Goal: Task Accomplishment & Management: Complete application form

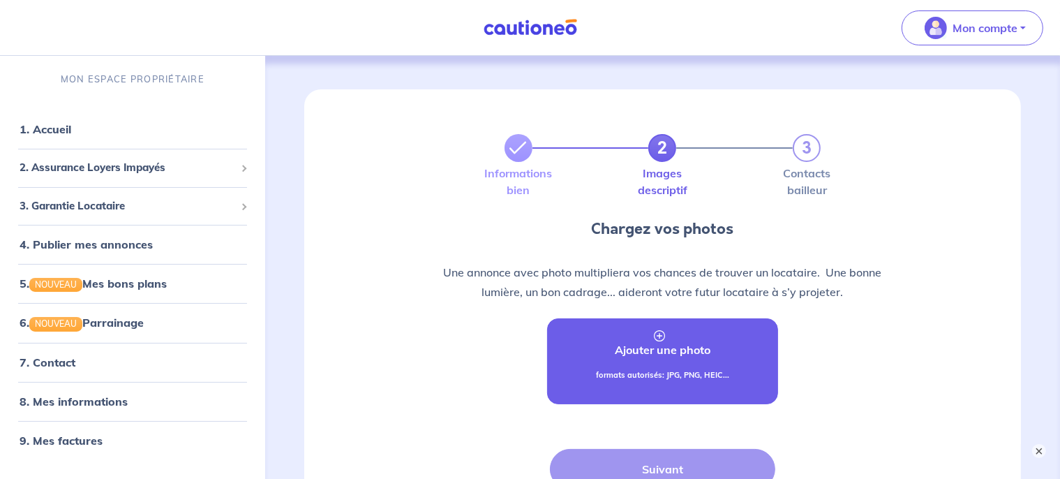
click at [651, 349] on p "Ajouter une photo" at bounding box center [663, 349] width 96 height 17
click at [656, 342] on p "Ajouter une photo" at bounding box center [663, 349] width 96 height 17
click at [608, 366] on link "Ajouter une photo formats autorisés: JPG, PNG, HEIC..." at bounding box center [663, 361] width 232 height 86
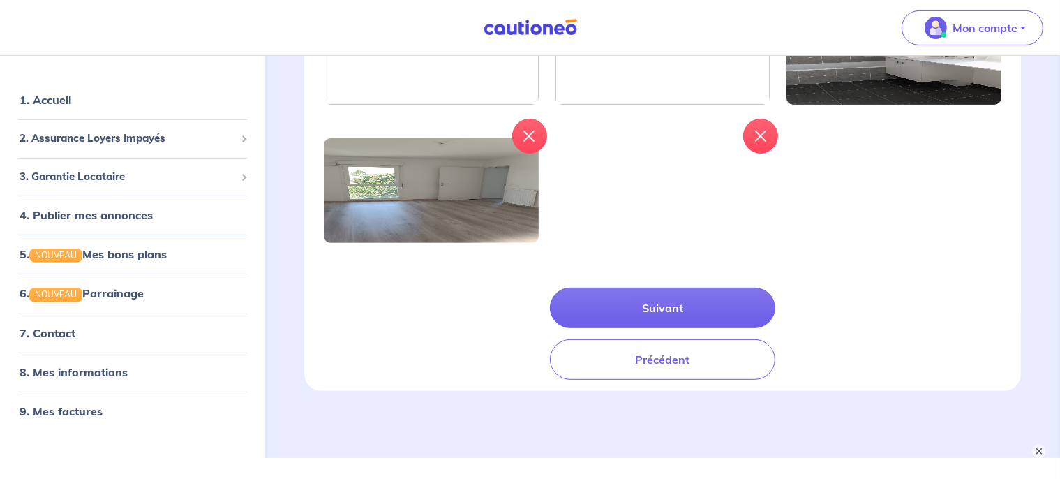
scroll to position [488, 0]
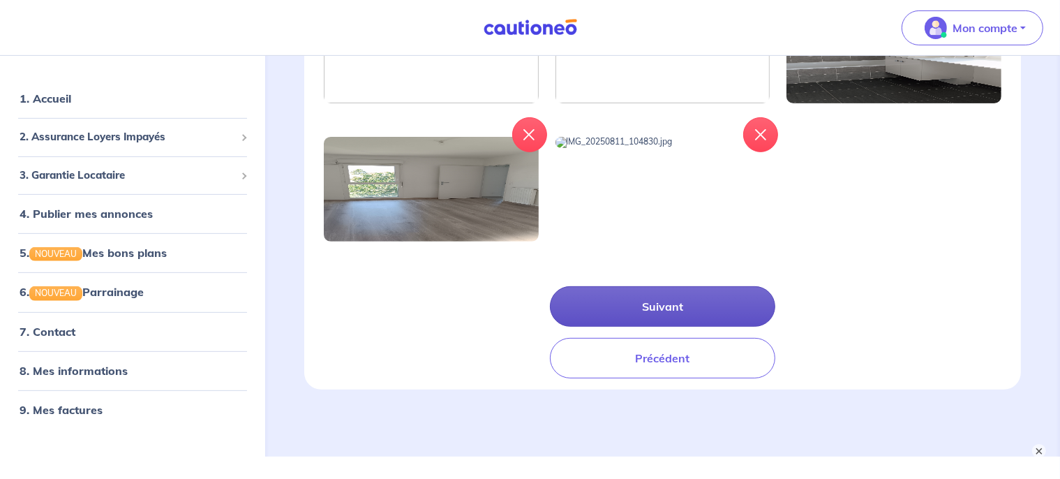
click at [683, 326] on button "Suivant" at bounding box center [663, 306] width 226 height 40
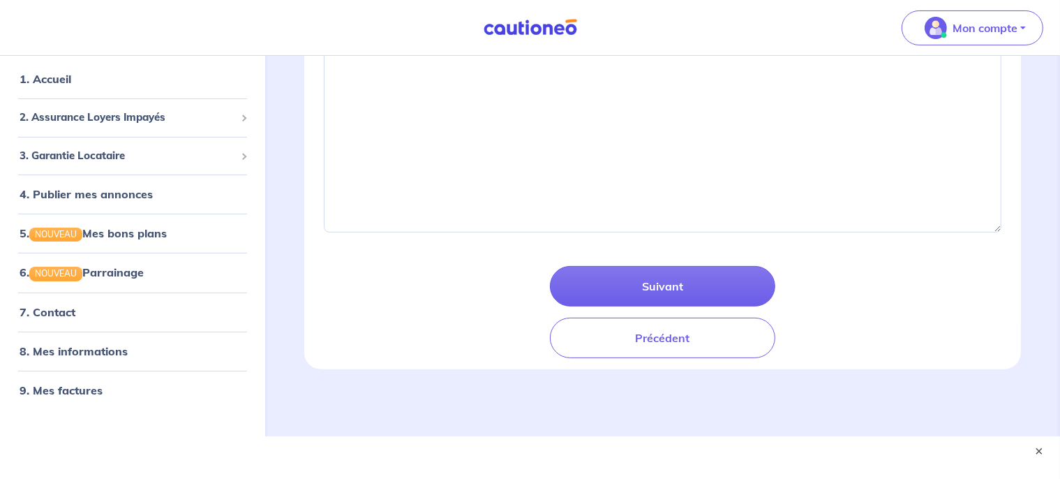
scroll to position [310, 0]
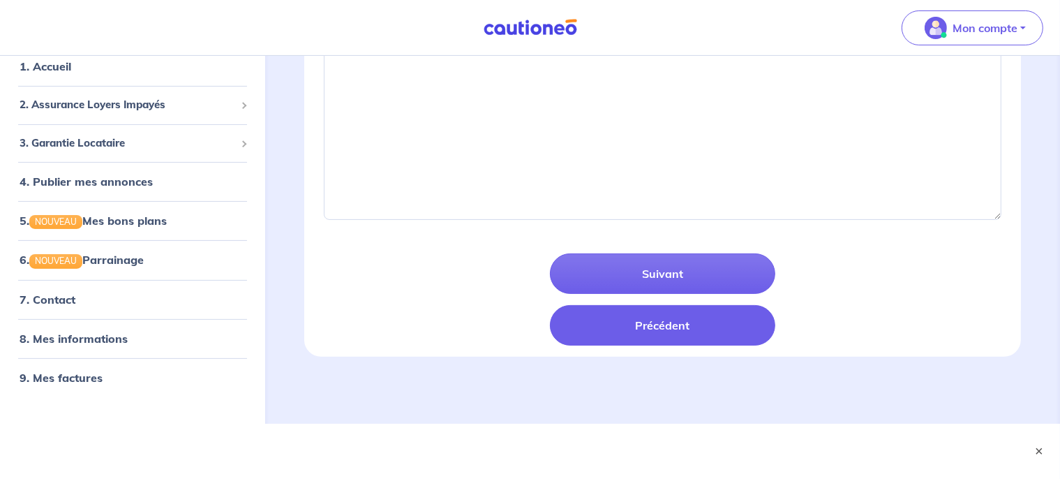
click at [551, 328] on button "Précédent" at bounding box center [663, 325] width 226 height 40
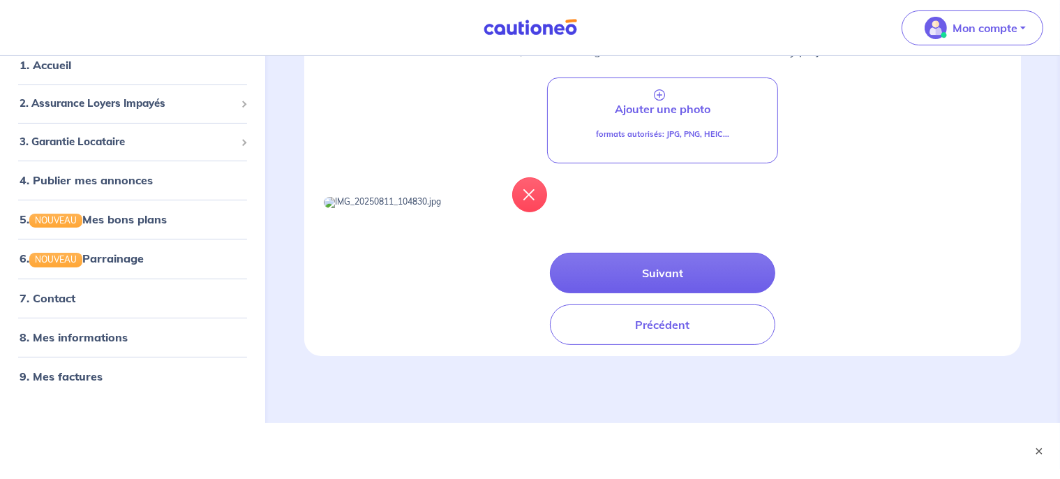
scroll to position [291, 0]
click at [531, 189] on icon "button" at bounding box center [529, 194] width 11 height 11
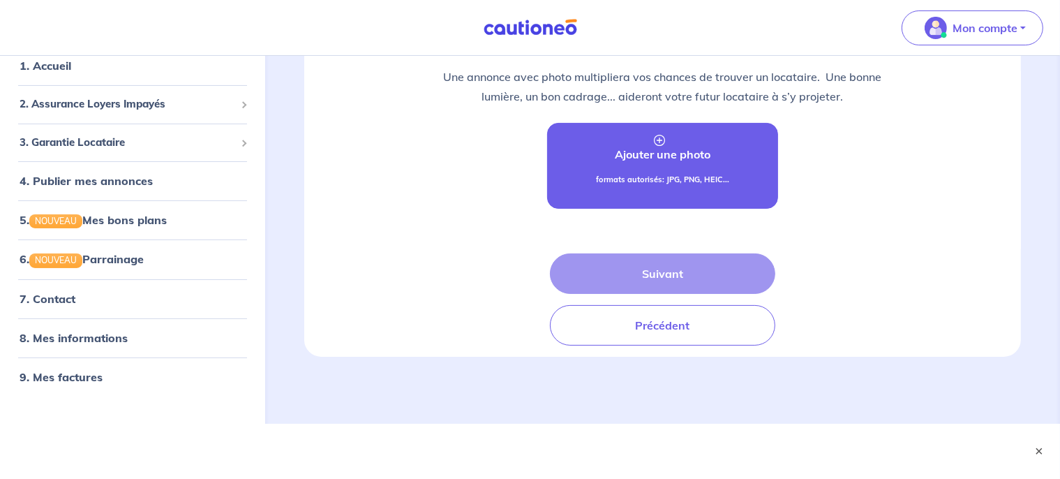
click at [638, 156] on p "Ajouter une photo" at bounding box center [663, 154] width 96 height 17
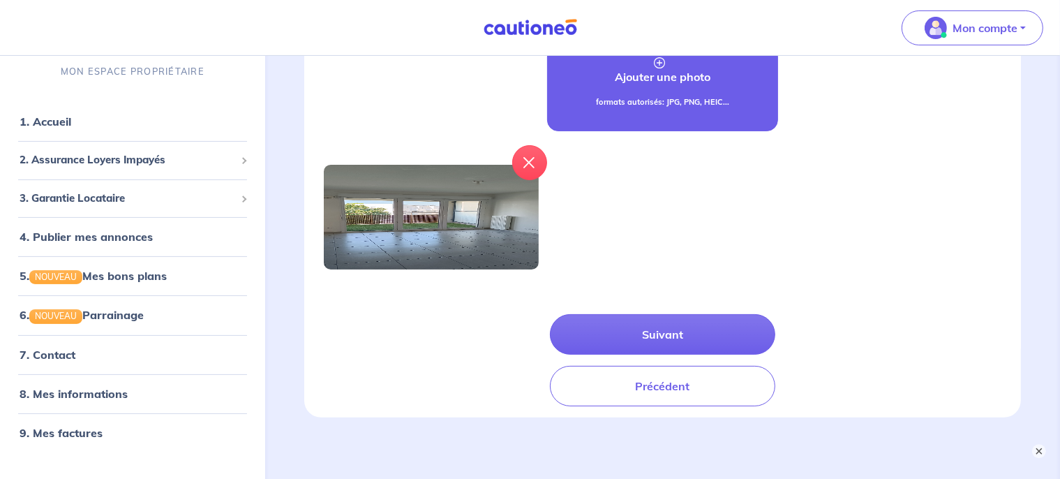
scroll to position [276, 0]
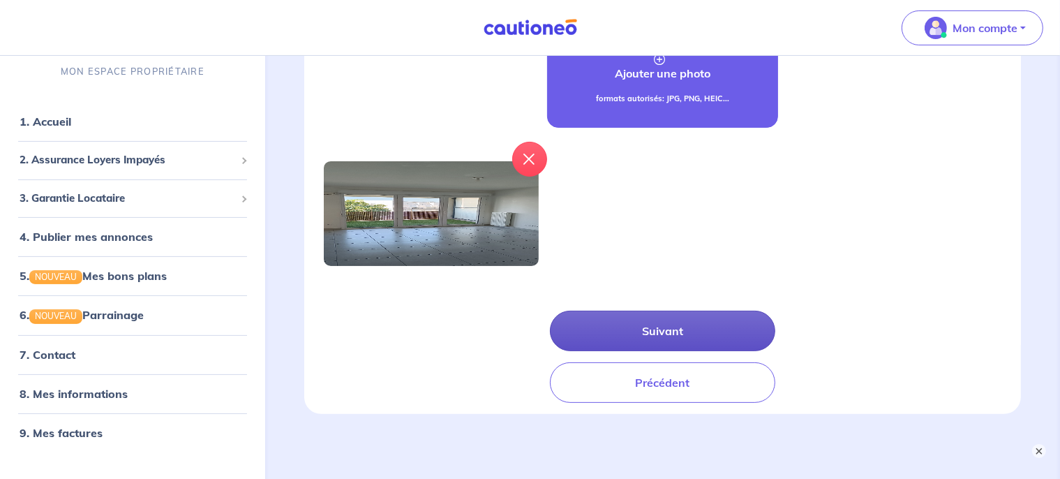
click at [676, 336] on button "Suivant" at bounding box center [663, 330] width 226 height 40
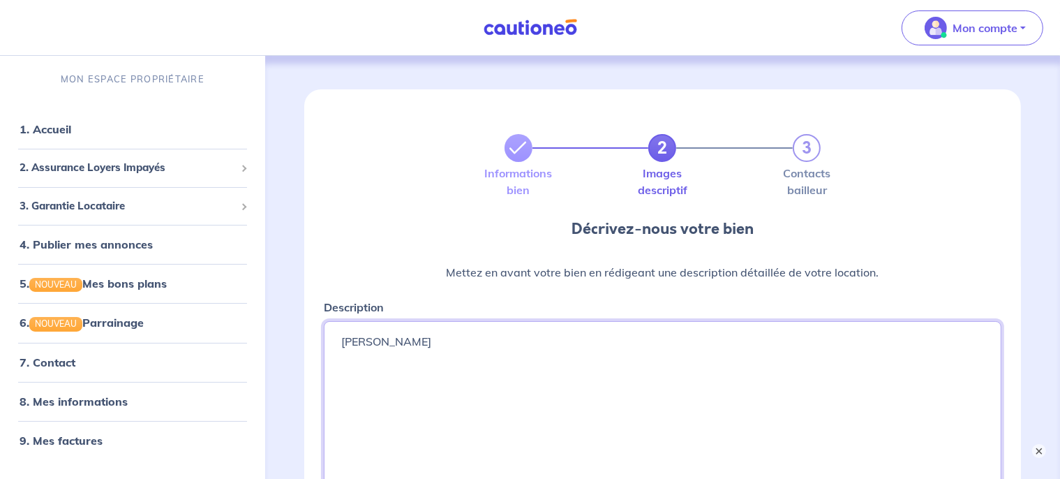
drag, startPoint x: 439, startPoint y: 347, endPoint x: 236, endPoint y: 329, distance: 203.9
click at [324, 329] on textarea "GUILLERMIN Léa" at bounding box center [662, 425] width 677 height 209
paste textarea "1 Rue du Maréchal Koenig, 69800 Saint-Priest Bel appartement lumineux type T2 (…"
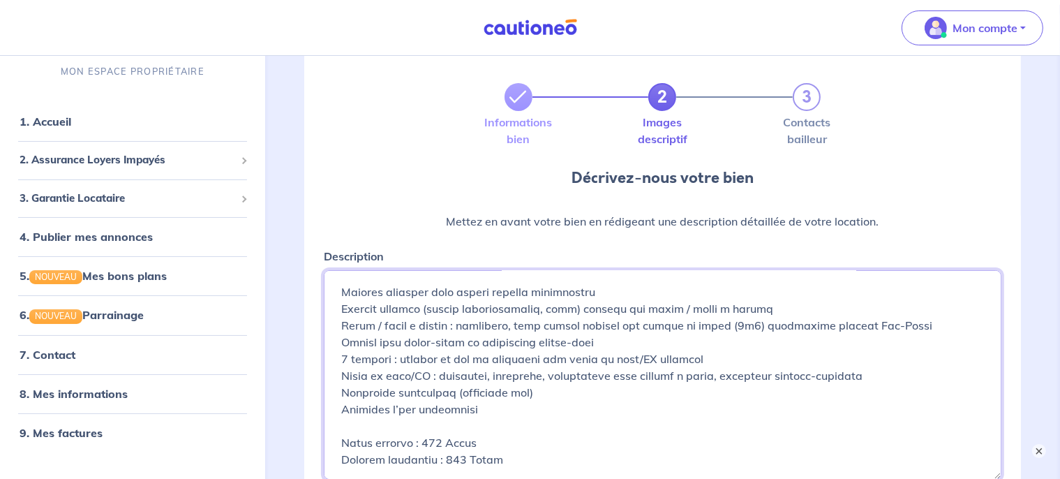
scroll to position [433, 0]
click at [441, 389] on textarea "GUILLERMIN Léa" at bounding box center [662, 374] width 677 height 209
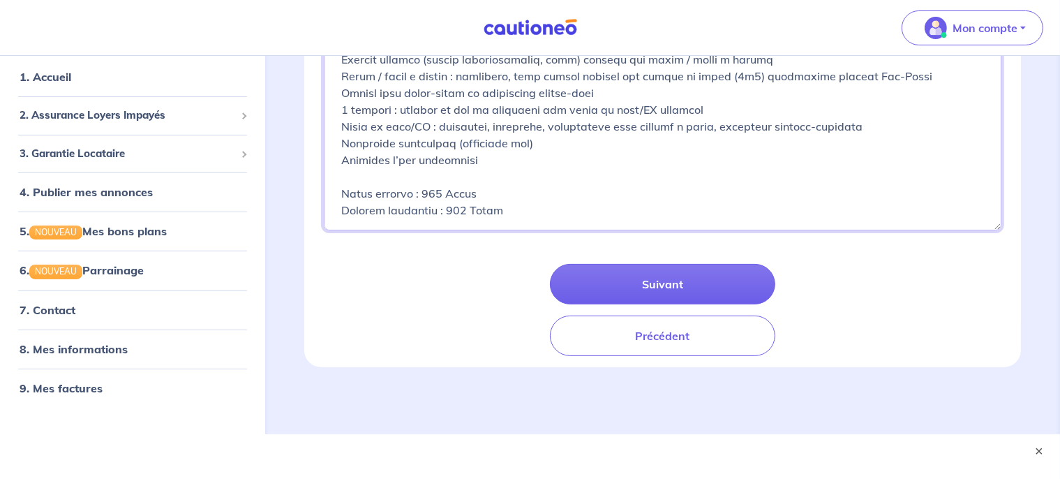
scroll to position [310, 0]
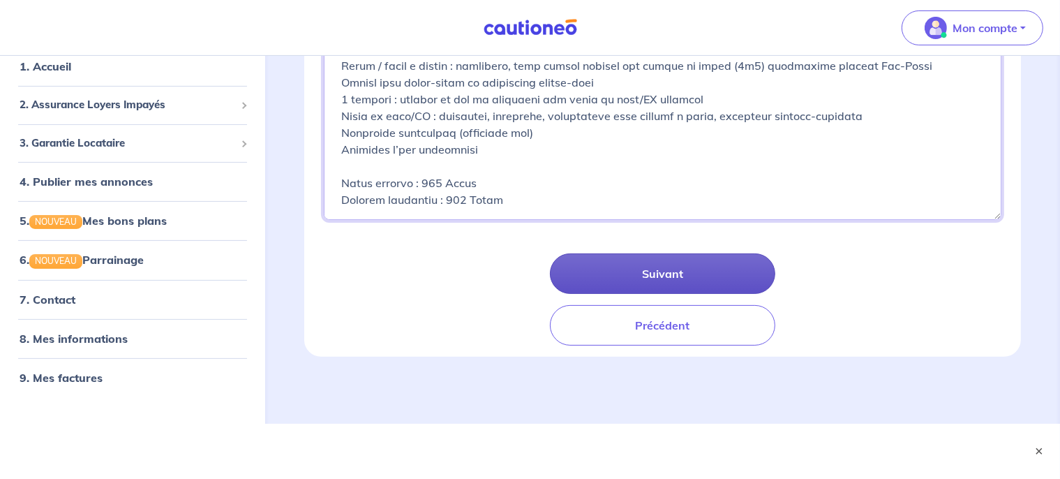
type textarea "1 Rue du Maréchal Koenig, 69800 Saint-Priest Bel appartement lumineux type T2 (…"
click at [654, 264] on button "Suivant" at bounding box center [663, 273] width 226 height 40
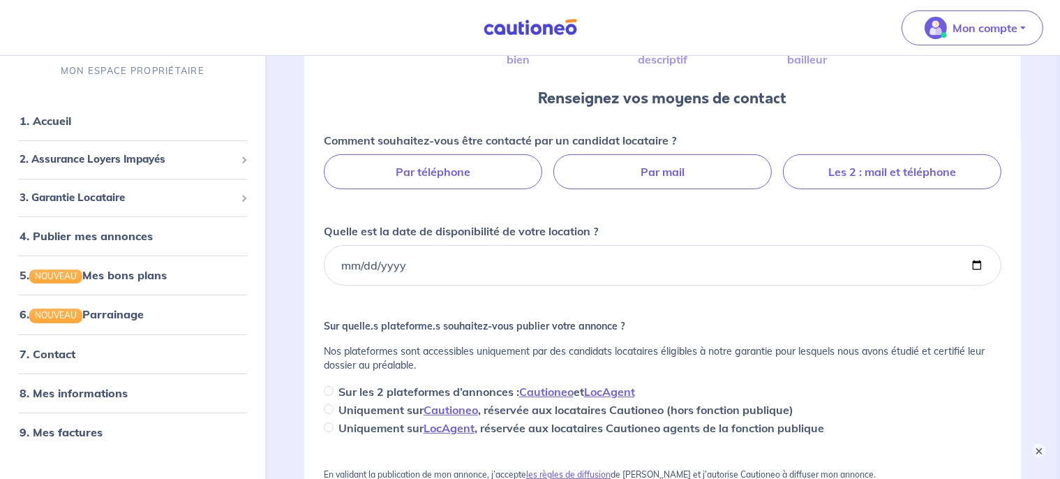
scroll to position [128, 0]
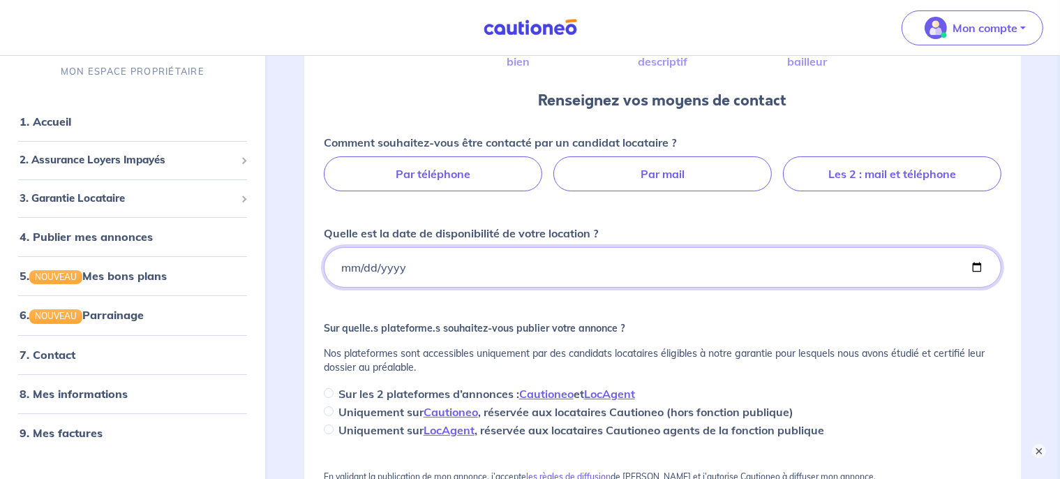
click at [529, 260] on input "Quelle est la date de disponibilité de votre location ?" at bounding box center [662, 267] width 677 height 40
click at [975, 263] on input "Quelle est la date de disponibilité de votre location ?" at bounding box center [662, 267] width 677 height 40
type input "2025-08-11"
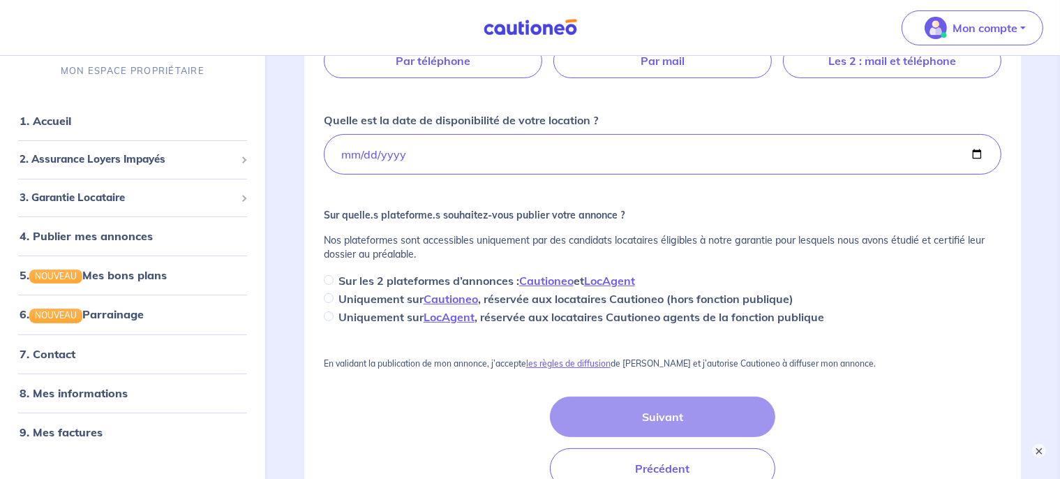
scroll to position [246, 0]
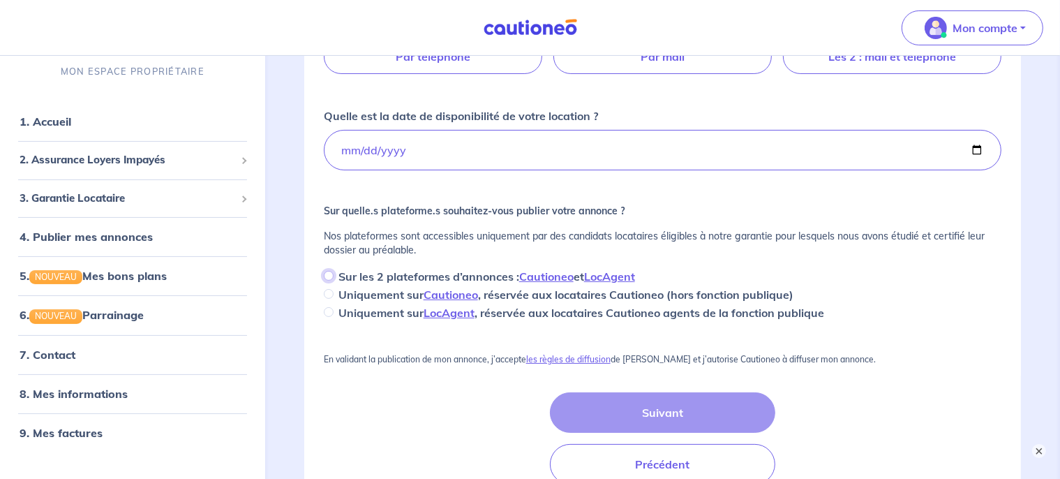
click at [329, 275] on input "Sur les 2 plateformes d’annonces : Cautioneo et LocAgent" at bounding box center [329, 276] width 10 height 10
radio input "true"
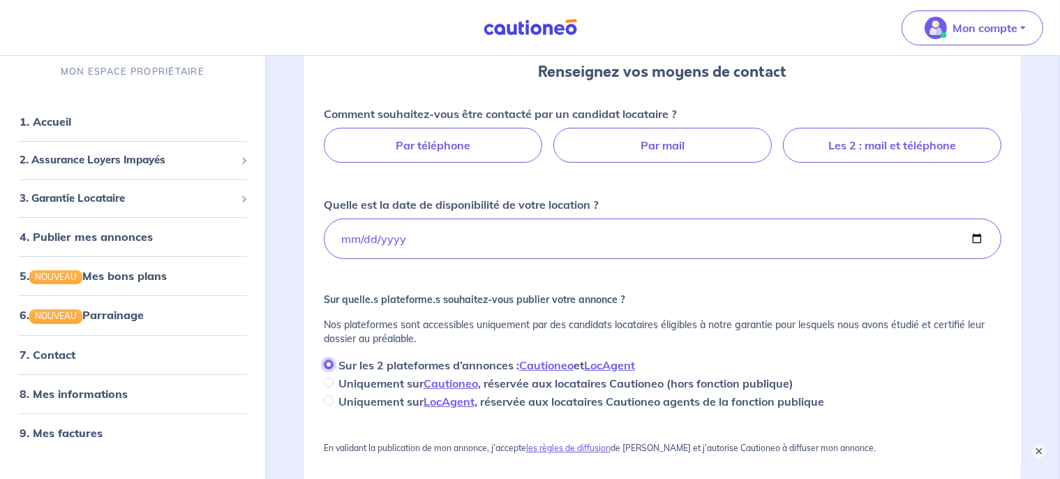
scroll to position [126, 0]
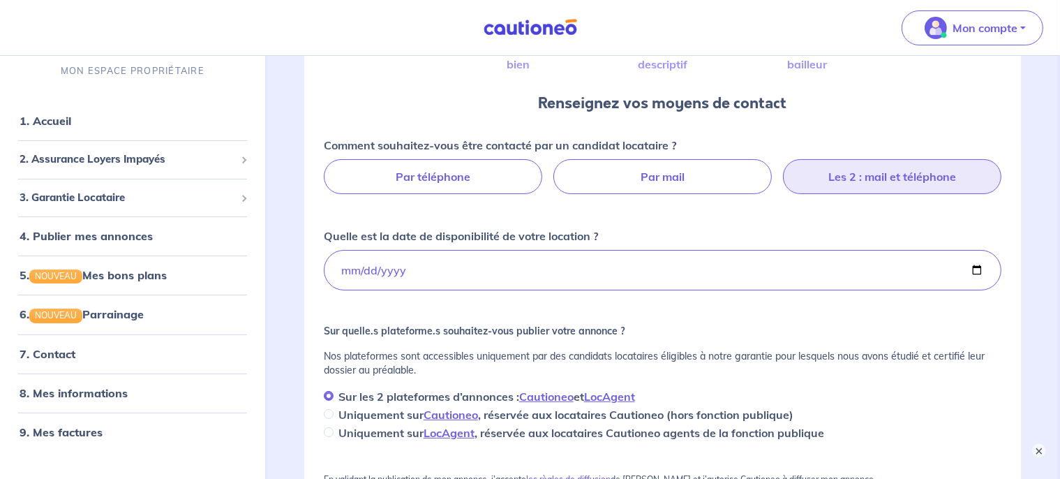
click at [831, 187] on label "Les 2 : mail et téléphone" at bounding box center [892, 176] width 218 height 35
click at [667, 168] on input "Les 2 : mail et téléphone" at bounding box center [662, 163] width 9 height 9
radio input "true"
select select "FR"
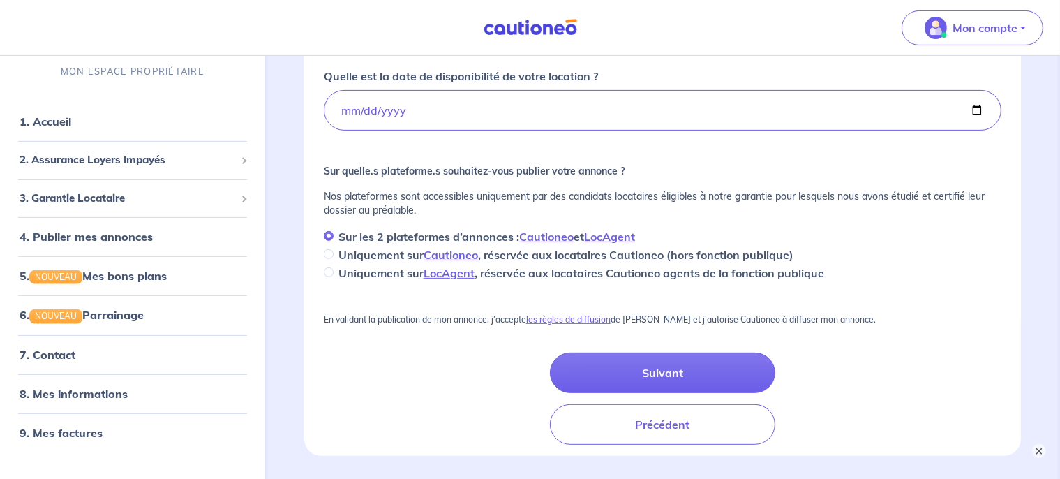
scroll to position [482, 0]
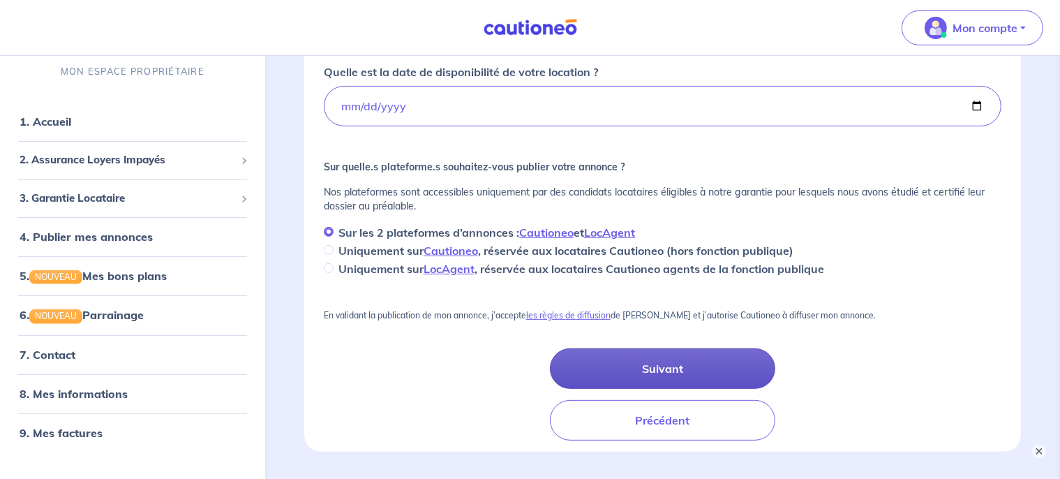
click at [661, 370] on button "Suivant" at bounding box center [663, 368] width 226 height 40
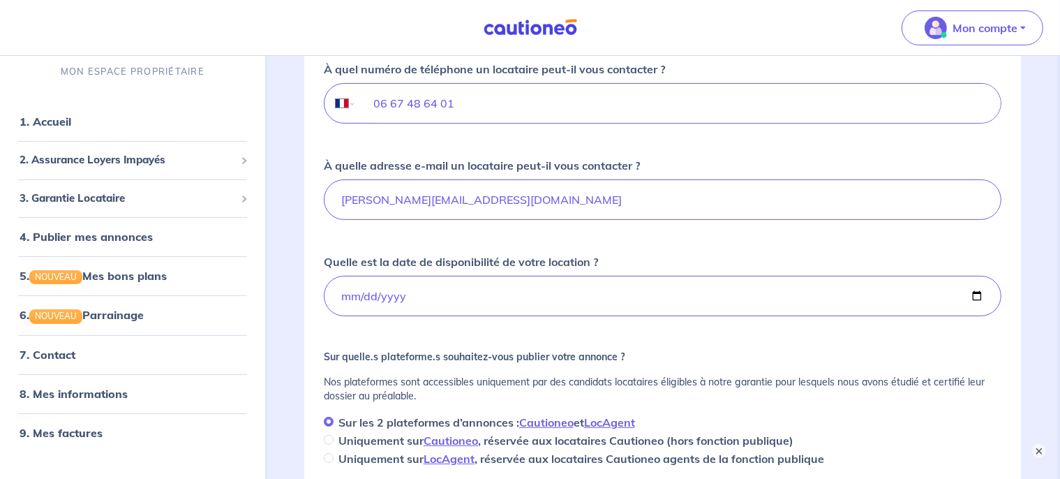
scroll to position [291, 0]
click at [504, 195] on input "l.villeneuve@orange.fr" at bounding box center [662, 201] width 677 height 40
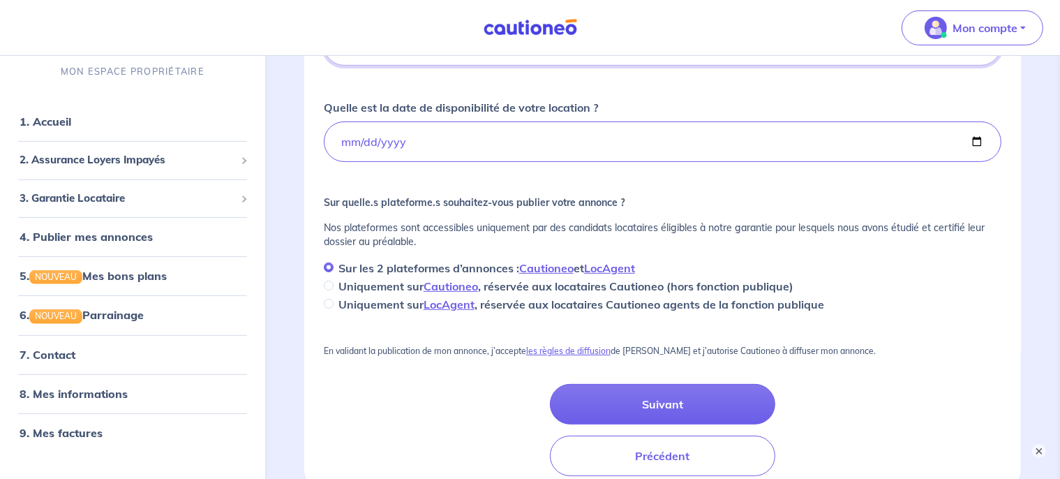
scroll to position [460, 0]
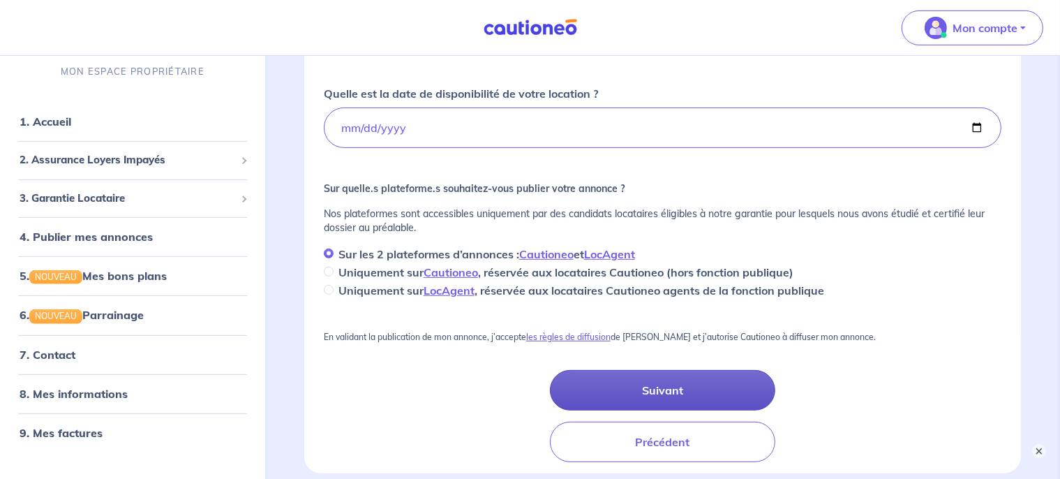
click at [626, 377] on button "Suivant" at bounding box center [663, 390] width 226 height 40
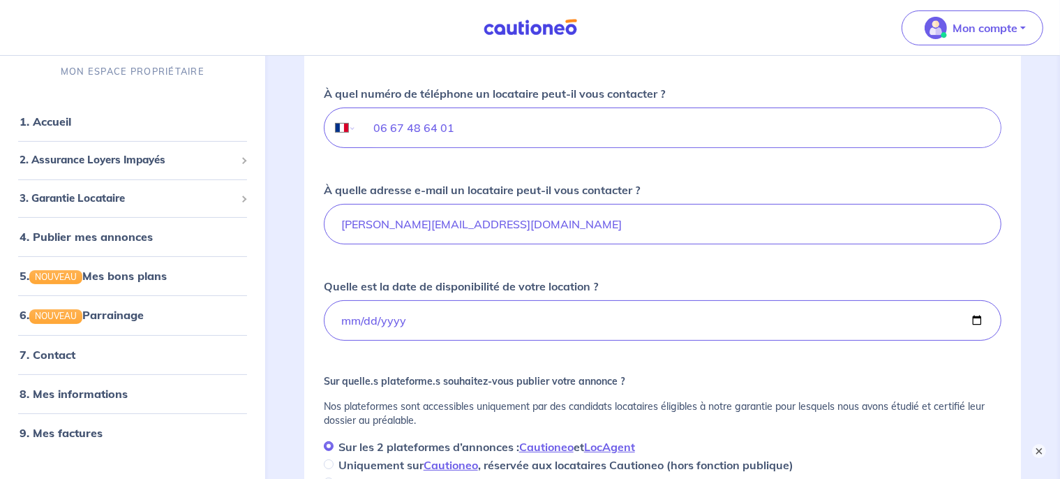
scroll to position [266, 0]
drag, startPoint x: 525, startPoint y: 239, endPoint x: 103, endPoint y: 220, distance: 423.2
click at [324, 220] on input "l.villeneuve@orange.fr" at bounding box center [662, 225] width 677 height 40
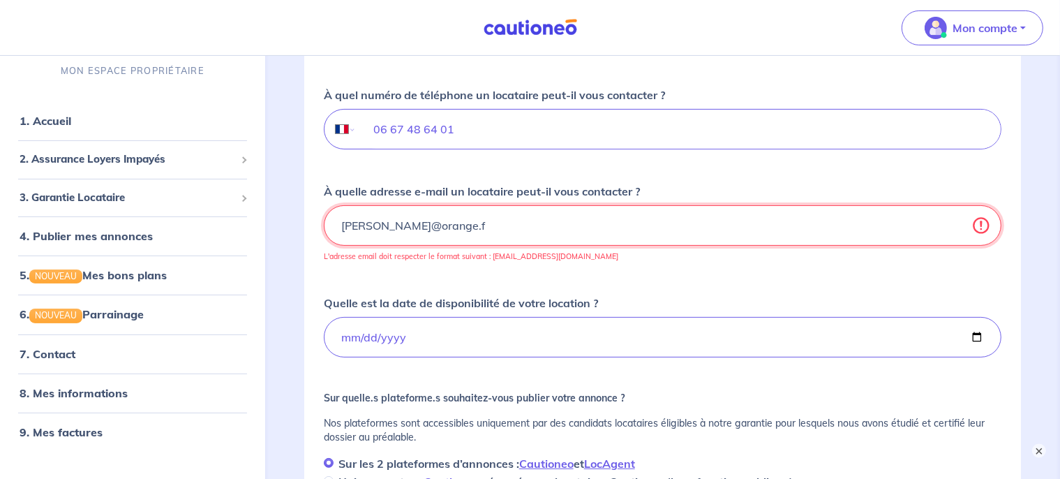
type input "l.villeneuve@orange.fr"
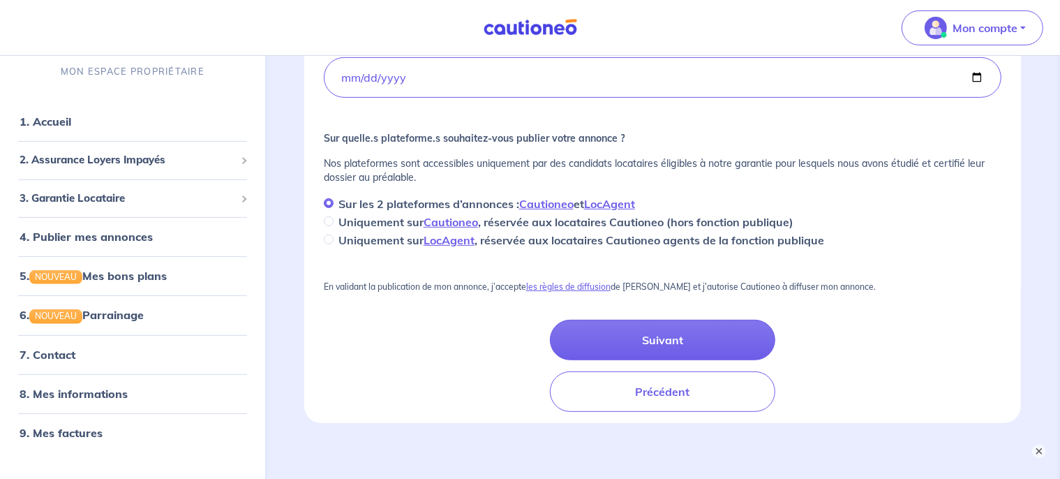
scroll to position [513, 0]
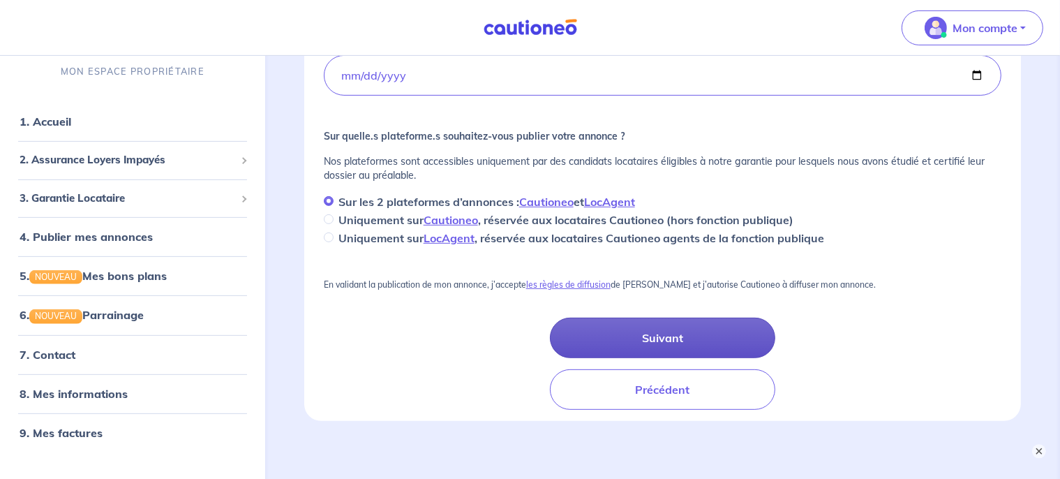
click at [608, 343] on button "Suivant" at bounding box center [663, 337] width 226 height 40
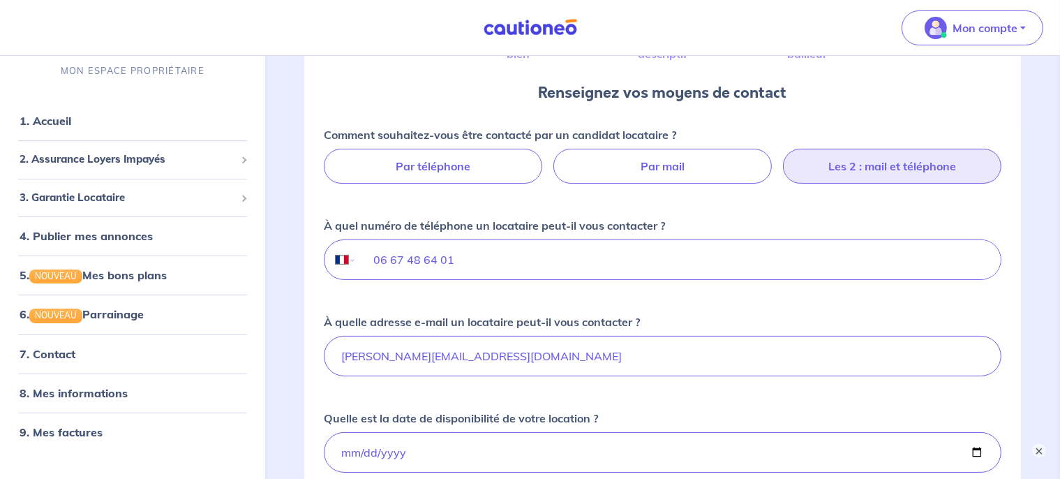
scroll to position [131, 0]
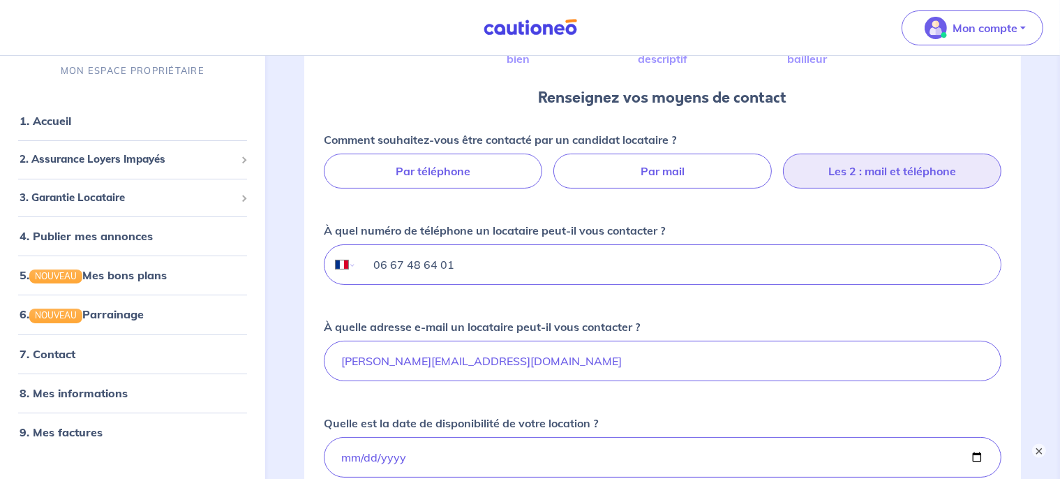
click at [463, 278] on input "06 67 48 64 01" at bounding box center [678, 264] width 644 height 39
click at [324, 245] on select "International Afghanistan Afrique du Sud Albanie Algérie Allemagne Andorre Ang…" at bounding box center [338, 264] width 29 height 39
select select "GA"
click option "Gabon" at bounding box center [0, 0] width 0 height 0
type input "0667486401"
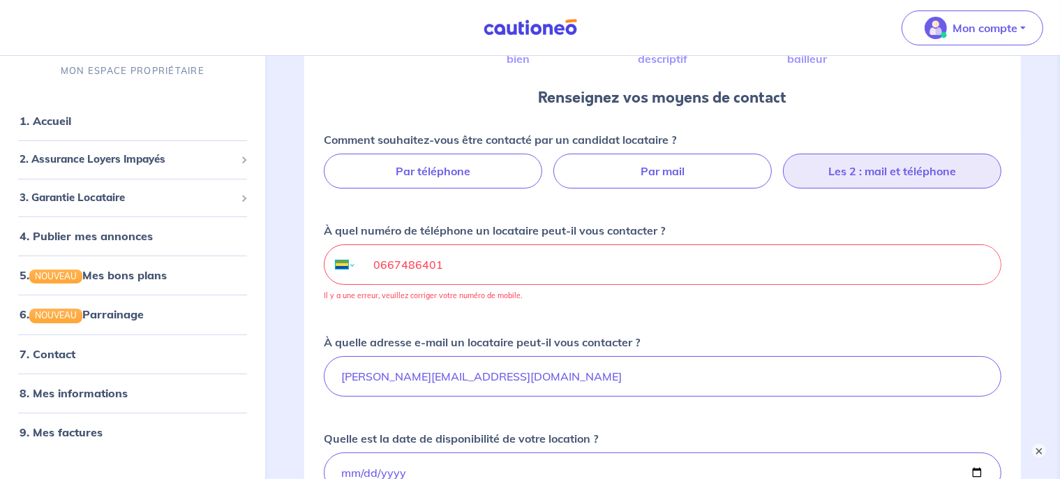
scroll to position [132, 0]
click at [324, 244] on select "International Afghanistan Afrique du Sud Albanie Algérie Allemagne Andorre Ang…" at bounding box center [338, 263] width 29 height 39
select select "FR"
click option "France" at bounding box center [0, 0] width 0 height 0
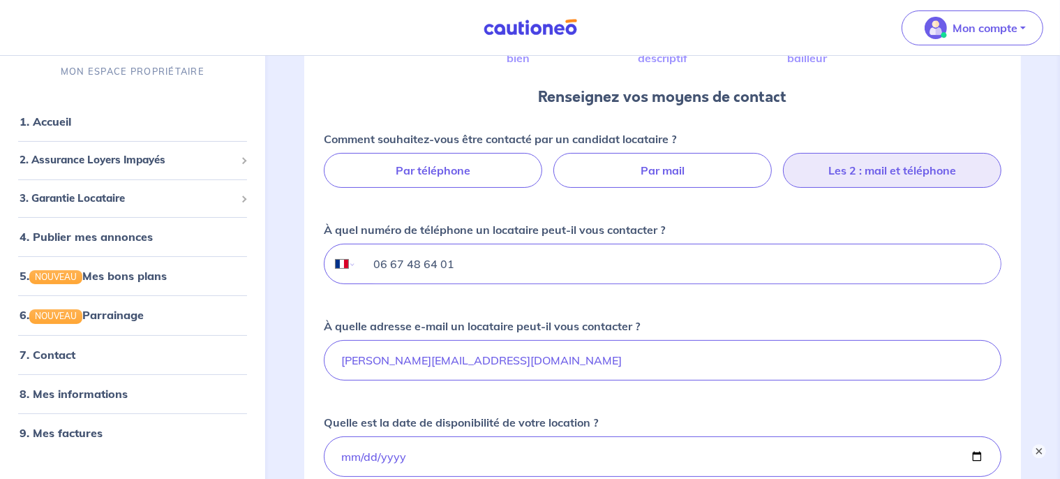
scroll to position [131, 0]
drag, startPoint x: 478, startPoint y: 268, endPoint x: 355, endPoint y: 266, distance: 122.8
click at [356, 266] on input "06 67 48 64 01" at bounding box center [678, 264] width 644 height 39
type input "06 67 48 64 01"
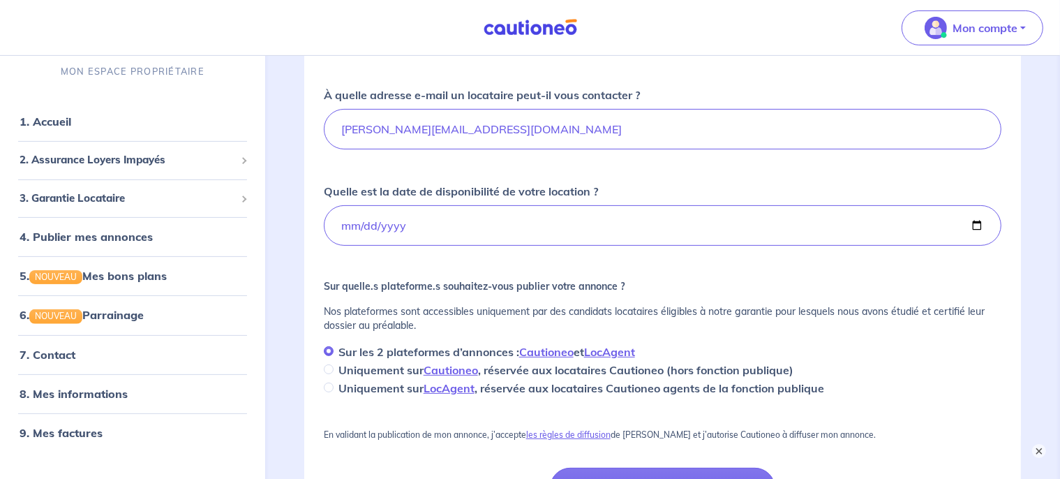
scroll to position [439, 0]
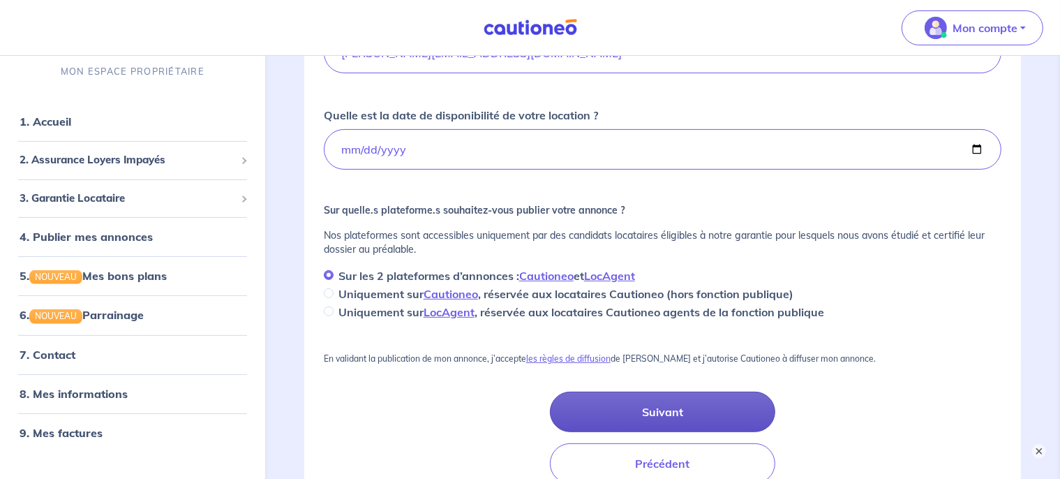
click at [645, 405] on button "Suivant" at bounding box center [663, 411] width 226 height 40
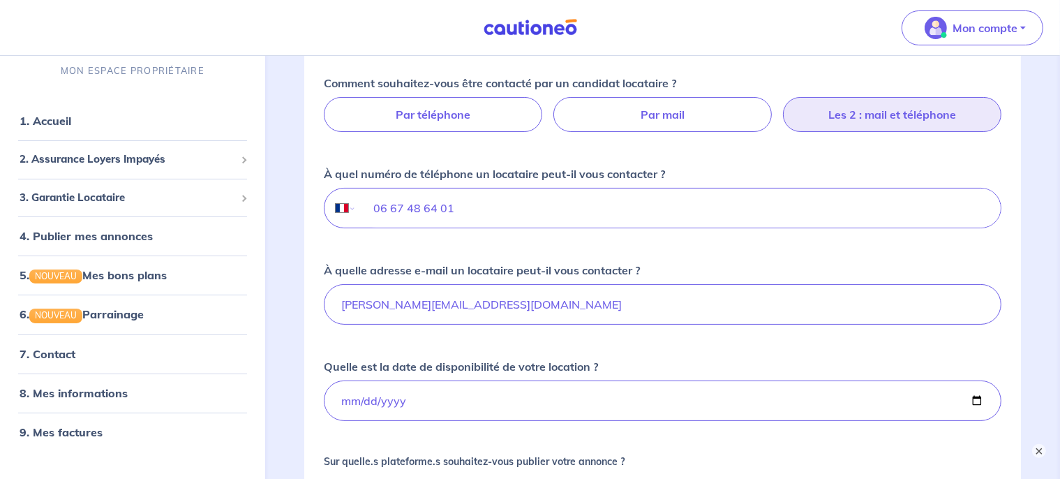
scroll to position [239, 0]
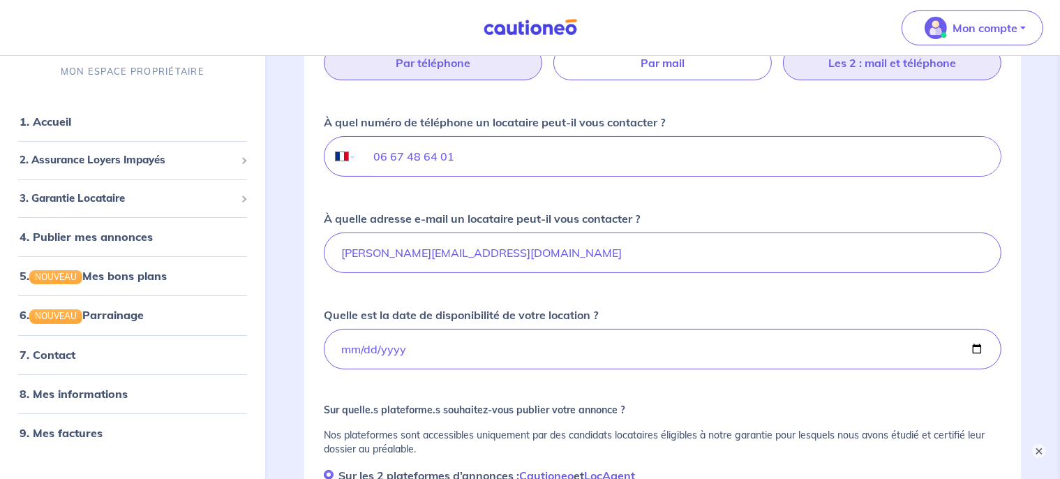
drag, startPoint x: 422, startPoint y: 77, endPoint x: 414, endPoint y: 77, distance: 8.4
click at [414, 77] on label "Par téléphone" at bounding box center [433, 62] width 218 height 35
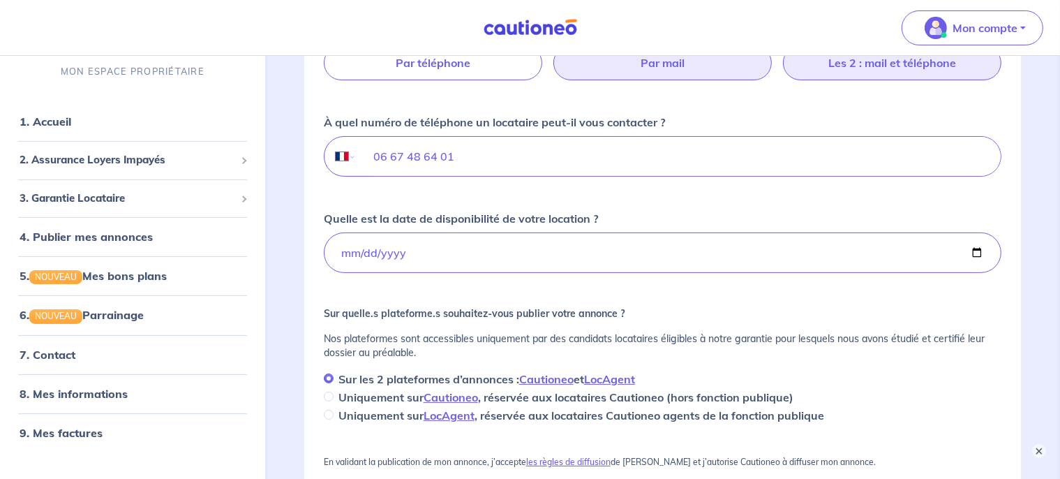
click at [593, 73] on label "Par mail" at bounding box center [662, 62] width 218 height 35
click at [658, 54] on input "Par mail" at bounding box center [662, 49] width 9 height 9
radio input "true"
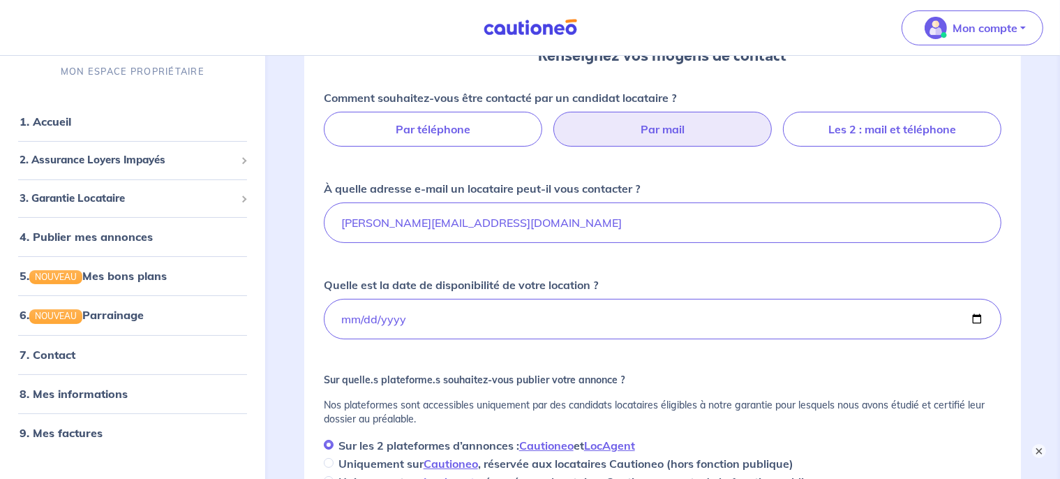
scroll to position [195, 0]
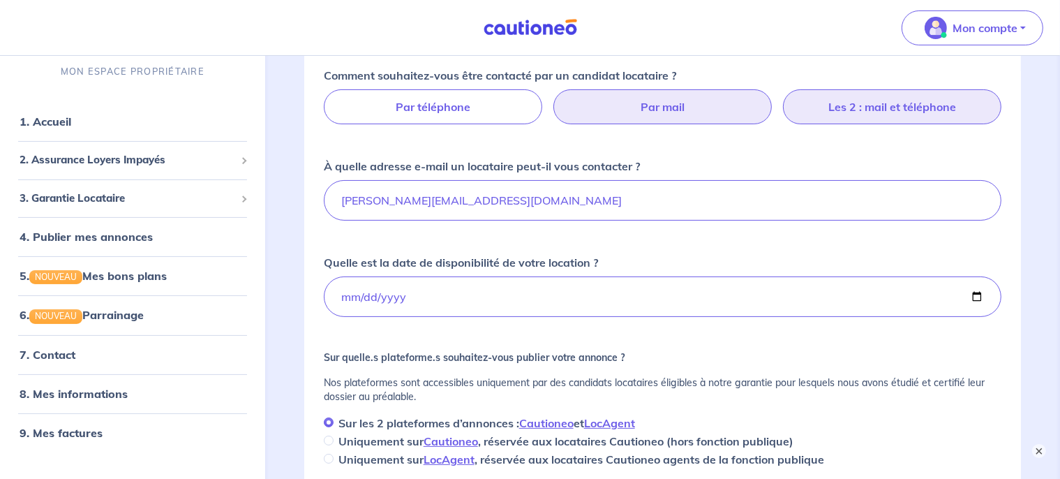
click at [850, 114] on label "Les 2 : mail et téléphone" at bounding box center [892, 106] width 218 height 35
click at [667, 98] on input "Les 2 : mail et téléphone" at bounding box center [662, 93] width 9 height 9
radio input "true"
select select "FR"
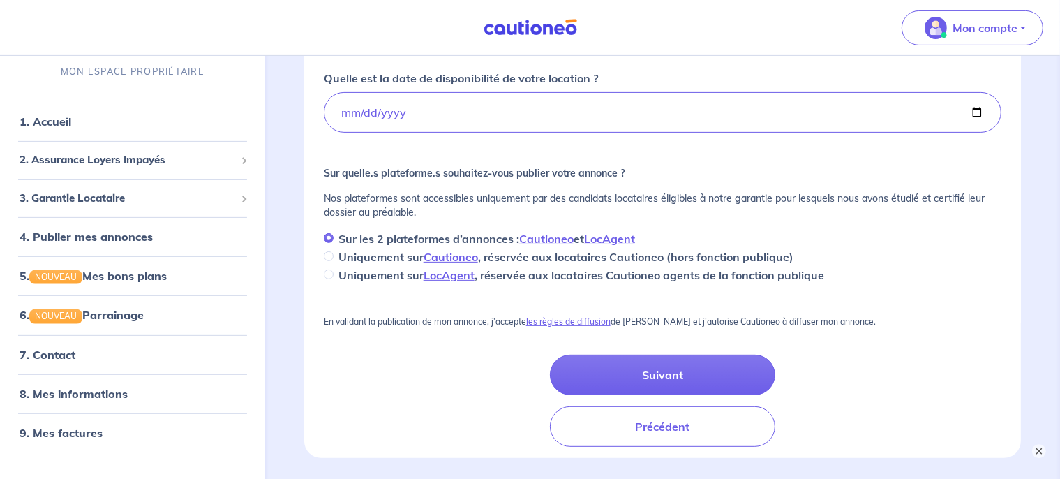
scroll to position [576, 0]
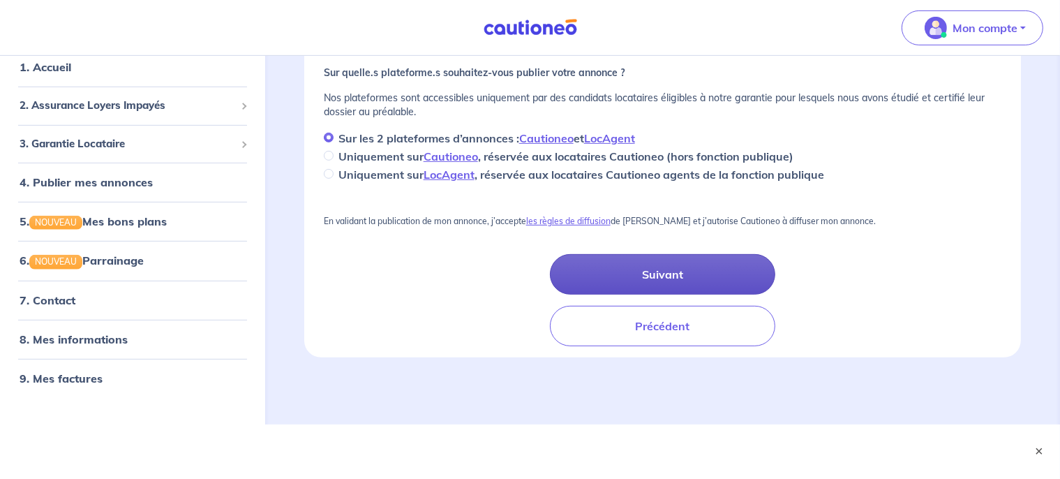
click at [664, 269] on button "Suivant" at bounding box center [663, 274] width 226 height 40
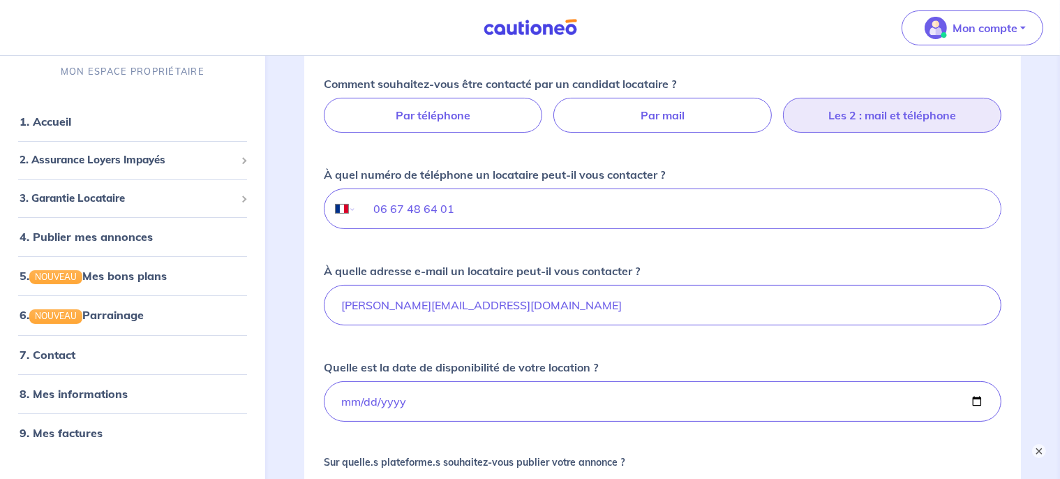
scroll to position [193, 0]
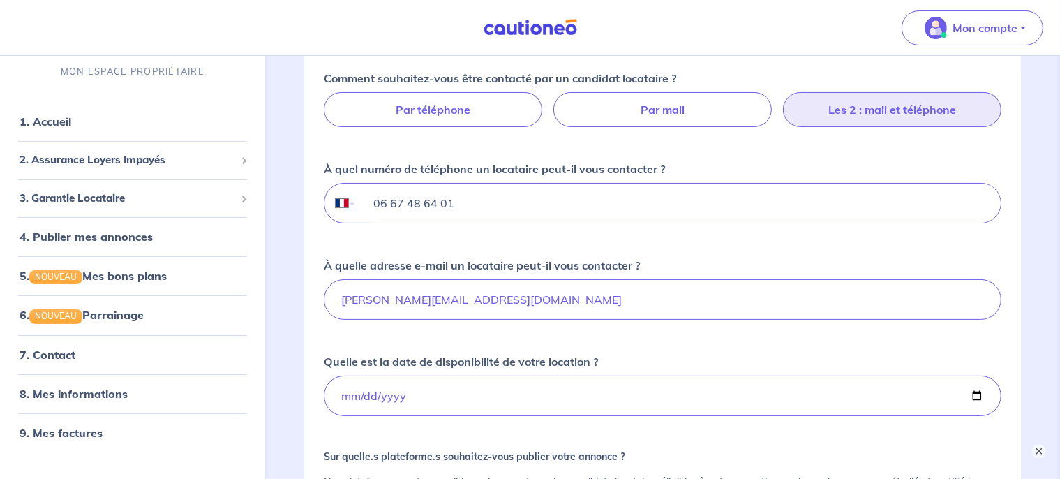
click at [380, 198] on input "06 67 48 64 01" at bounding box center [678, 202] width 644 height 39
type input "667486401"
select select "TH"
type input "+66 74 864 01"
select select "HU"
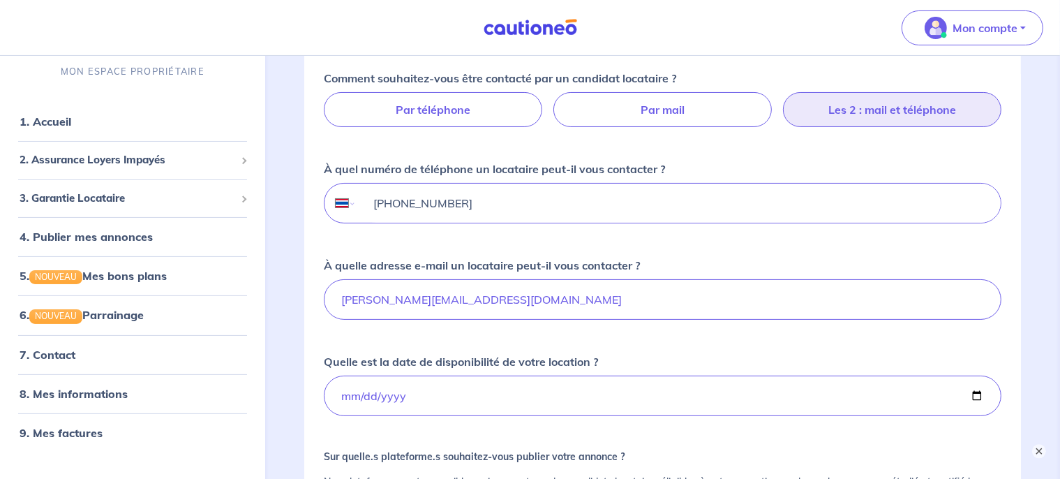
type input "+36 67 486 401"
select select "FR"
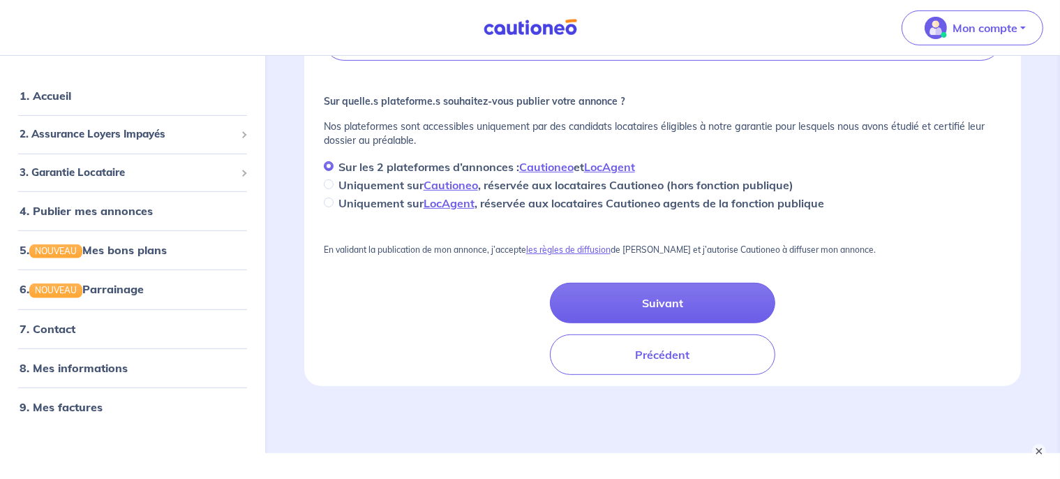
scroll to position [567, 0]
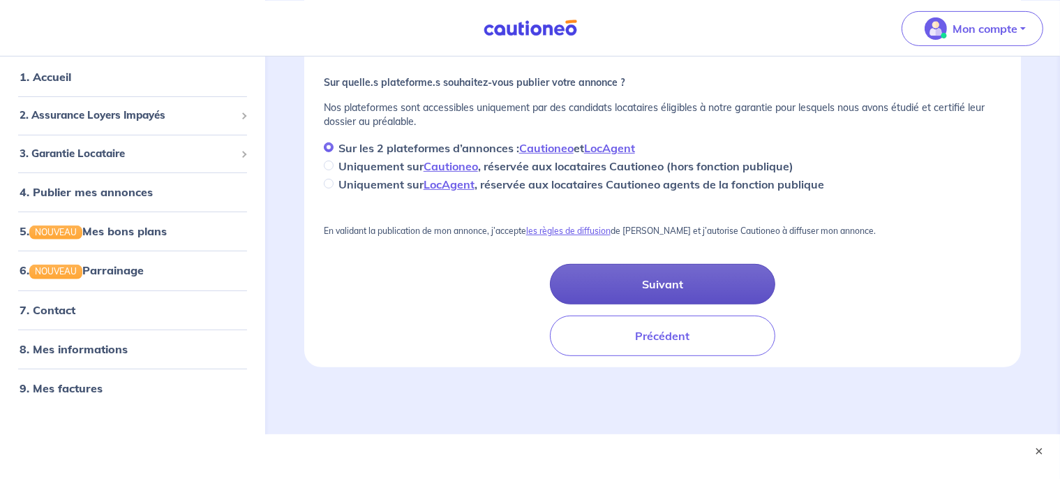
type input "+33 6 67 48 64 01"
click at [615, 282] on button "Suivant" at bounding box center [663, 283] width 226 height 40
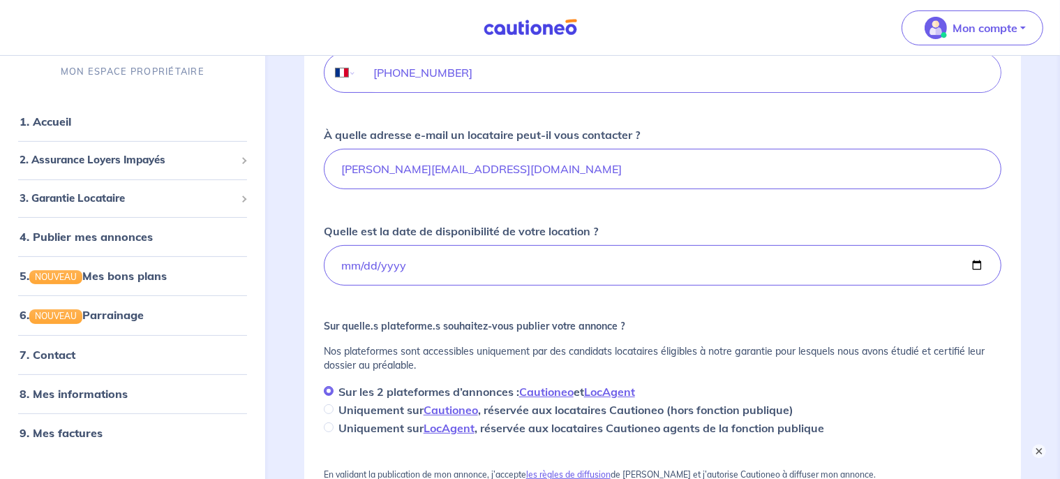
scroll to position [285, 0]
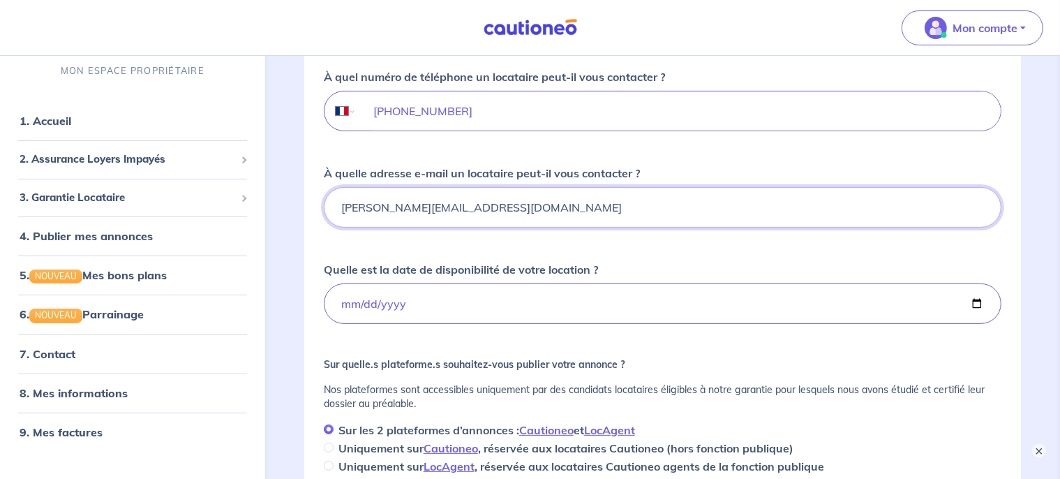
click at [476, 215] on input "l.villeneuve@orange.fr" at bounding box center [662, 207] width 677 height 40
drag, startPoint x: 354, startPoint y: 197, endPoint x: 82, endPoint y: 206, distance: 271.5
click at [324, 206] on input "l.villeneuve@orange.fr" at bounding box center [662, 207] width 677 height 40
click at [394, 206] on input "l.villeneueve@orange.fr" at bounding box center [662, 207] width 677 height 40
type input "l.villeneuve@orange.fr"
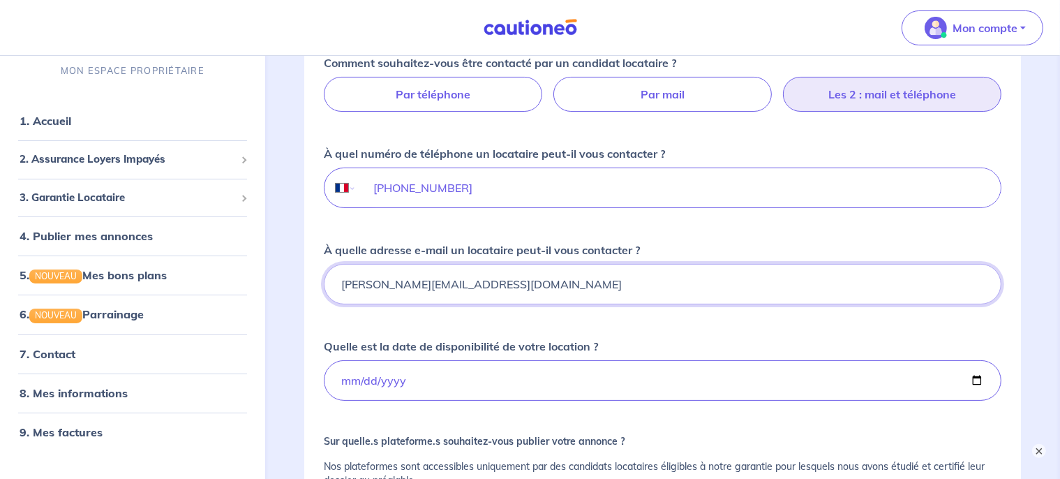
scroll to position [204, 0]
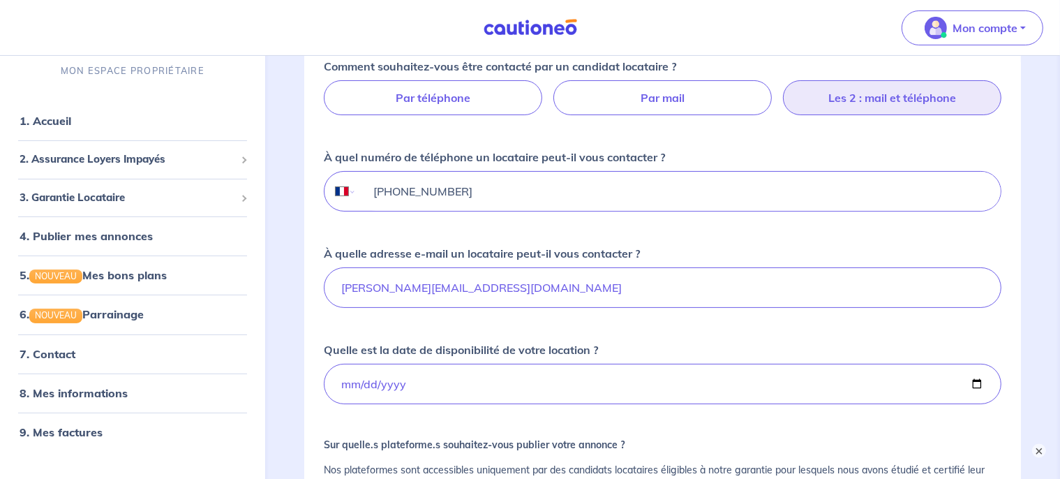
drag, startPoint x: 396, startPoint y: 188, endPoint x: 338, endPoint y: 188, distance: 57.2
click at [356, 188] on input "+33 6 67 48 64 01" at bounding box center [678, 191] width 644 height 39
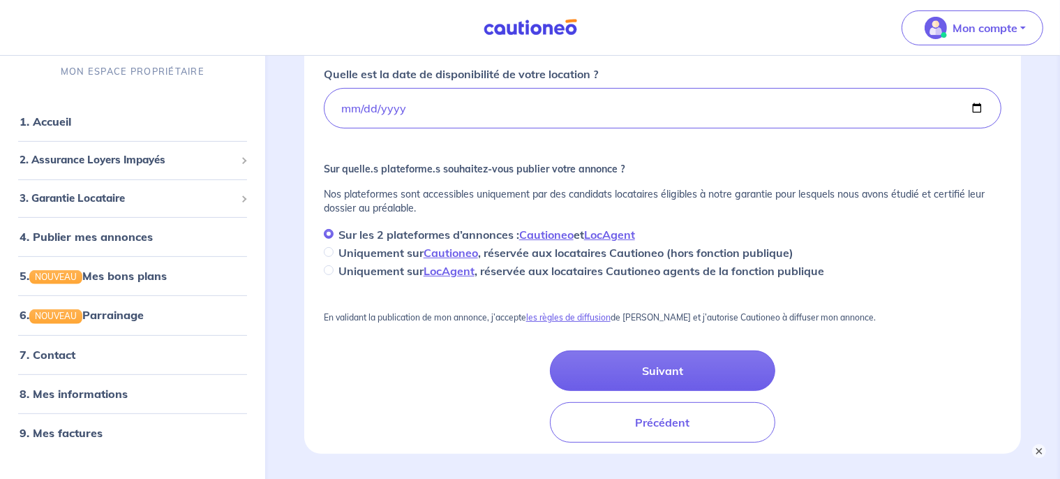
scroll to position [558, 0]
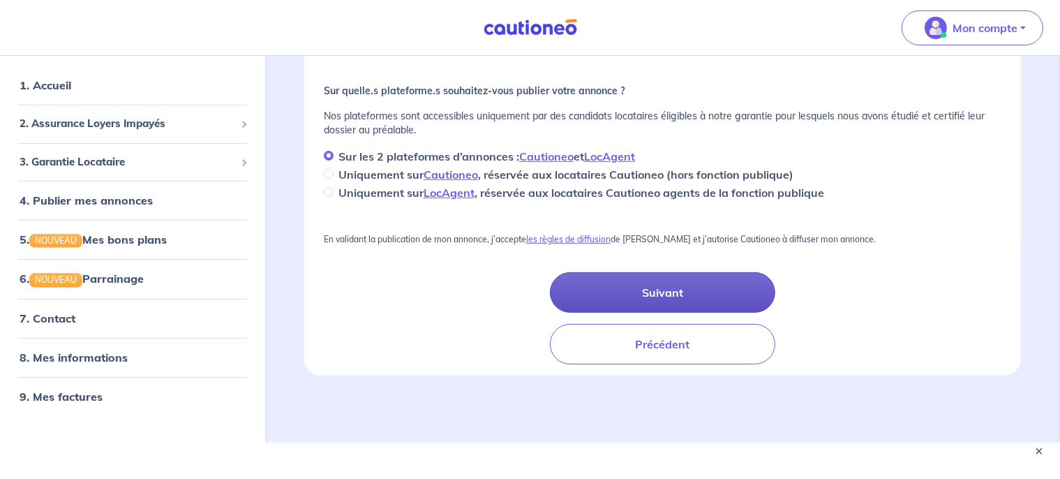
type input "06 67 48 64 01"
click at [691, 297] on button "Suivant" at bounding box center [663, 292] width 226 height 40
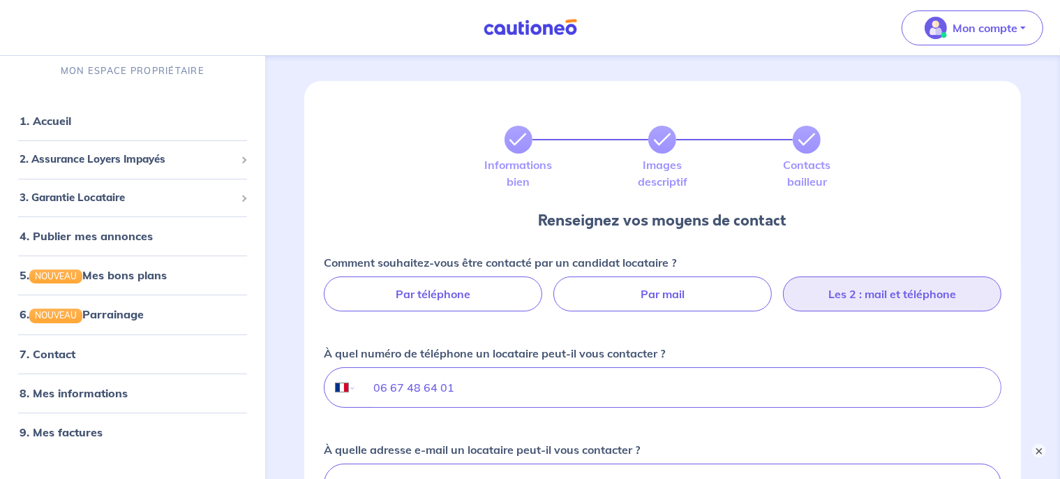
scroll to position [0, 0]
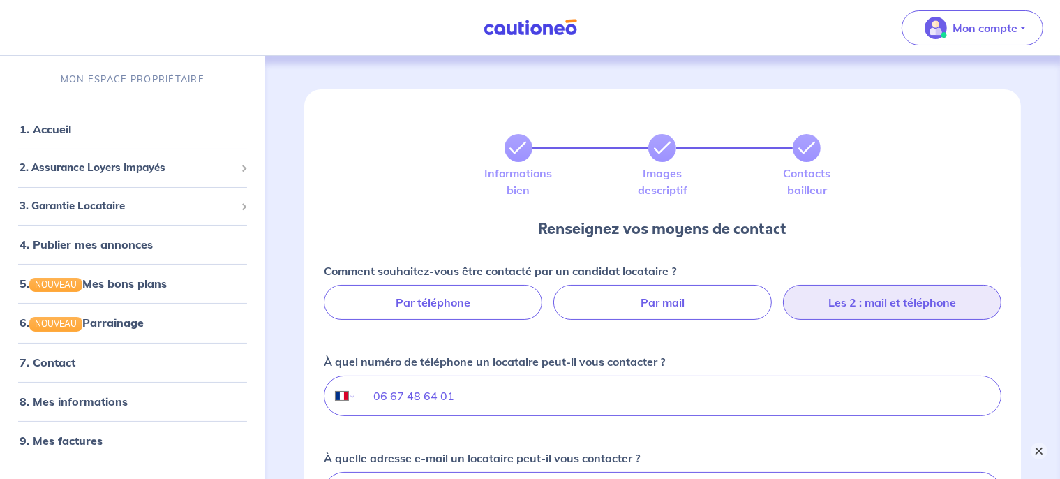
click at [1039, 452] on button "×" at bounding box center [1038, 450] width 17 height 17
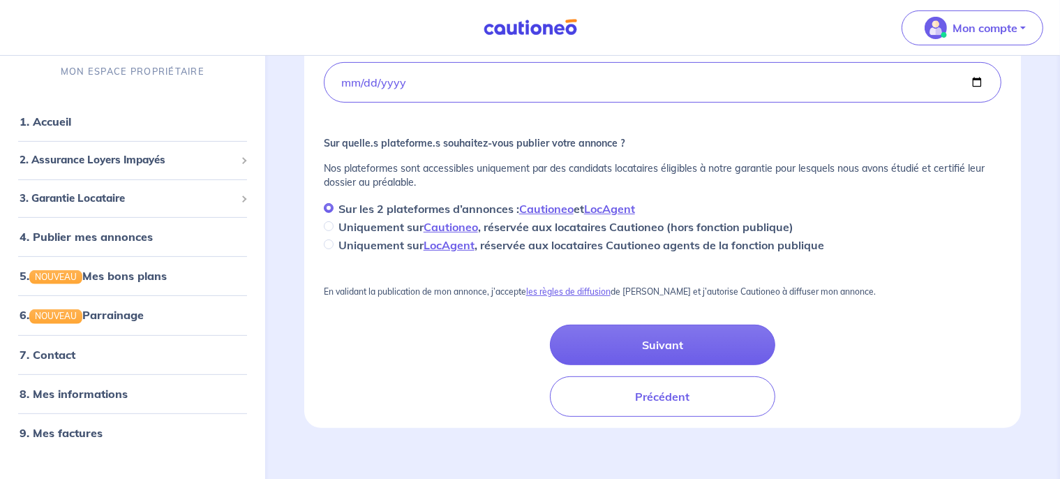
scroll to position [520, 0]
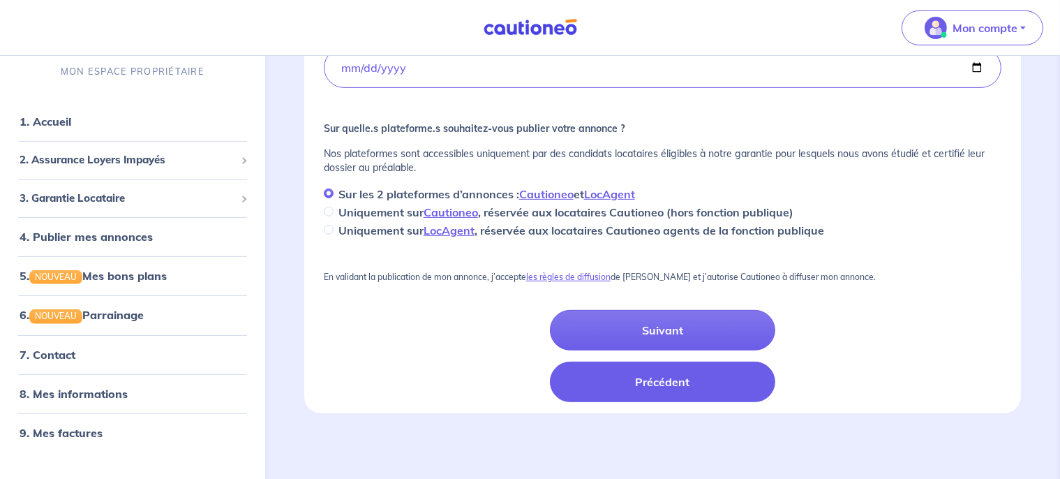
click at [595, 389] on button "Précédent" at bounding box center [663, 381] width 226 height 40
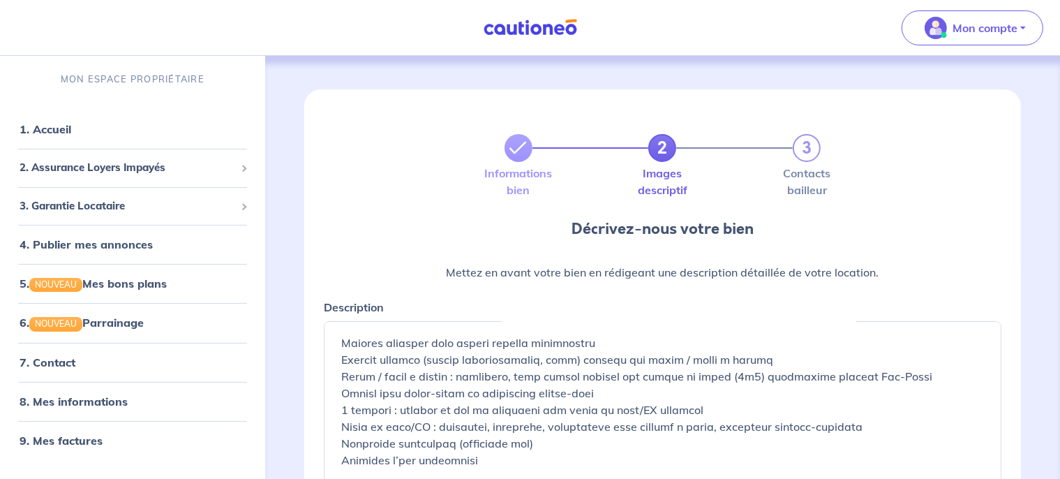
scroll to position [255, 0]
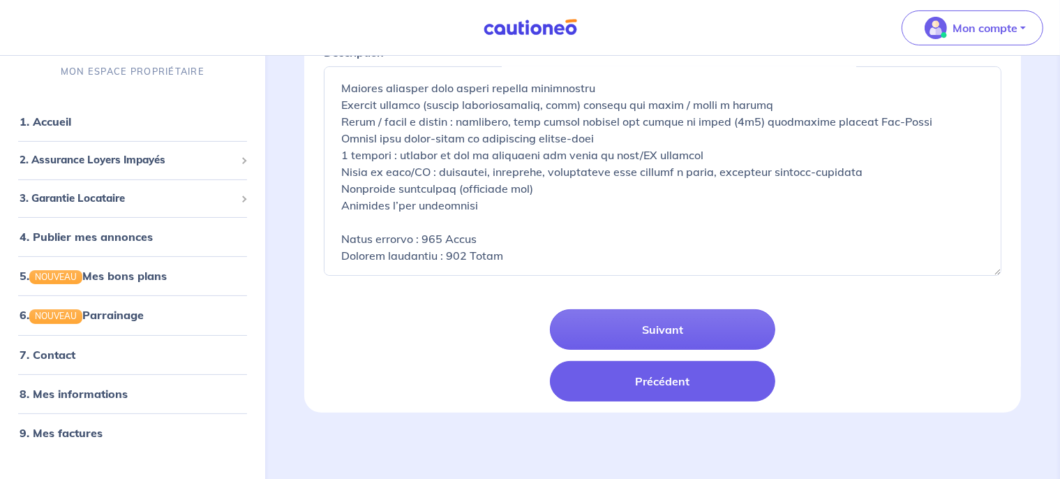
click at [670, 386] on button "Précédent" at bounding box center [663, 381] width 226 height 40
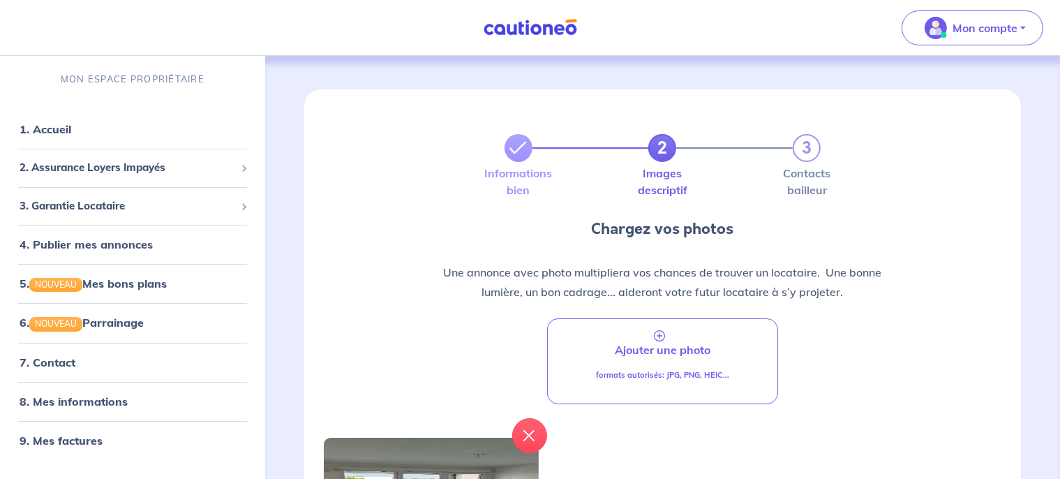
scroll to position [277, 0]
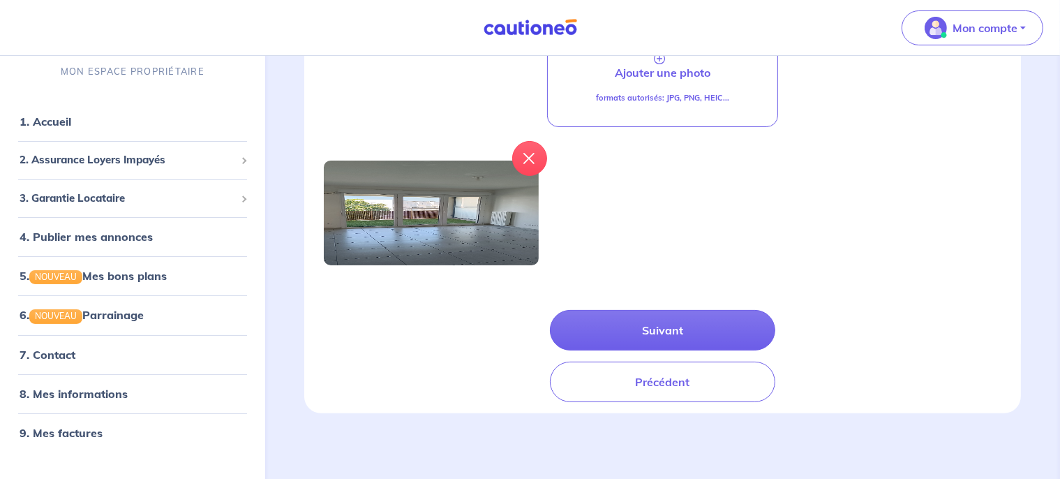
click at [670, 386] on button "Précédent" at bounding box center [663, 381] width 226 height 40
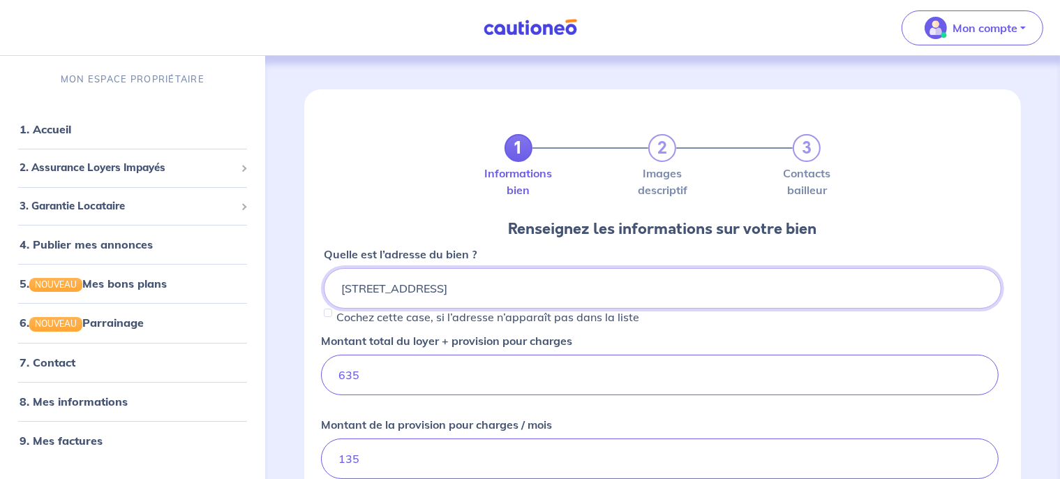
drag, startPoint x: 691, startPoint y: 287, endPoint x: 200, endPoint y: 303, distance: 491.4
click at [324, 303] on input "1 rue du Marechal Koenig, 3ème étage, 69800 SAINT-PRIEST" at bounding box center [662, 288] width 677 height 40
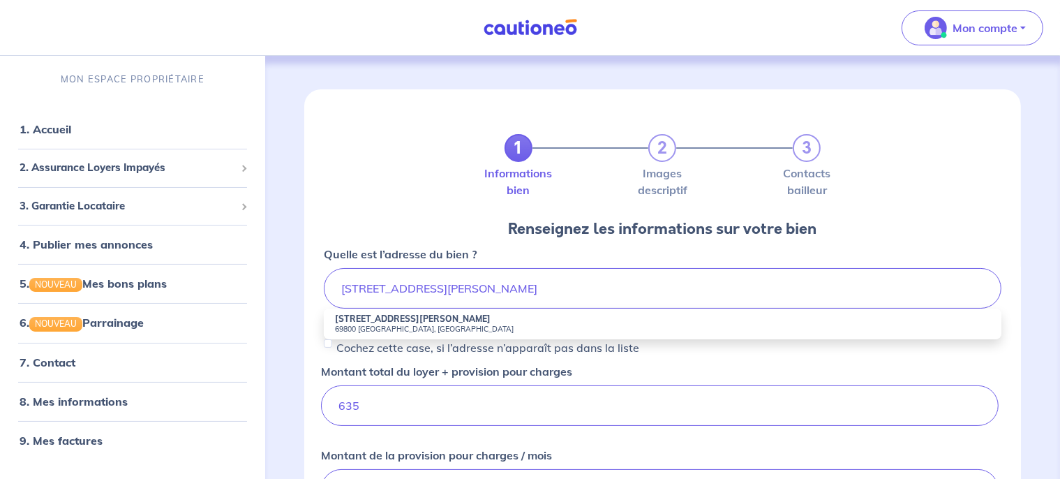
click at [342, 323] on strong "1 Rue du Maréchal Koenig" at bounding box center [413, 318] width 156 height 10
type input "1 Rue du Maréchal Koenig, 69800 Saint-Priest, France"
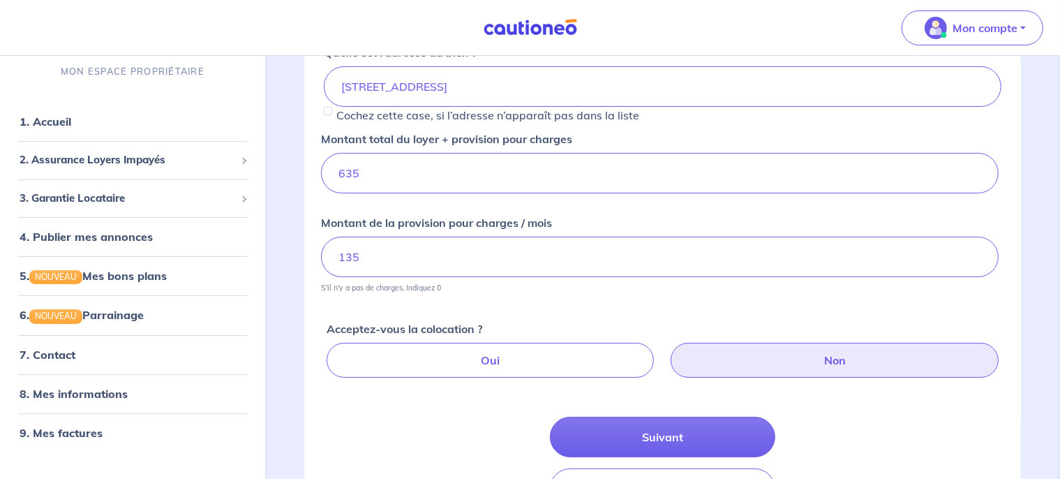
scroll to position [239, 0]
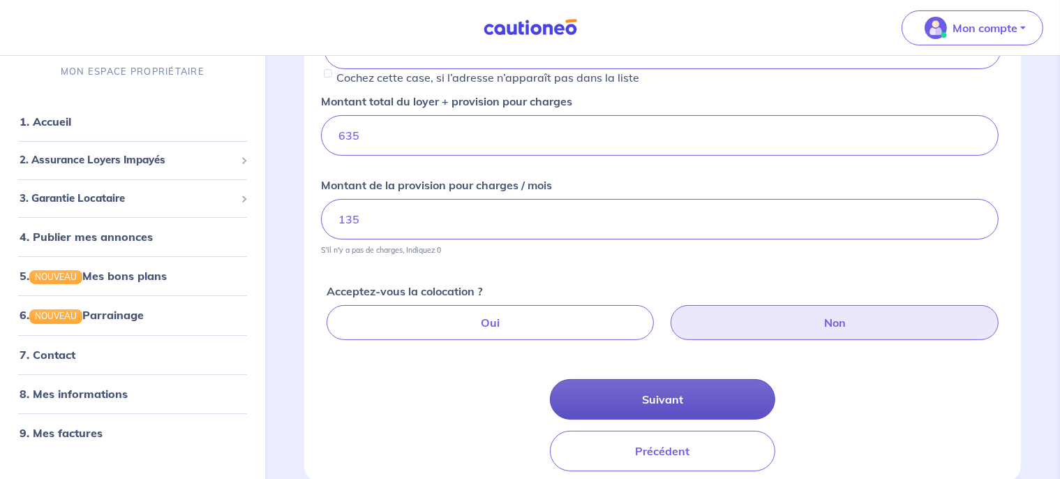
click at [699, 391] on button "Suivant" at bounding box center [663, 399] width 226 height 40
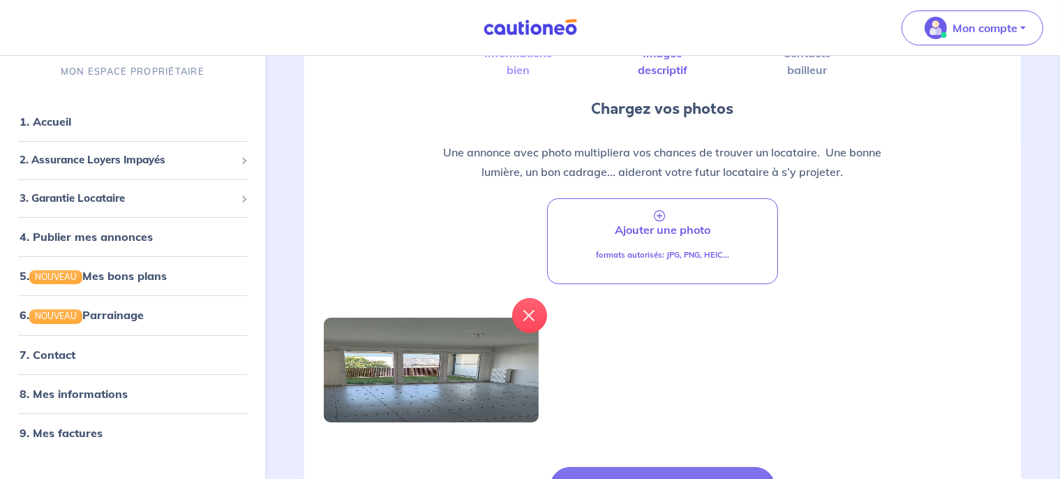
scroll to position [190, 0]
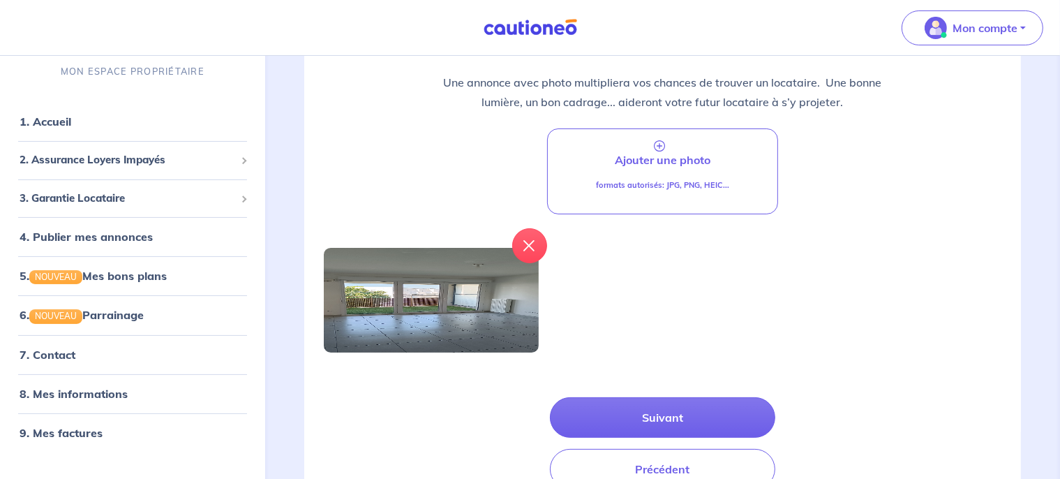
click at [679, 451] on button "Précédent" at bounding box center [663, 469] width 226 height 40
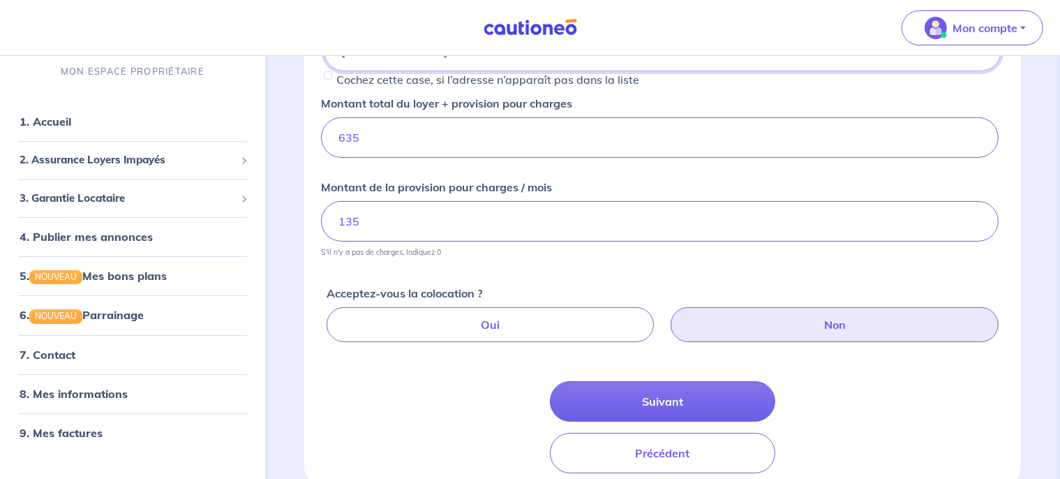
scroll to position [255, 0]
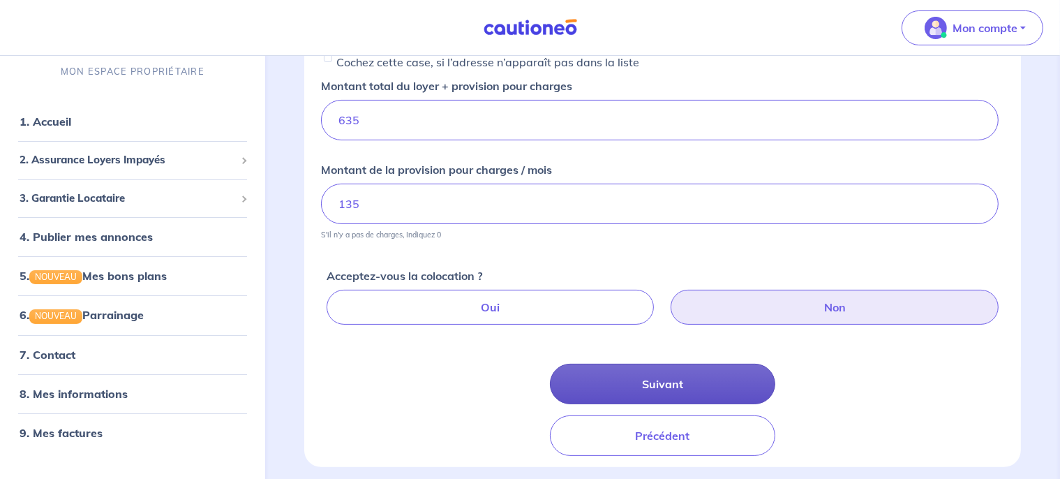
click at [701, 386] on button "Suivant" at bounding box center [663, 383] width 226 height 40
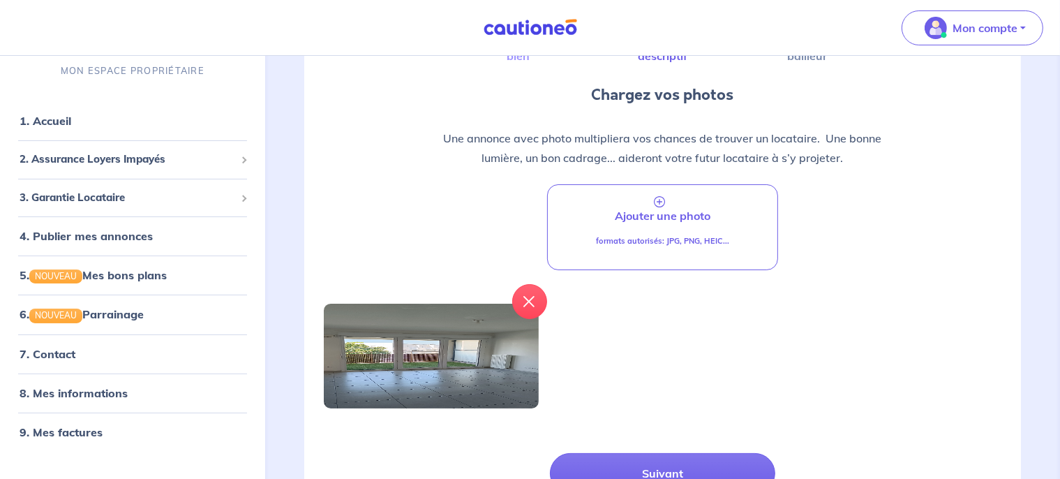
scroll to position [139, 0]
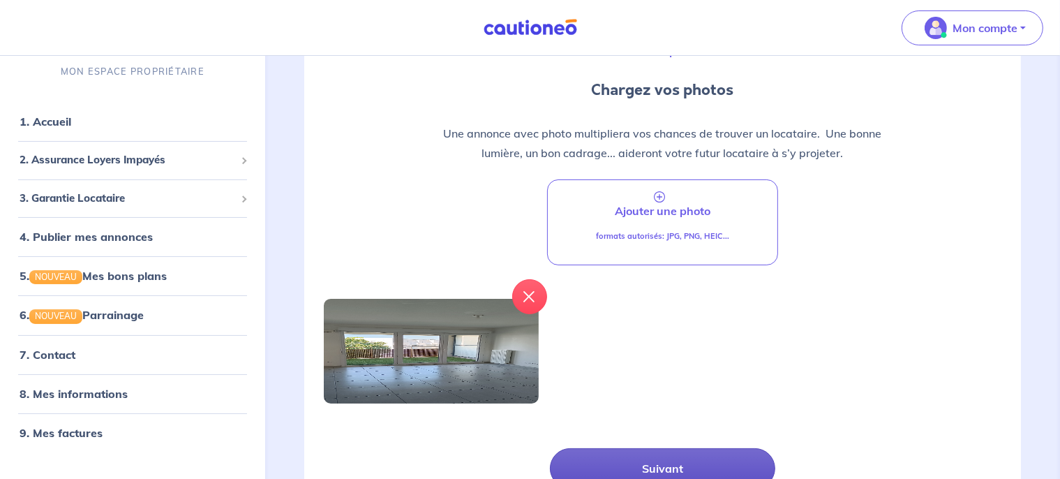
click at [682, 466] on button "Suivant" at bounding box center [663, 468] width 226 height 40
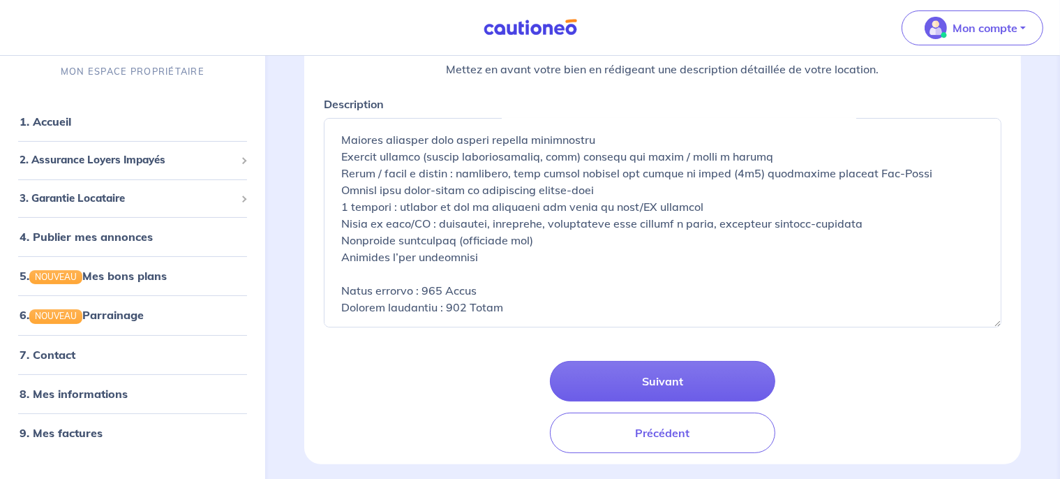
scroll to position [206, 0]
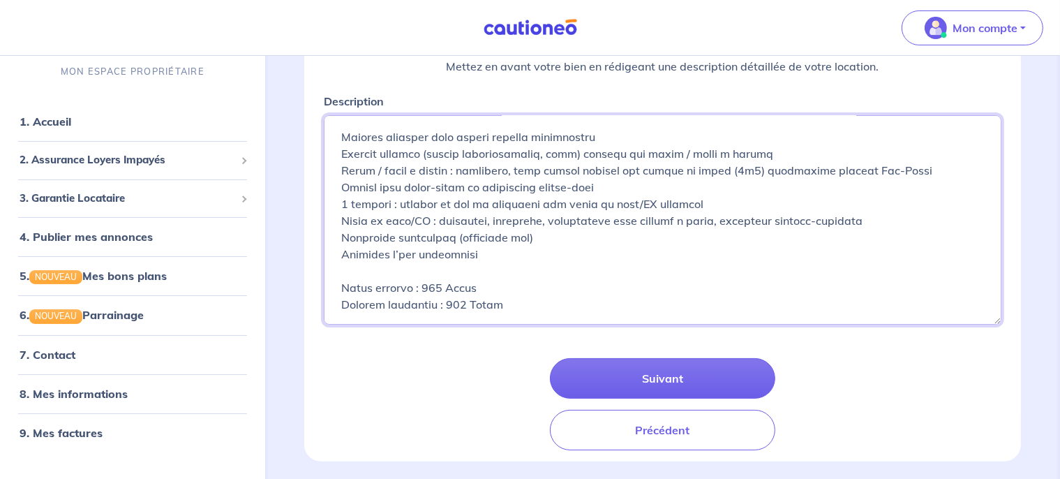
drag, startPoint x: 340, startPoint y: 210, endPoint x: 699, endPoint y: 340, distance: 381.6
click at [699, 324] on textarea "Description" at bounding box center [662, 219] width 677 height 209
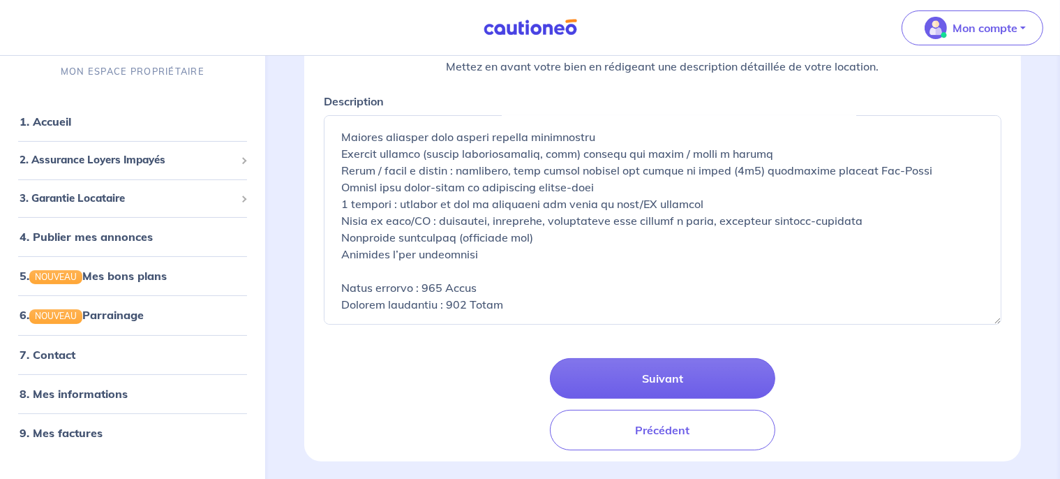
click at [699, 340] on div "Description Suivant Précédent" at bounding box center [662, 271] width 694 height 357
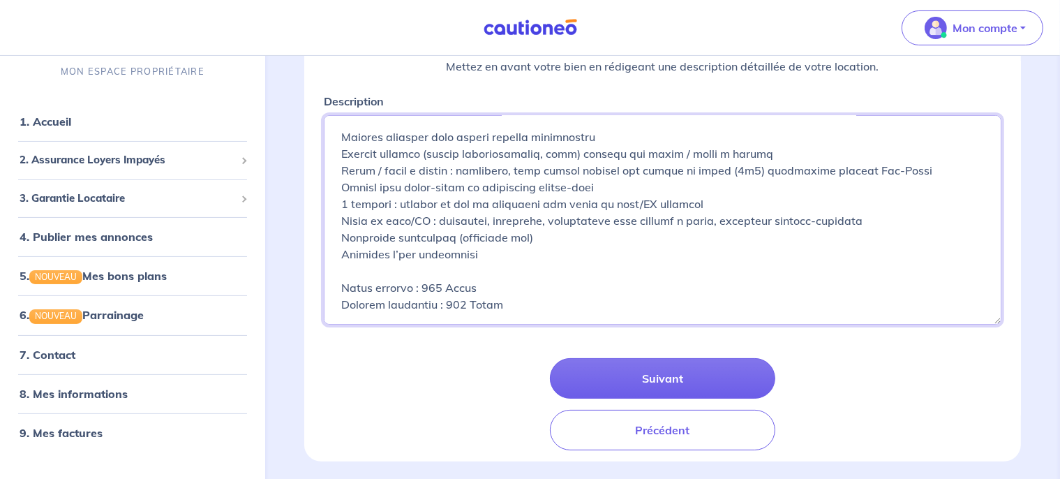
drag, startPoint x: 571, startPoint y: 282, endPoint x: 473, endPoint y: 258, distance: 100.5
click at [473, 258] on textarea "Description" at bounding box center [662, 219] width 677 height 209
drag, startPoint x: 337, startPoint y: 240, endPoint x: 569, endPoint y: 279, distance: 235.6
click at [569, 279] on textarea "Description" at bounding box center [662, 219] width 677 height 209
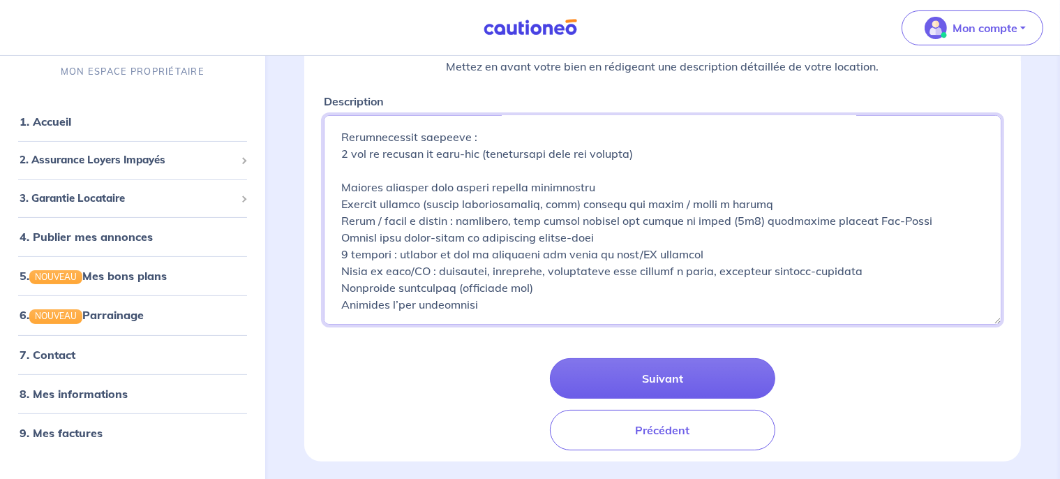
scroll to position [333, 0]
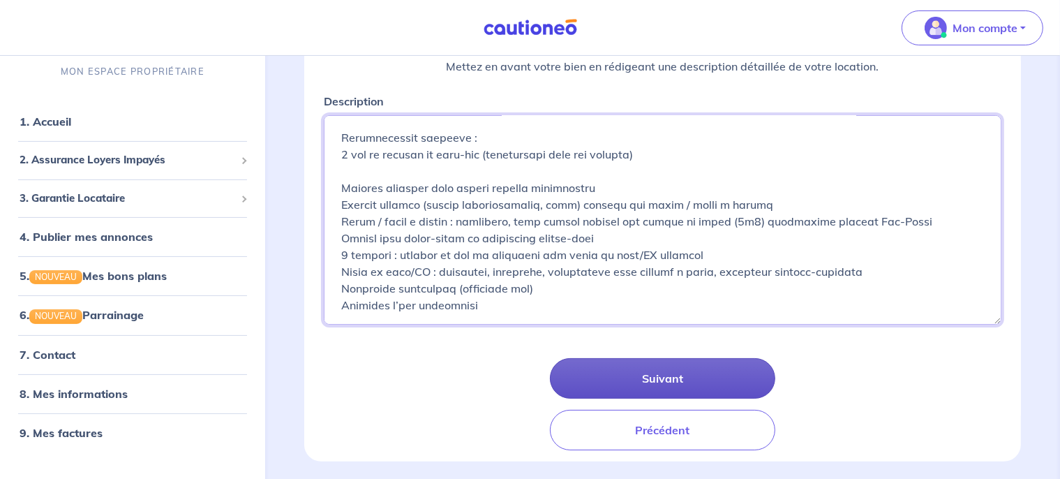
type textarea "1 Rue du Maréchal Koenig, 69800 Saint-Priest Bel appartement lumineux type T2 (…"
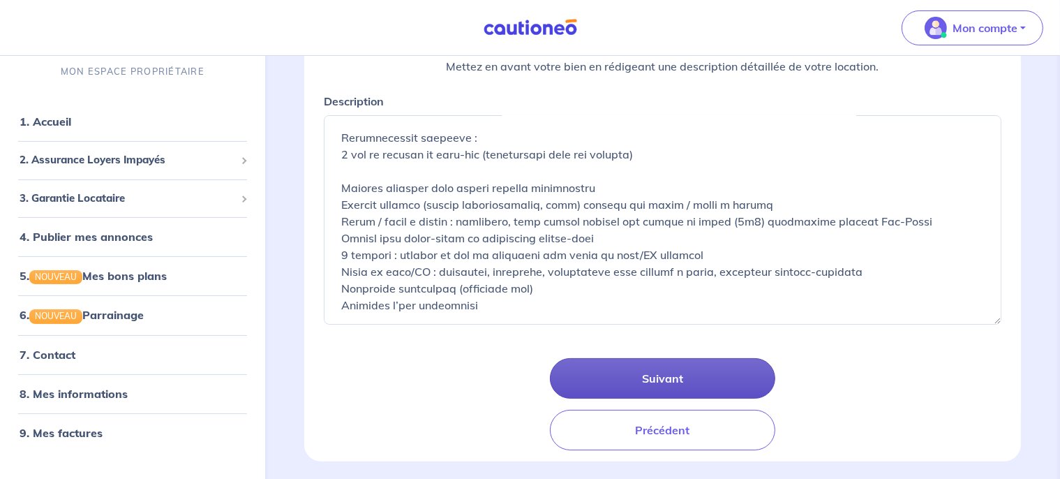
click at [636, 382] on button "Suivant" at bounding box center [663, 378] width 226 height 40
select select "FR"
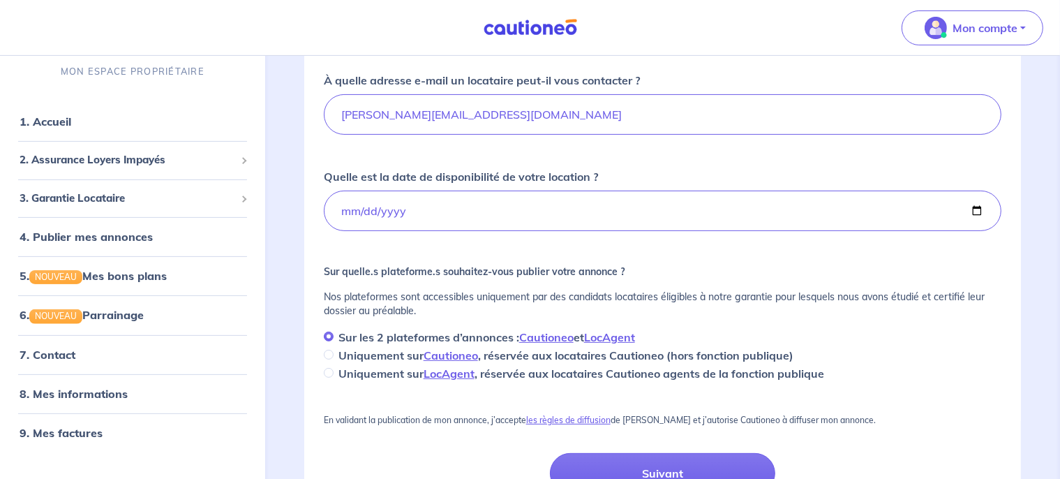
scroll to position [380, 0]
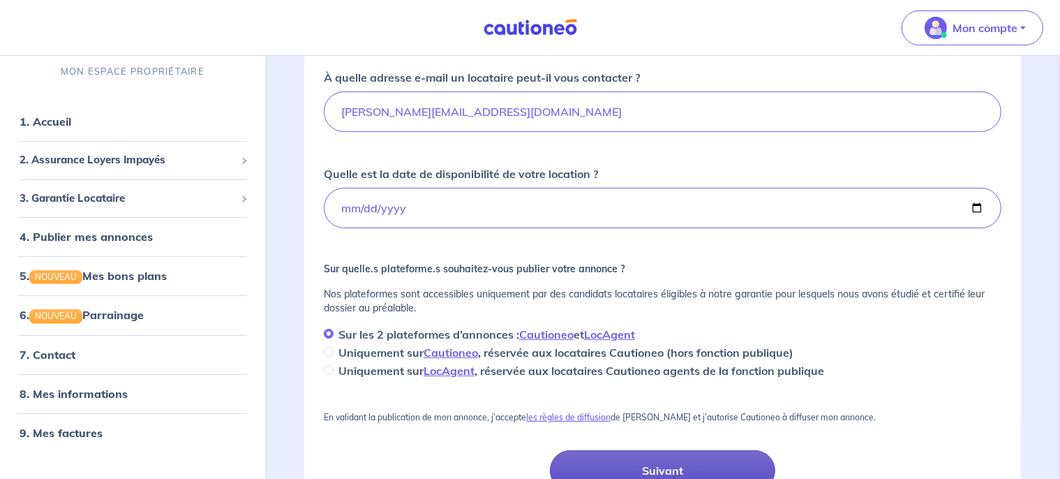
click at [688, 466] on button "Suivant" at bounding box center [663, 470] width 226 height 40
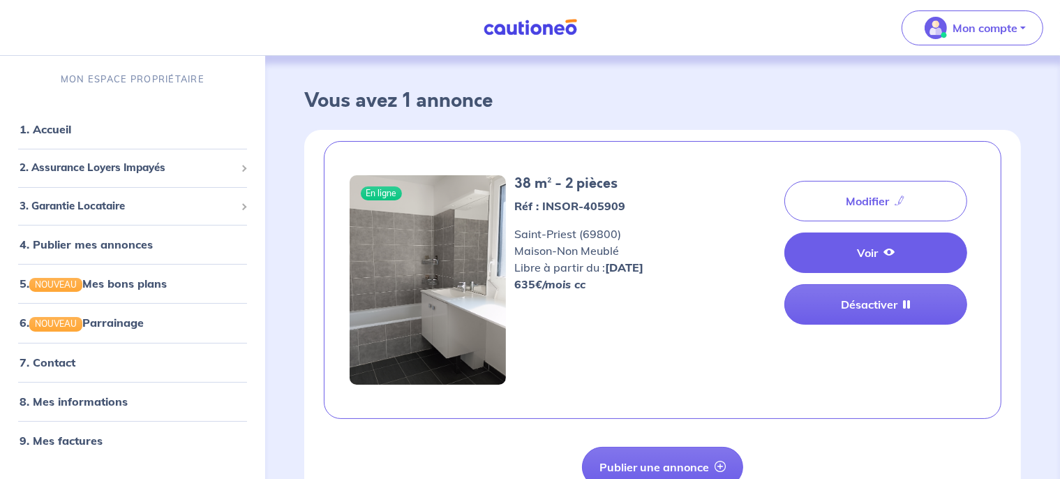
click at [853, 246] on link "Voir" at bounding box center [875, 252] width 183 height 40
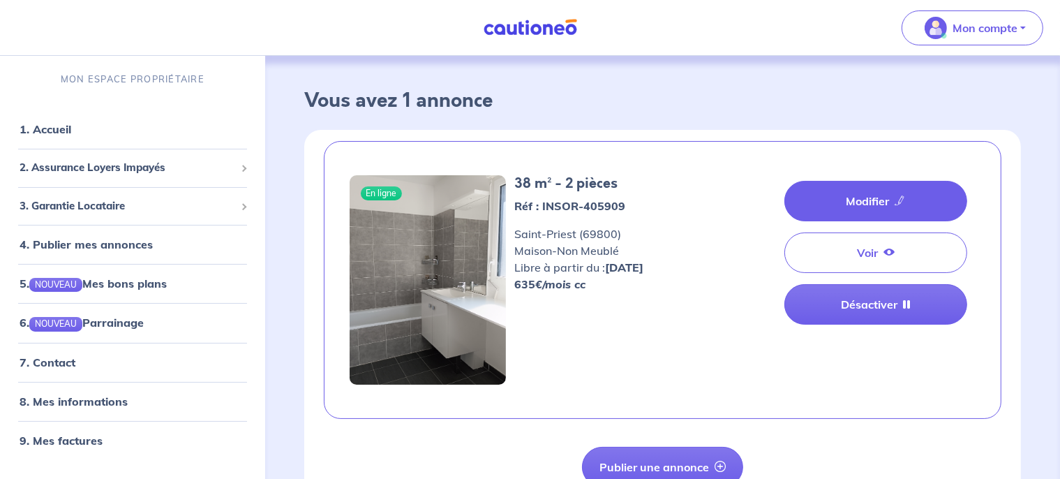
click at [839, 205] on link "Modifier" at bounding box center [875, 201] width 183 height 40
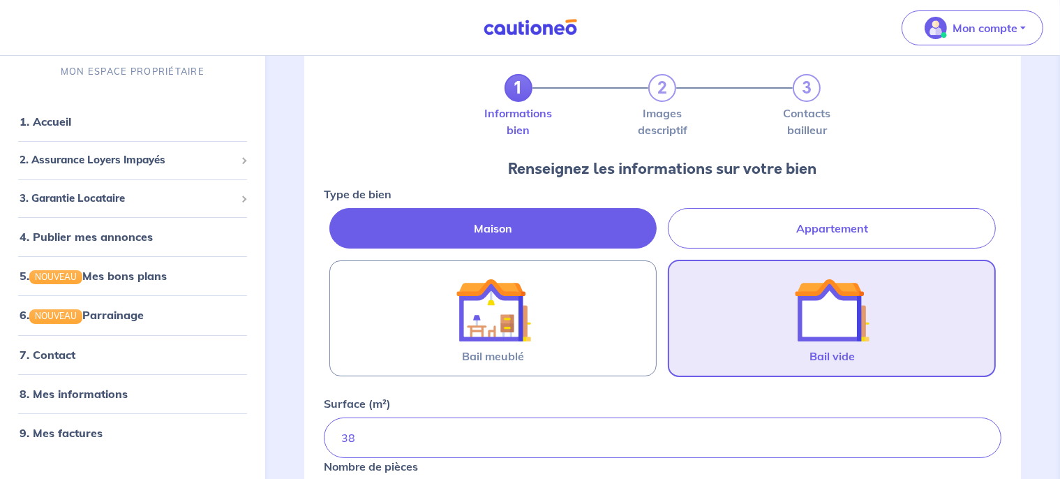
scroll to position [61, 0]
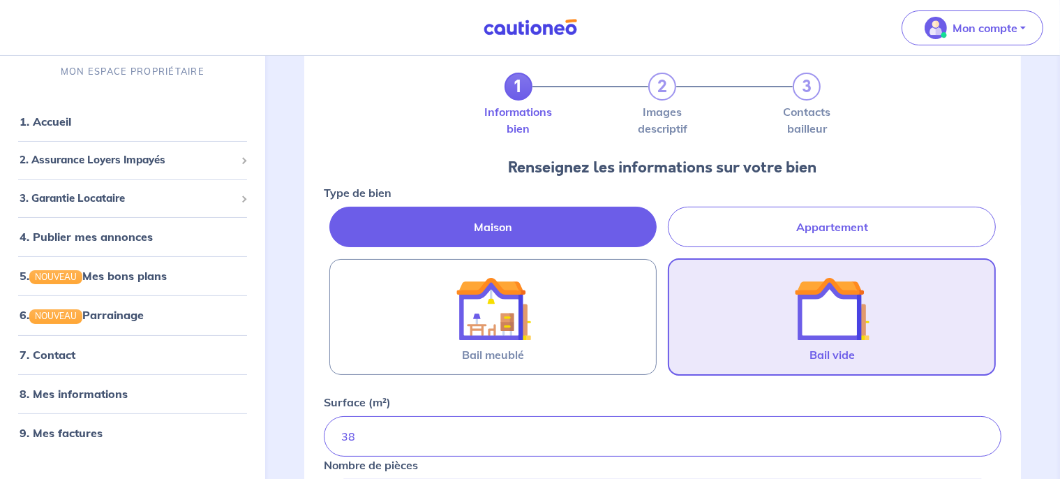
click at [660, 82] on div "1 2 3" at bounding box center [662, 87] width 317 height 28
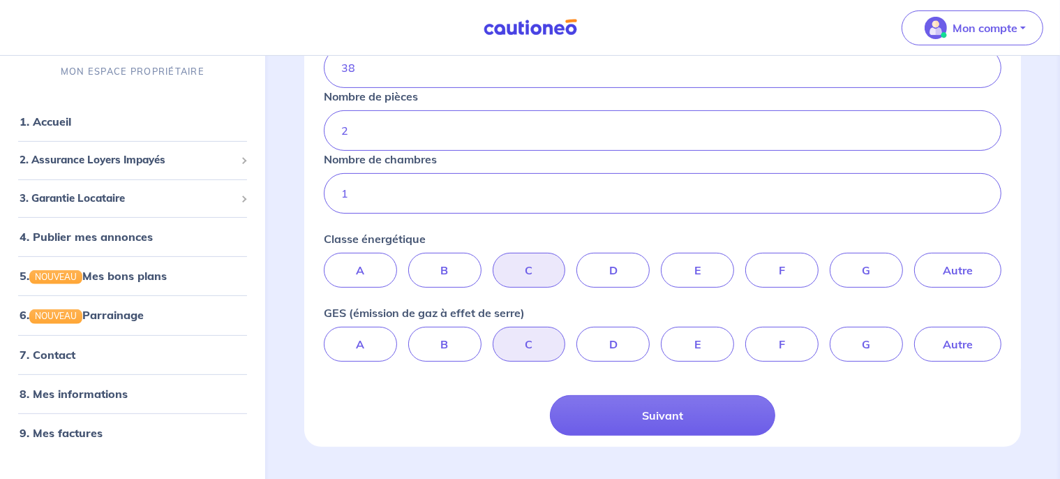
scroll to position [463, 0]
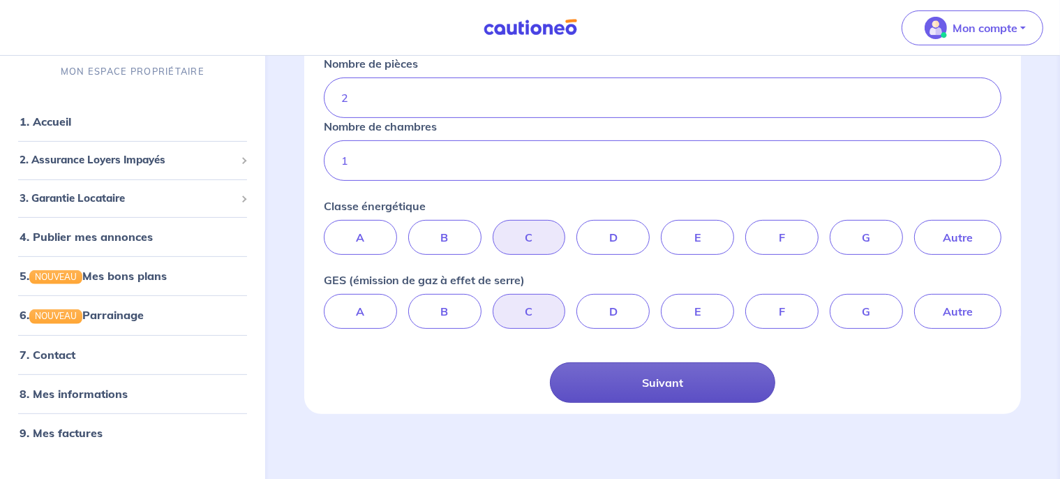
click at [667, 381] on button "Suivant" at bounding box center [663, 382] width 226 height 40
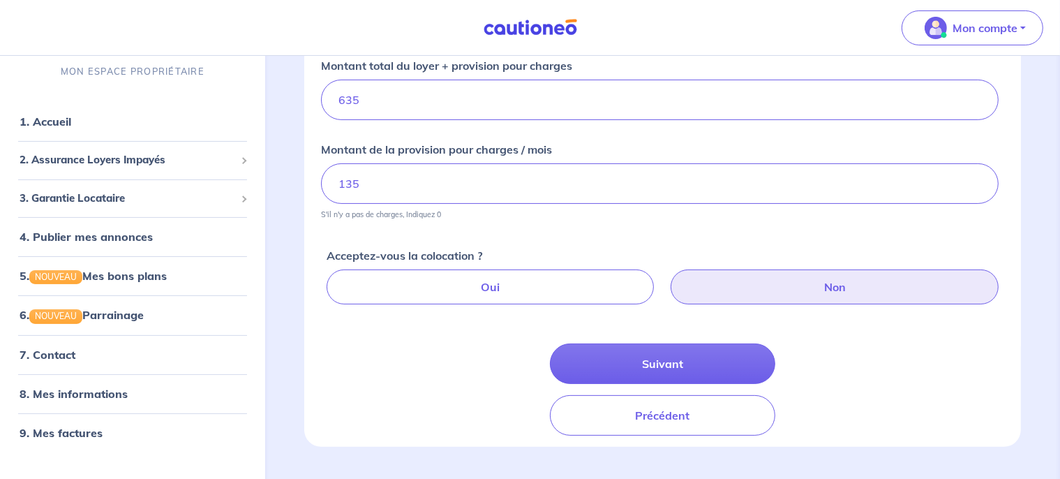
scroll to position [308, 0]
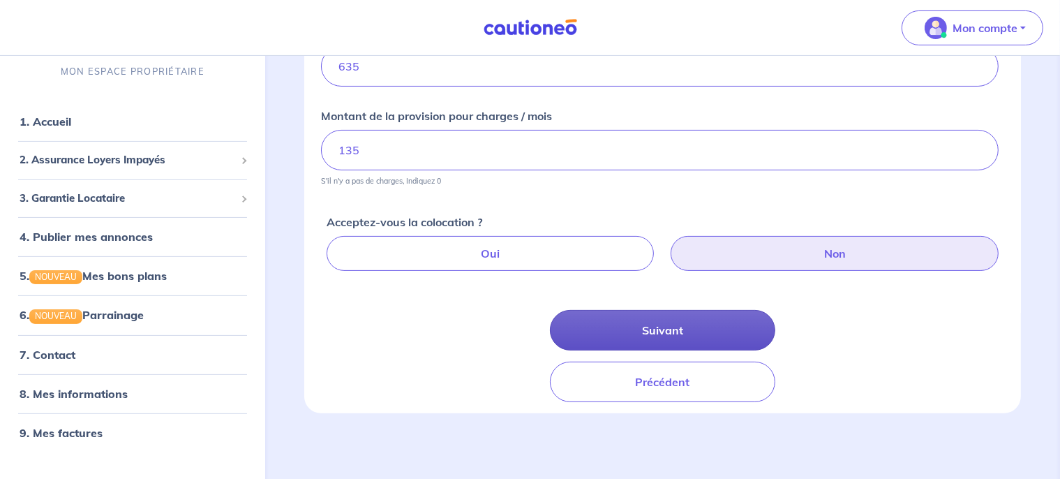
click at [674, 319] on button "Suivant" at bounding box center [663, 330] width 226 height 40
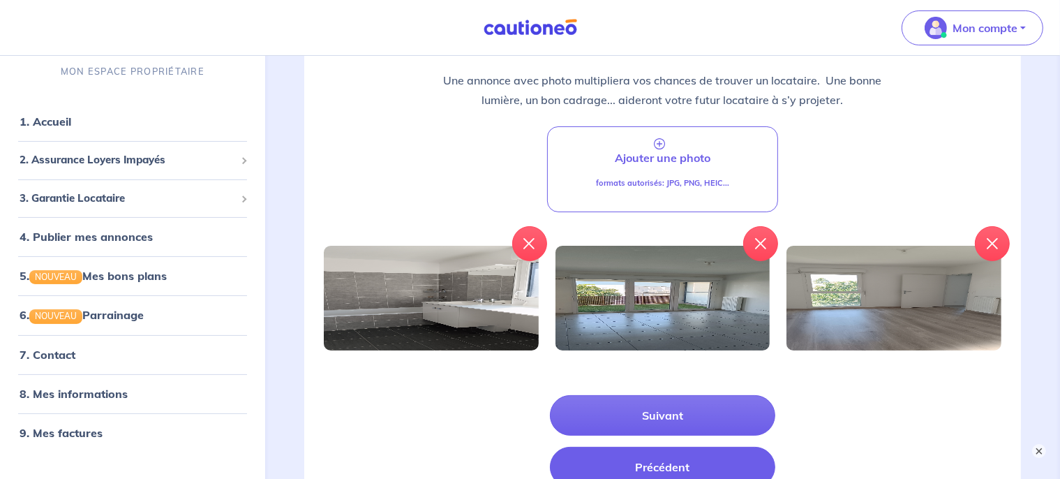
scroll to position [176, 0]
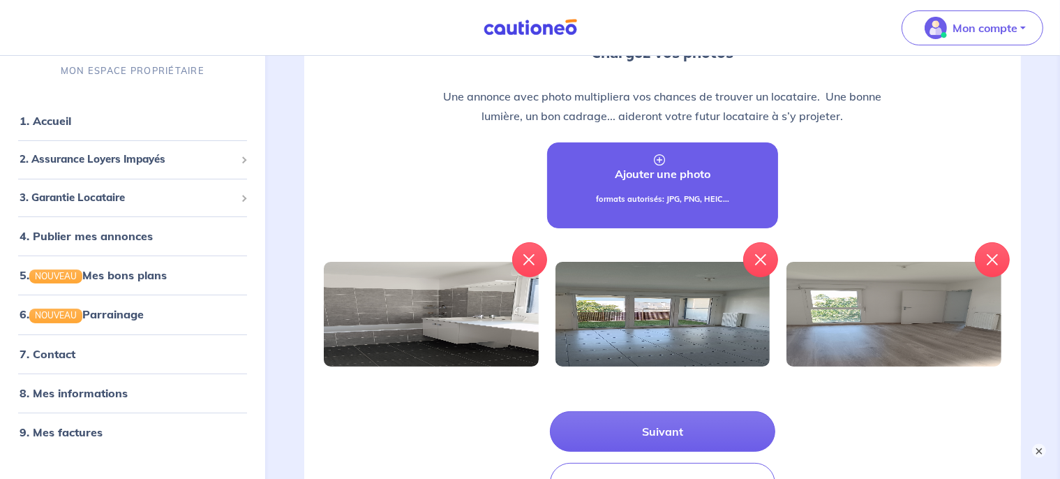
click at [663, 187] on link "Ajouter une photo formats autorisés: JPG, PNG, HEIC..." at bounding box center [663, 185] width 232 height 86
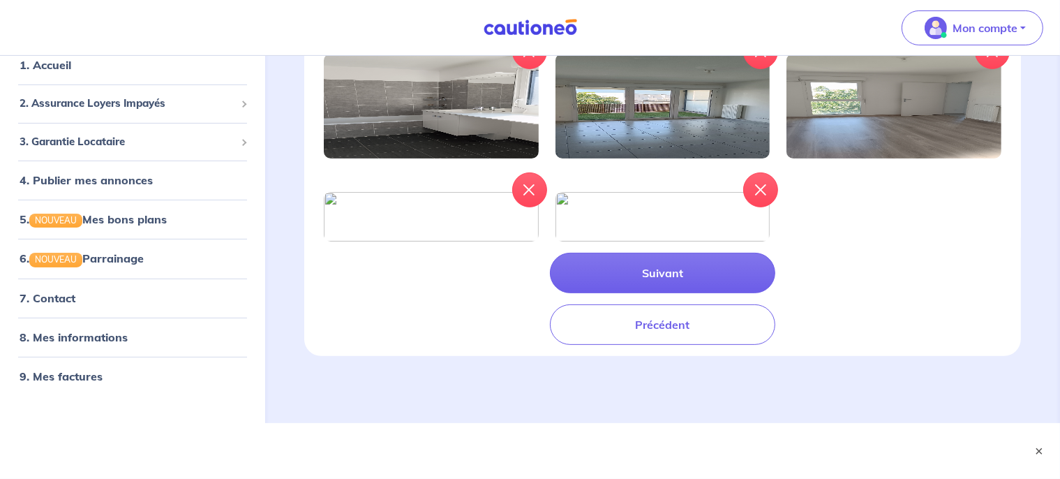
scroll to position [472, 0]
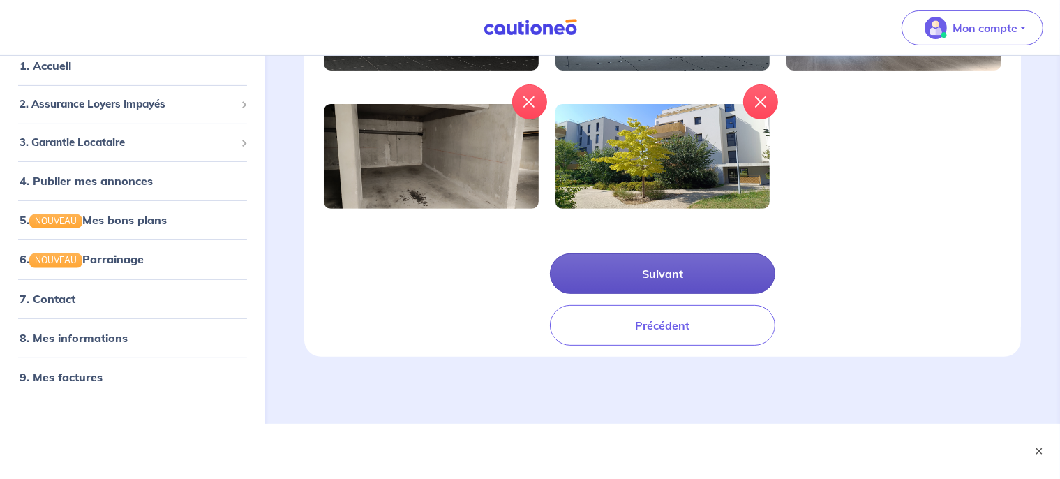
click at [708, 279] on button "Suivant" at bounding box center [663, 273] width 226 height 40
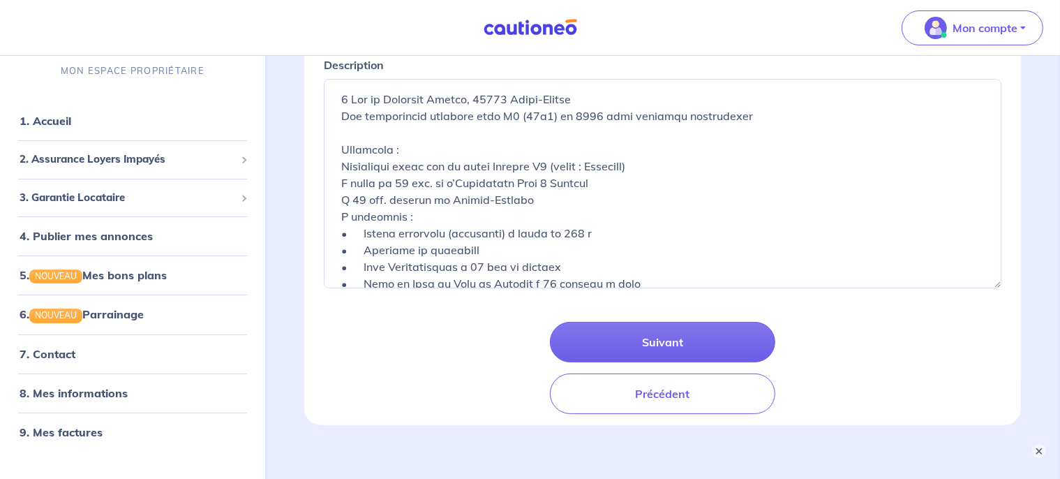
scroll to position [310, 0]
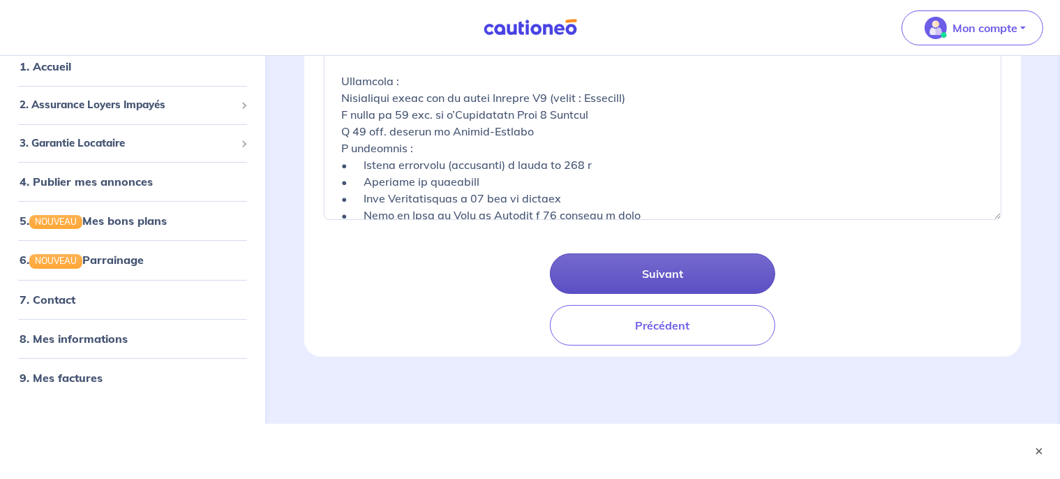
click at [706, 267] on button "Suivant" at bounding box center [663, 273] width 226 height 40
select select "FR"
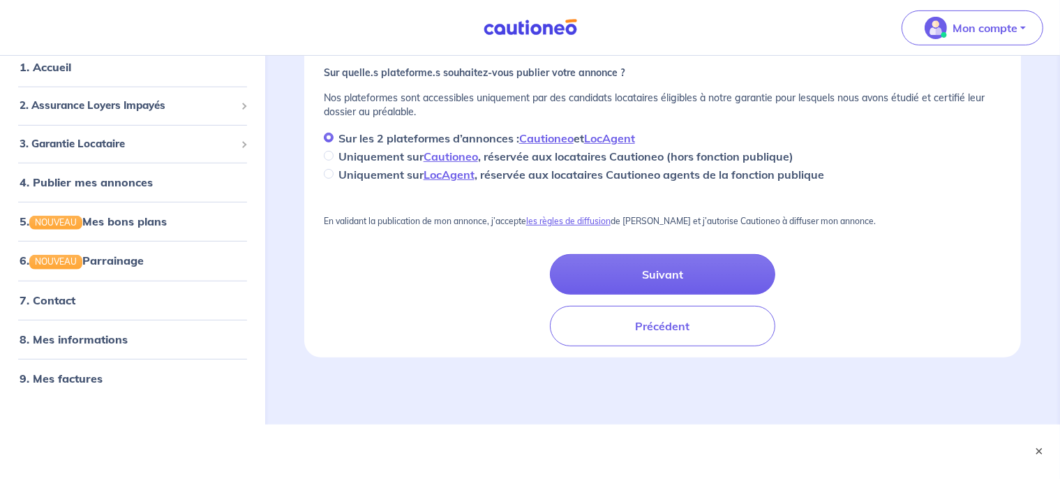
click at [706, 264] on button "Suivant" at bounding box center [663, 274] width 226 height 40
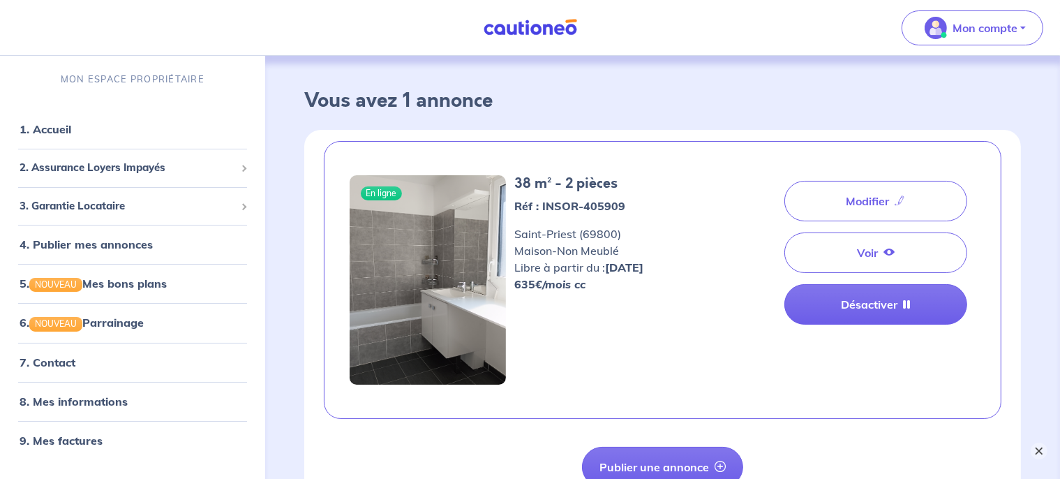
click at [1037, 446] on button "×" at bounding box center [1038, 450] width 17 height 17
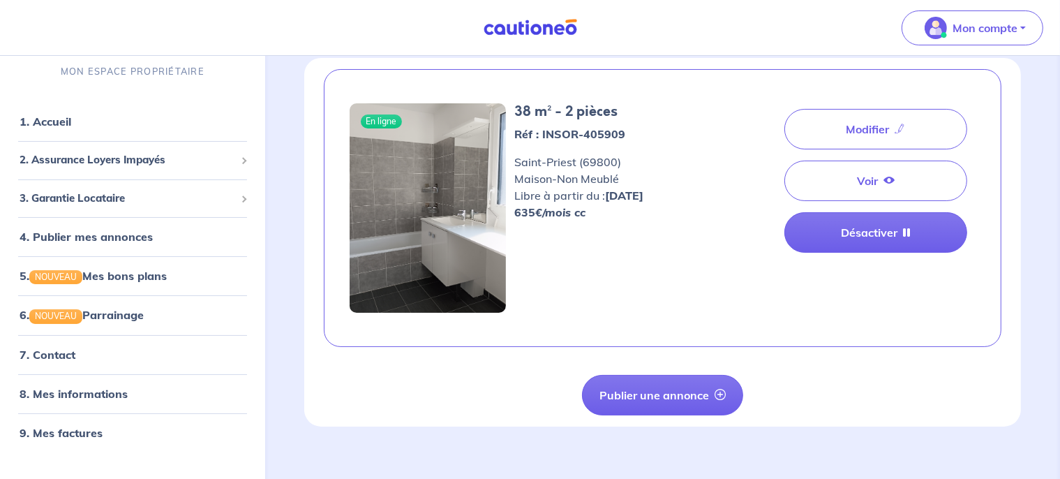
scroll to position [86, 0]
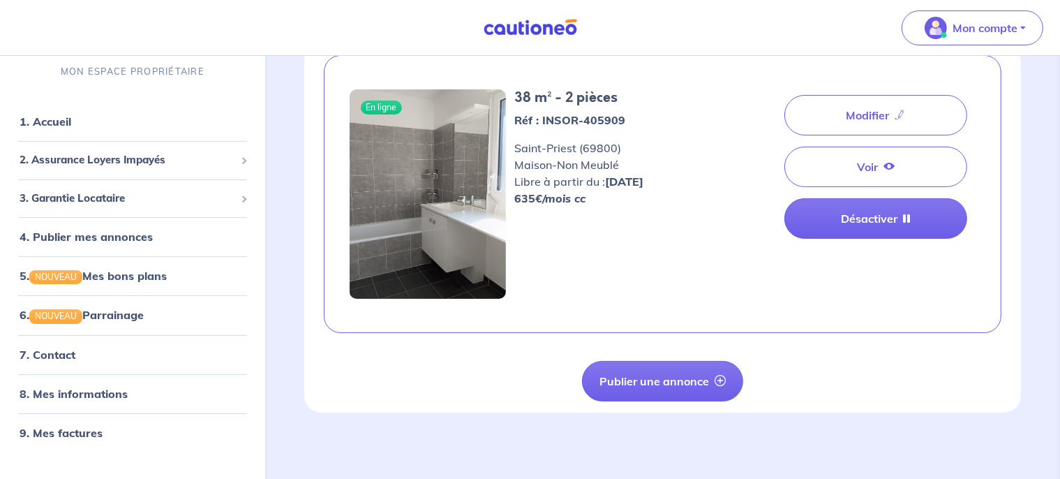
click at [672, 374] on button "Publier une annonce" at bounding box center [662, 381] width 161 height 40
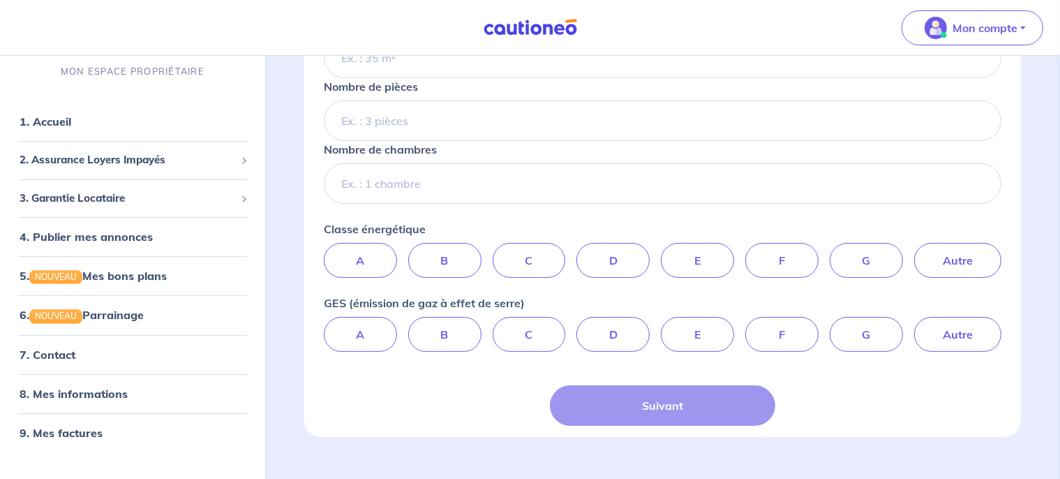
scroll to position [461, 0]
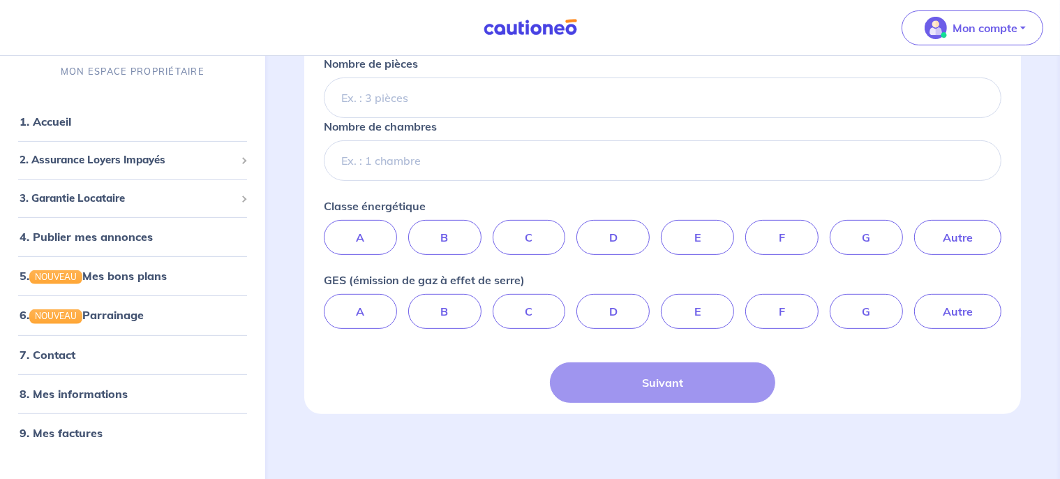
click at [671, 381] on div "Suivant" at bounding box center [663, 382] width 226 height 40
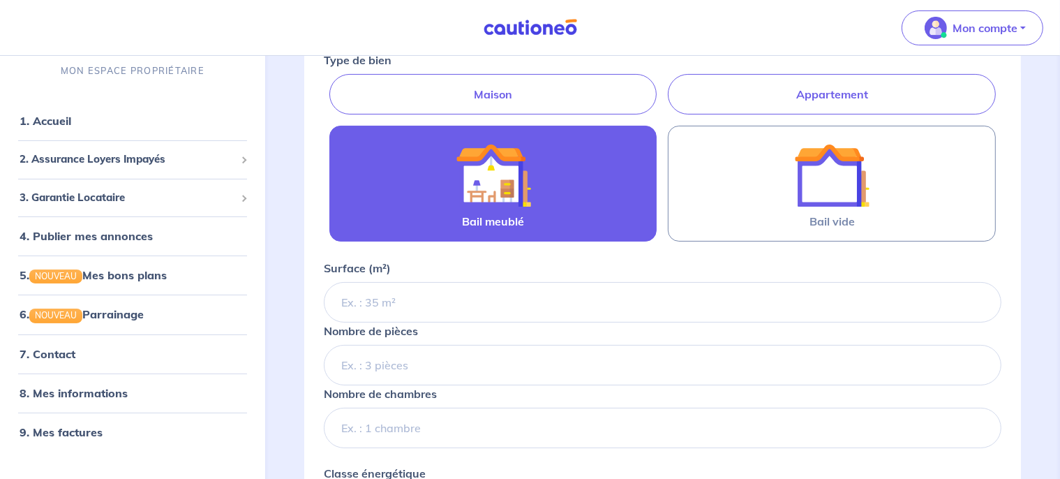
scroll to position [0, 0]
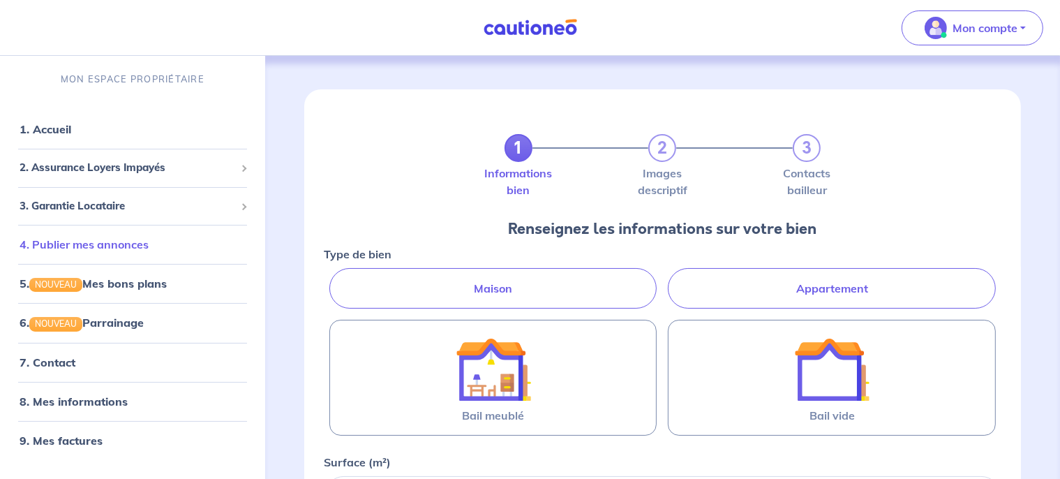
click at [137, 246] on link "4. Publier mes annonces" at bounding box center [84, 244] width 129 height 14
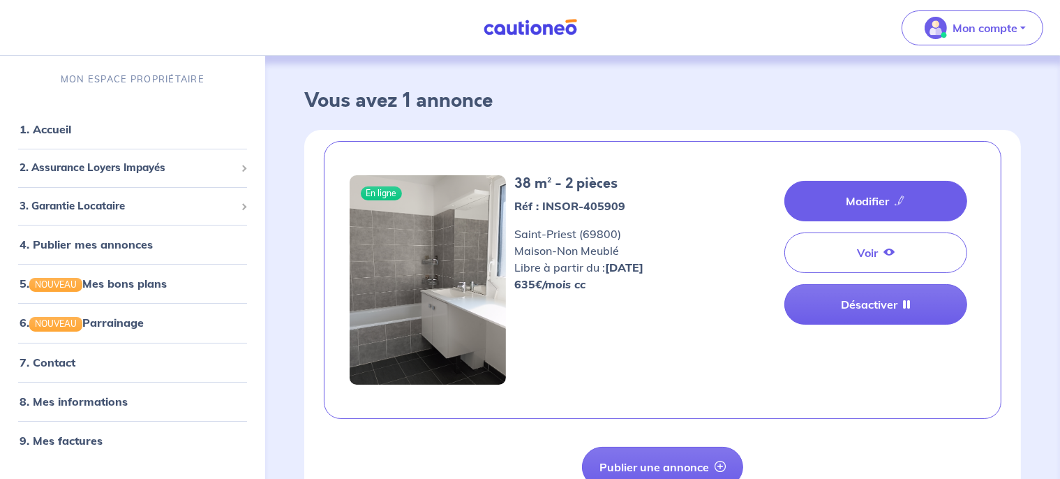
click at [845, 204] on link "Modifier" at bounding box center [875, 201] width 183 height 40
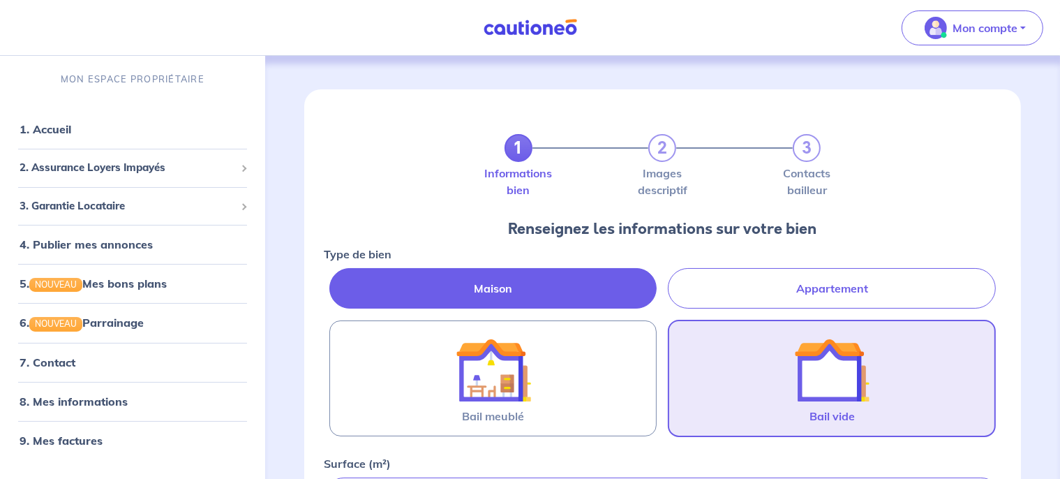
click at [820, 285] on label "Appartement" at bounding box center [832, 288] width 328 height 40
click at [333, 277] on input "Appartement" at bounding box center [328, 272] width 9 height 9
radio input "true"
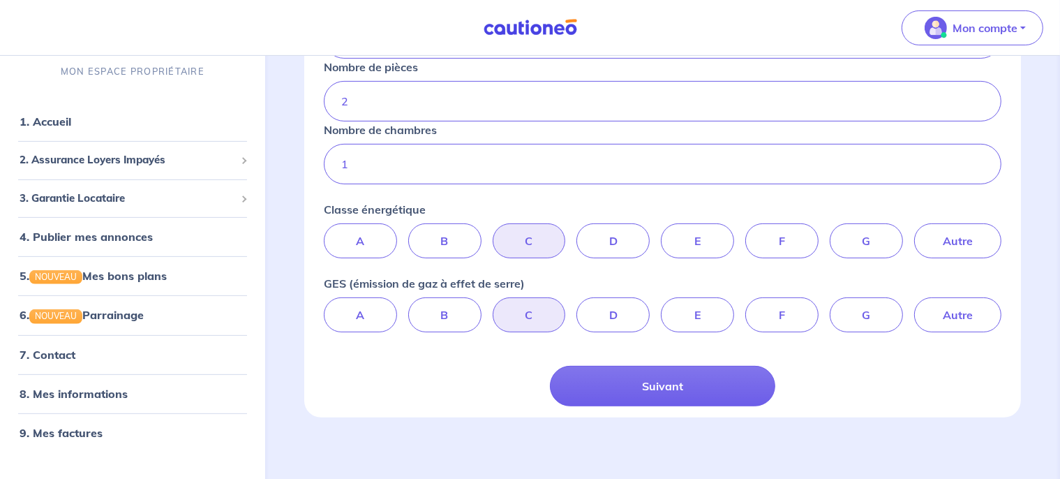
scroll to position [463, 0]
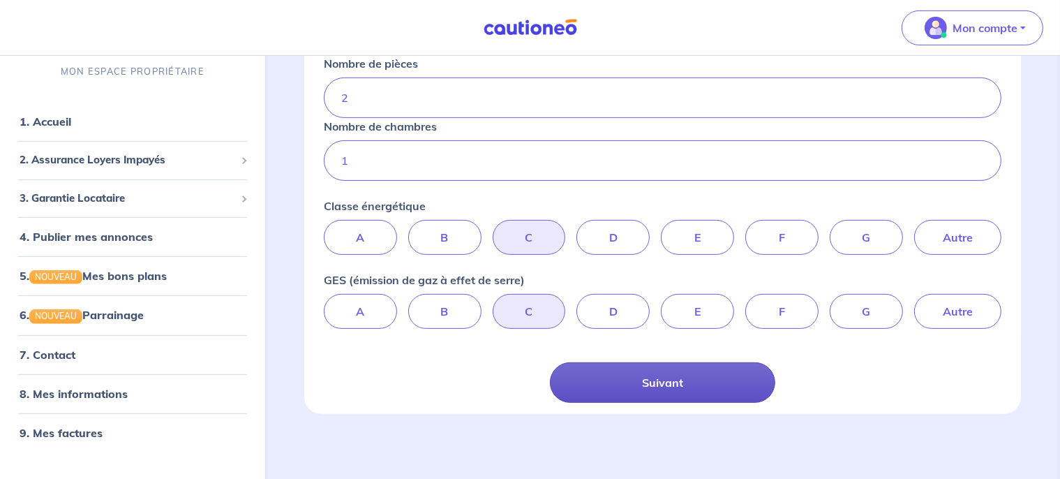
click at [647, 384] on button "Suivant" at bounding box center [663, 382] width 226 height 40
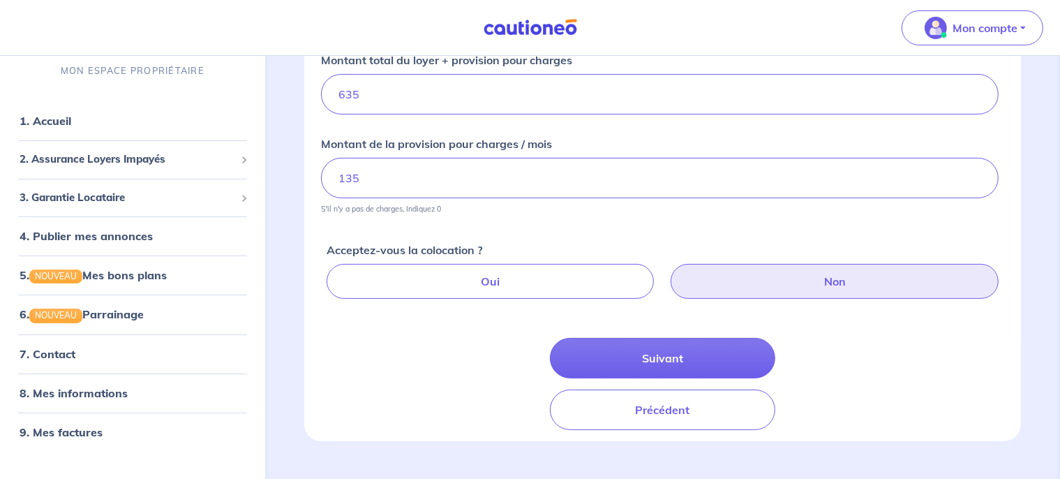
scroll to position [308, 0]
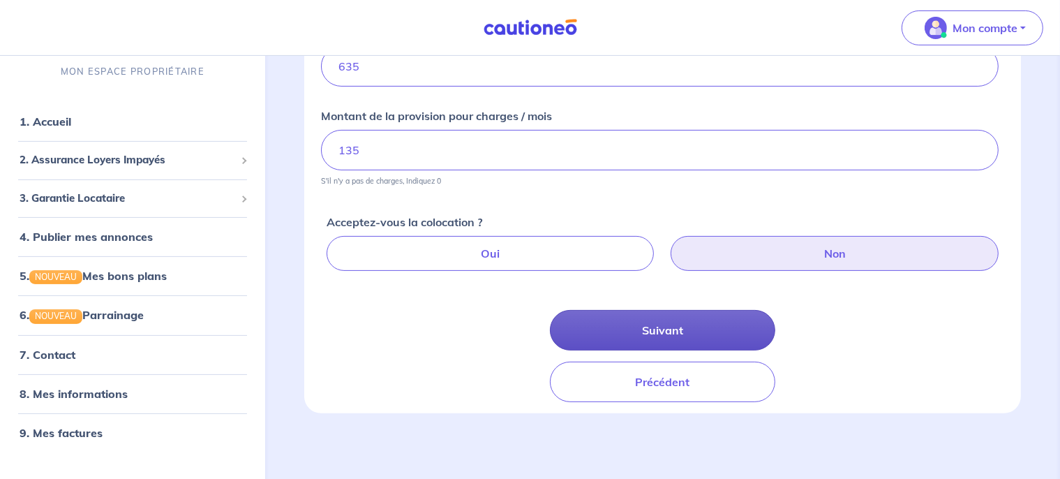
click at [676, 341] on button "Suivant" at bounding box center [663, 330] width 226 height 40
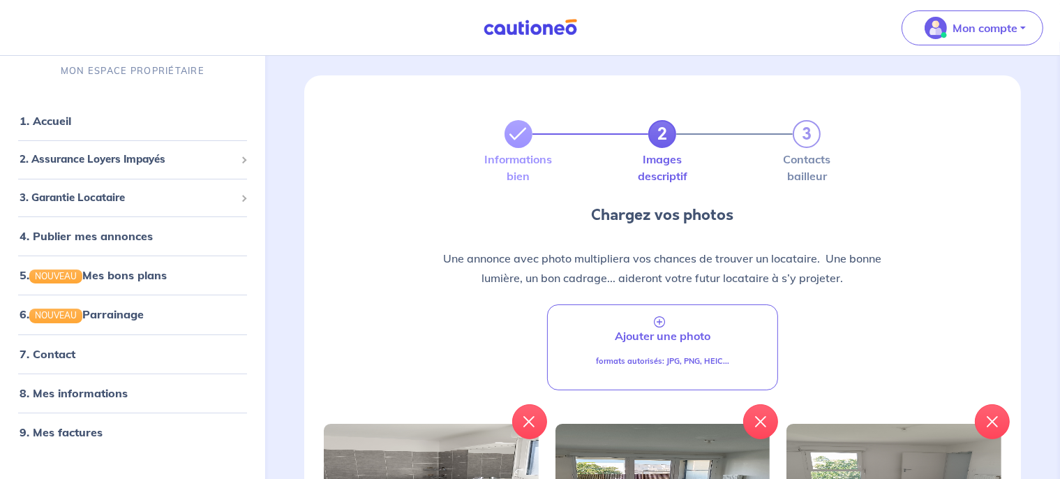
scroll to position [416, 0]
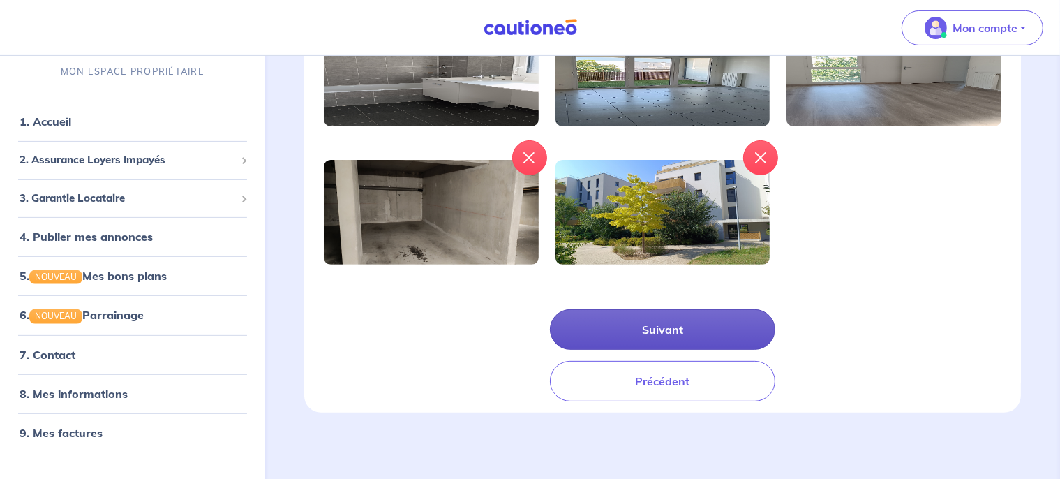
click at [678, 328] on button "Suivant" at bounding box center [663, 329] width 226 height 40
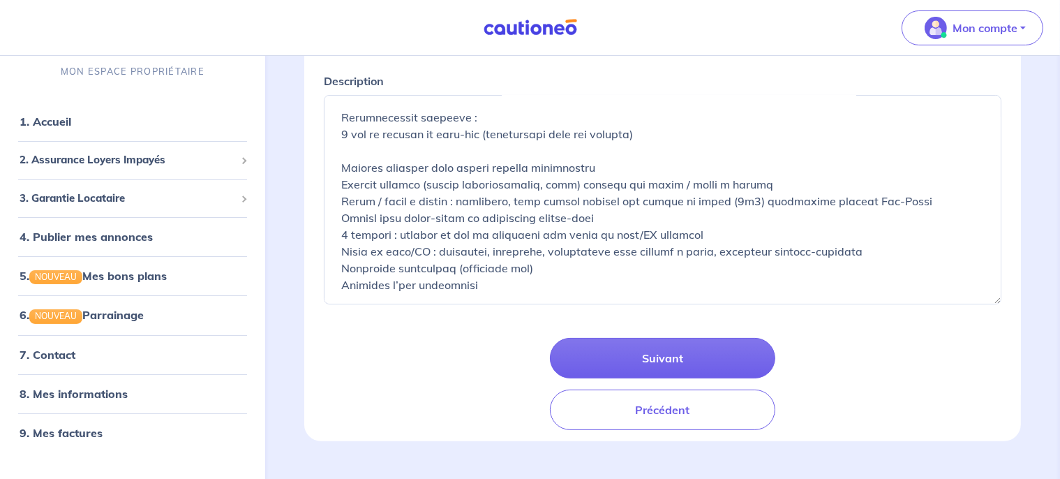
scroll to position [255, 0]
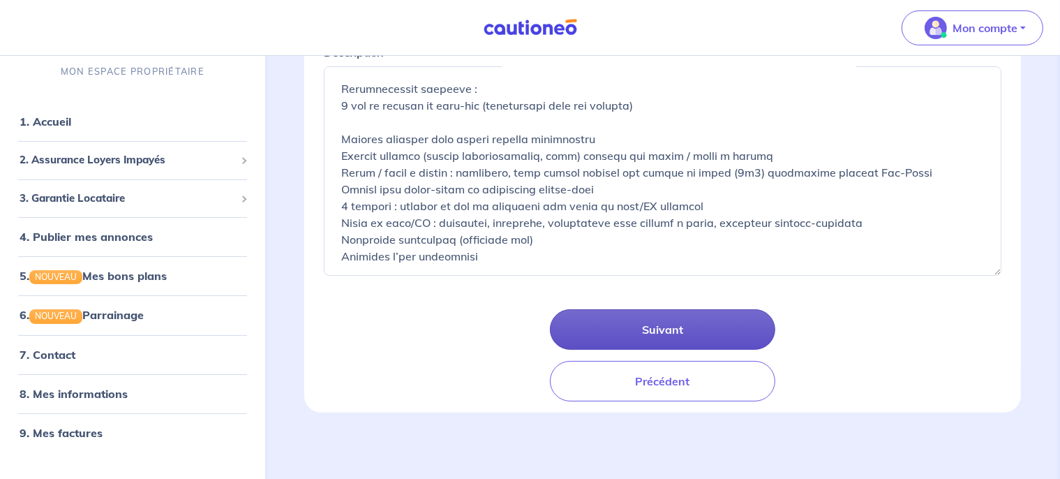
click at [668, 333] on button "Suivant" at bounding box center [663, 329] width 226 height 40
select select "FR"
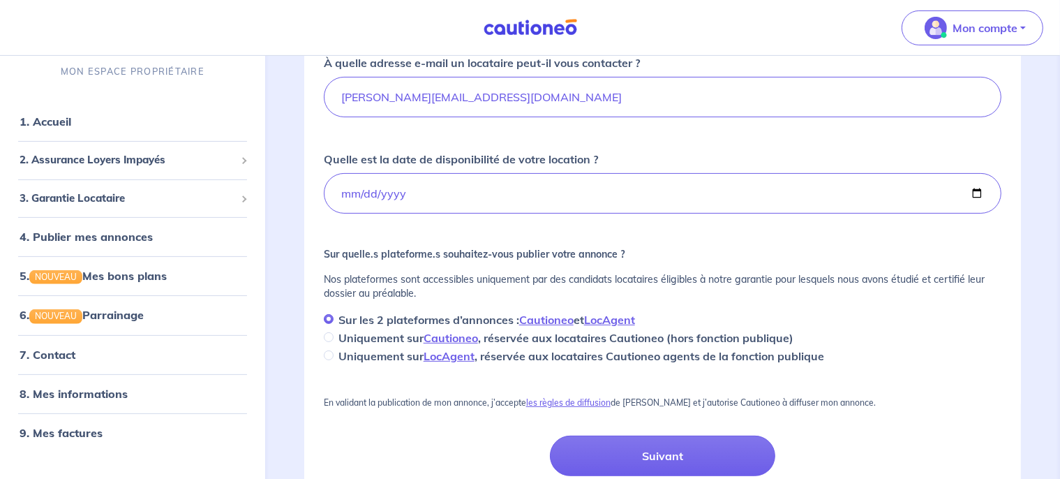
scroll to position [520, 0]
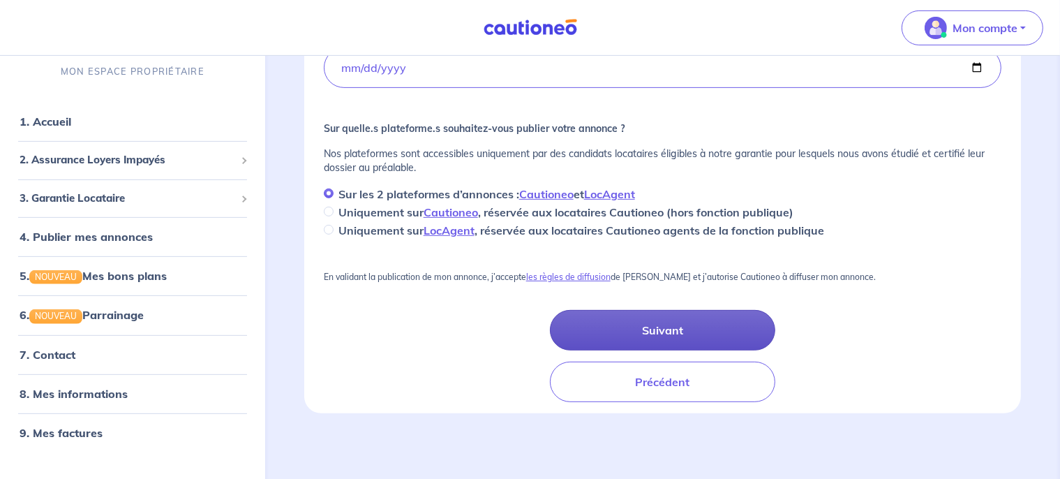
click at [670, 333] on button "Suivant" at bounding box center [663, 330] width 226 height 40
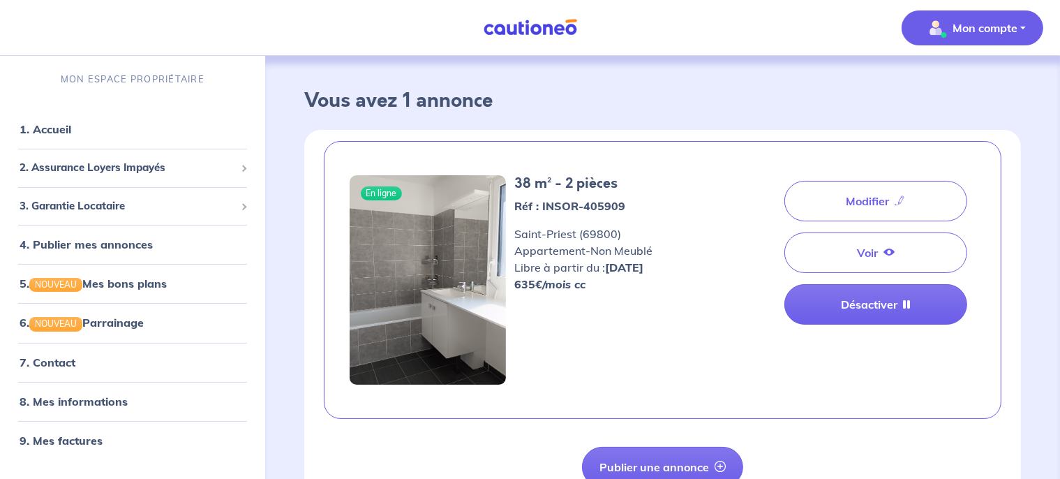
click at [970, 35] on p "Mon compte" at bounding box center [984, 28] width 65 height 17
click at [926, 79] on link "Mes informations" at bounding box center [958, 86] width 112 height 22
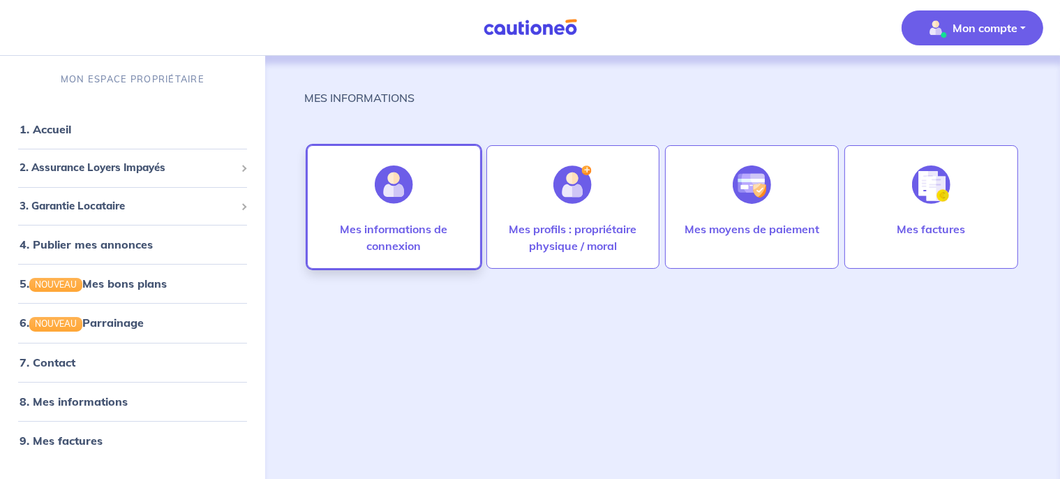
click at [394, 208] on div at bounding box center [393, 185] width 61 height 72
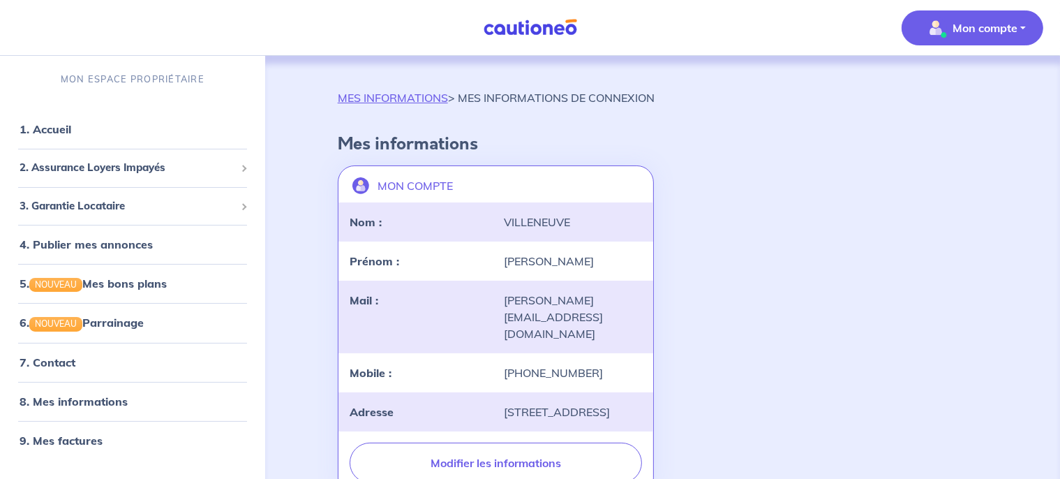
click at [982, 33] on p "Mon compte" at bounding box center [984, 28] width 65 height 17
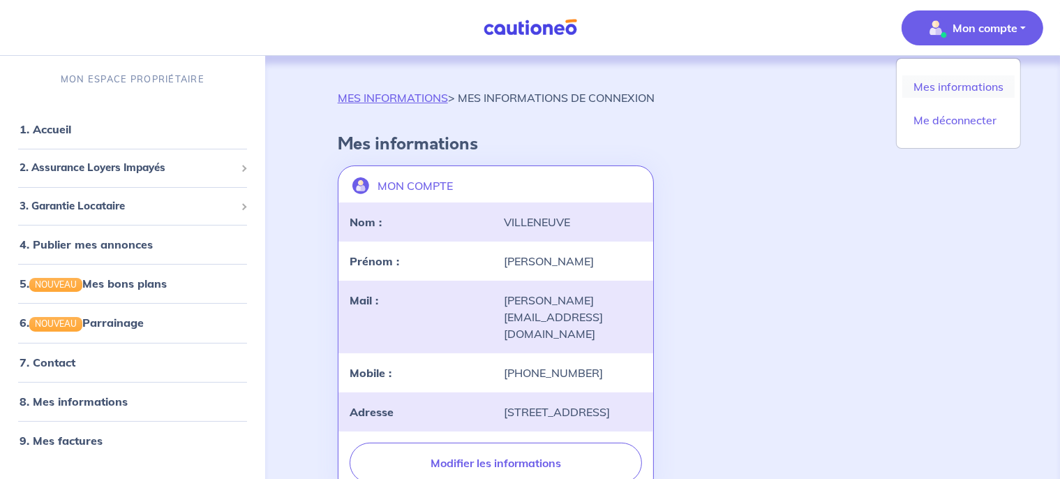
click at [931, 85] on link "Mes informations" at bounding box center [958, 86] width 112 height 22
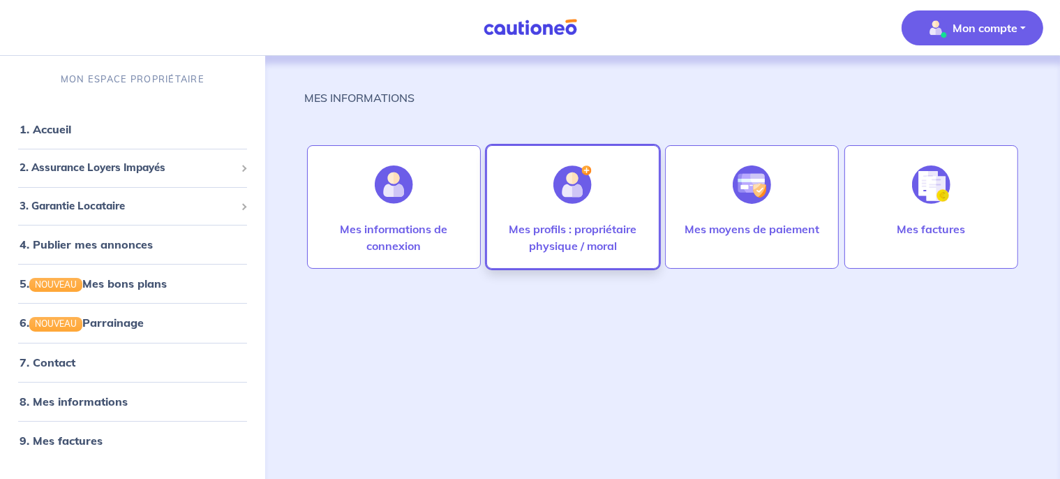
click at [592, 197] on div at bounding box center [572, 185] width 61 height 72
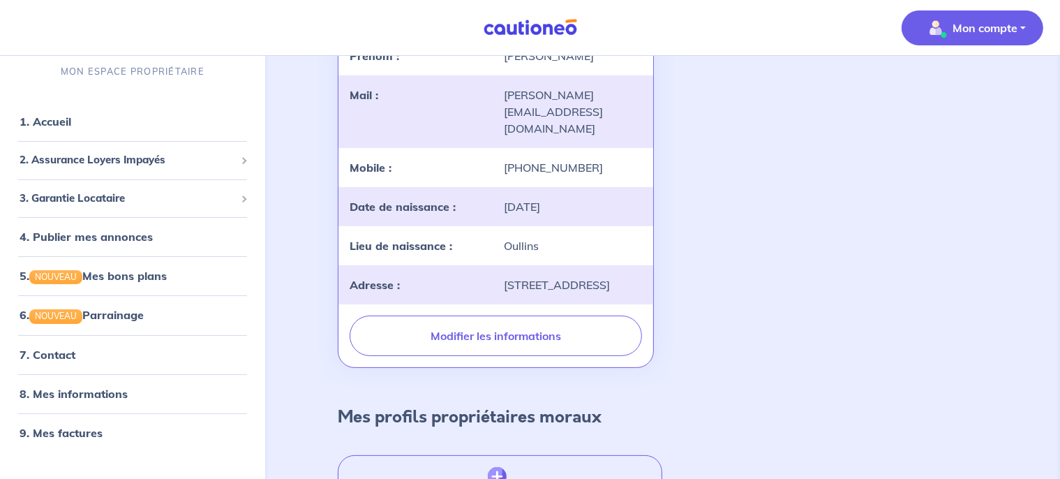
scroll to position [218, 0]
click at [494, 465] on img "button" at bounding box center [497, 475] width 19 height 20
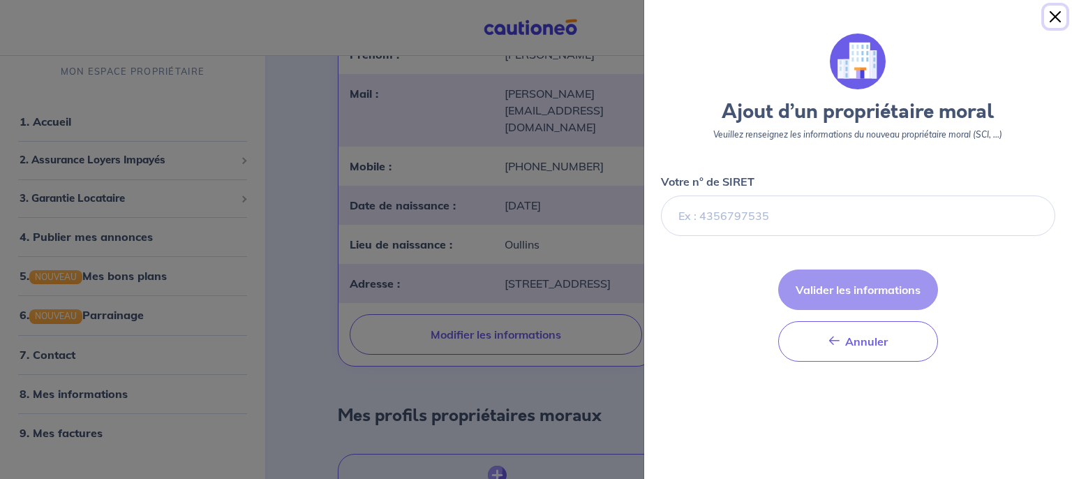
click at [1059, 13] on button "Close" at bounding box center [1055, 17] width 22 height 22
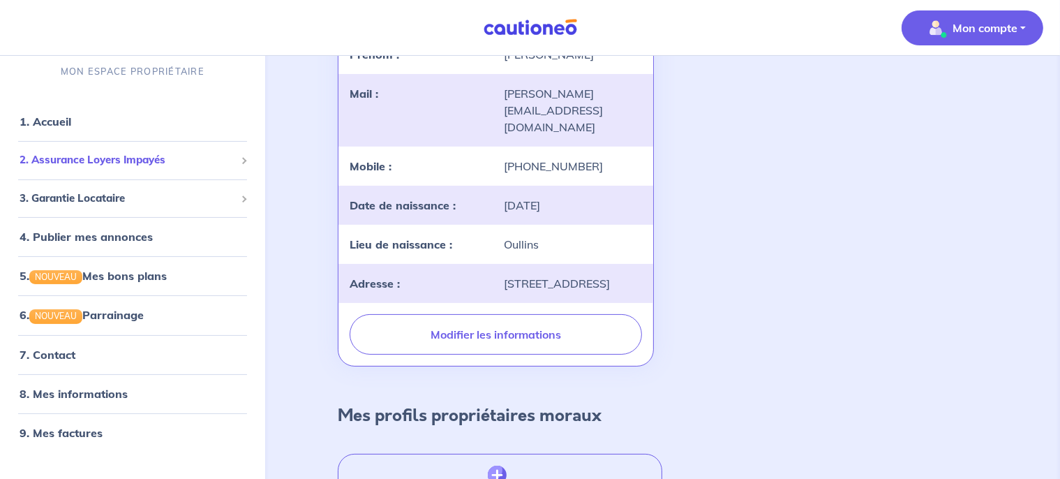
click at [153, 162] on span "2. Assurance Loyers Impayés" at bounding box center [128, 160] width 216 height 16
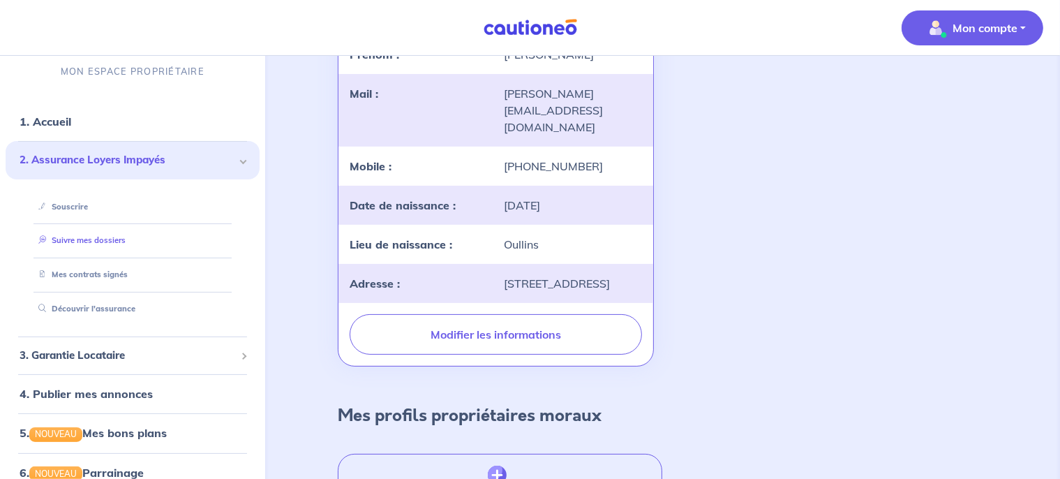
click at [123, 235] on link "Suivre mes dossiers" at bounding box center [79, 240] width 93 height 10
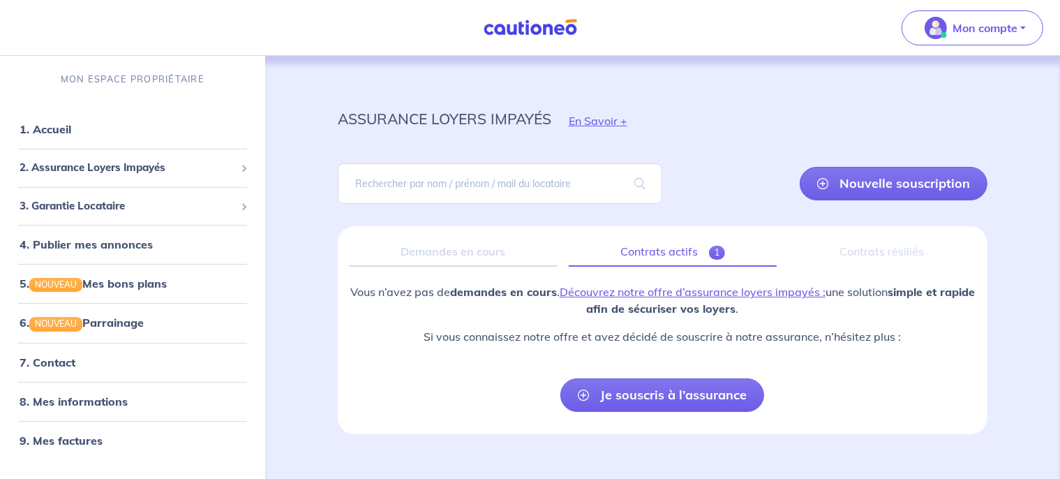
click at [630, 251] on link "Contrats actifs 1" at bounding box center [673, 251] width 208 height 29
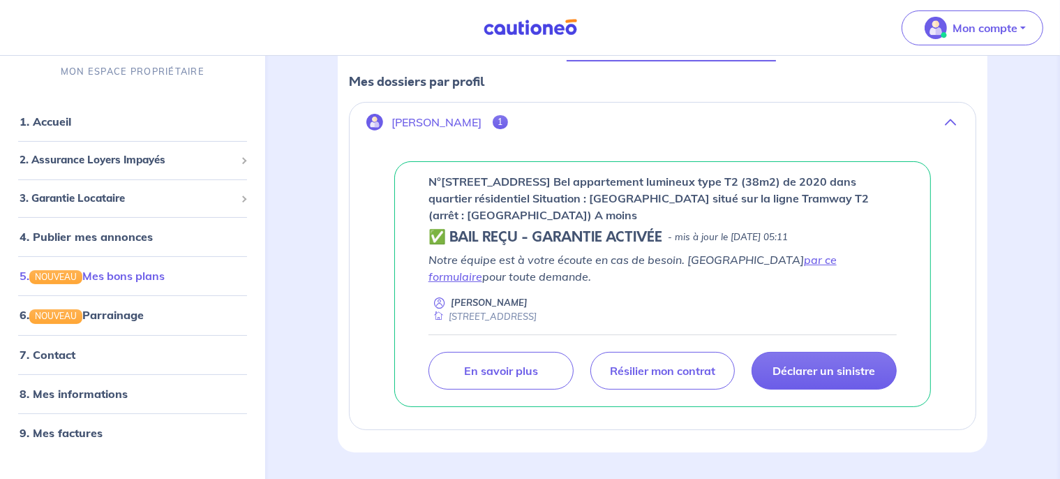
scroll to position [243, 0]
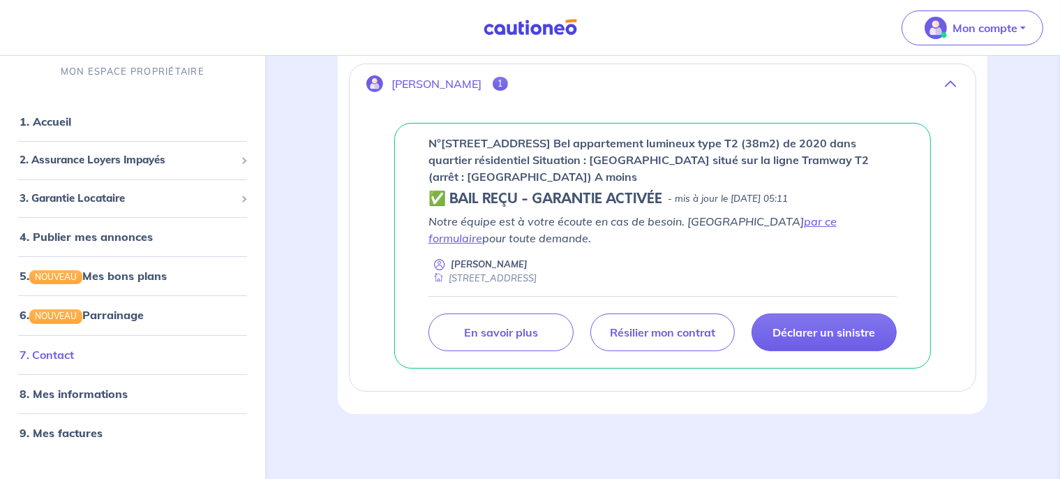
click at [63, 361] on link "7. Contact" at bounding box center [47, 354] width 54 height 14
click at [84, 156] on span "2. Assurance Loyers Impayés" at bounding box center [128, 160] width 216 height 16
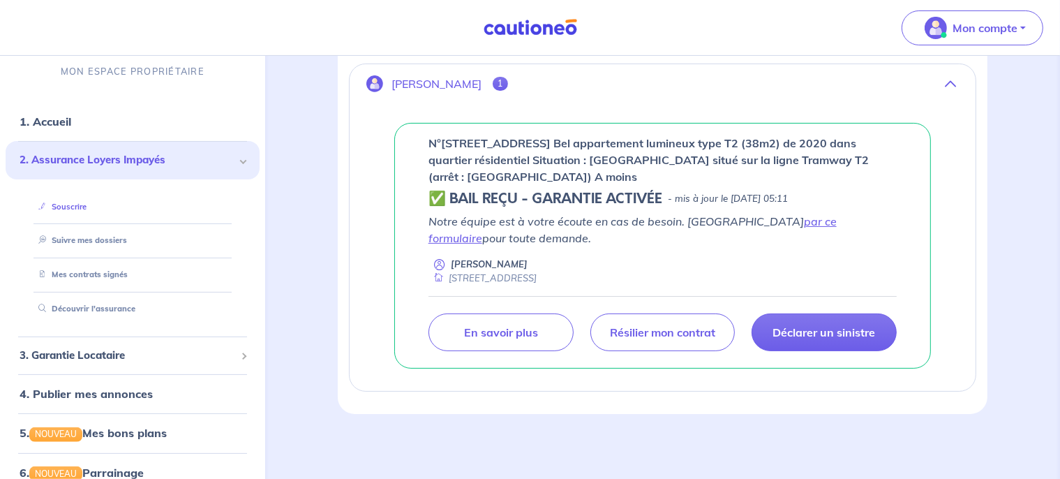
click at [80, 208] on link "Souscrire" at bounding box center [60, 206] width 54 height 10
drag, startPoint x: 481, startPoint y: 141, endPoint x: 426, endPoint y: 137, distance: 55.2
click at [426, 137] on div "n°405909 - 1 Rue du Maréchal Koenig, 69800 Saint-Priest Bel appartement lumineu…" at bounding box center [662, 246] width 536 height 246
copy p "n°405909"
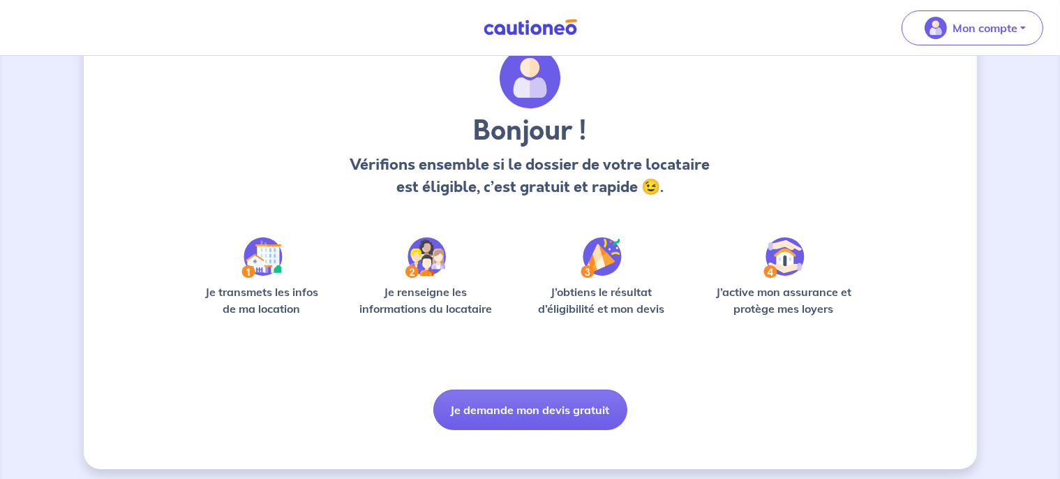
scroll to position [66, 0]
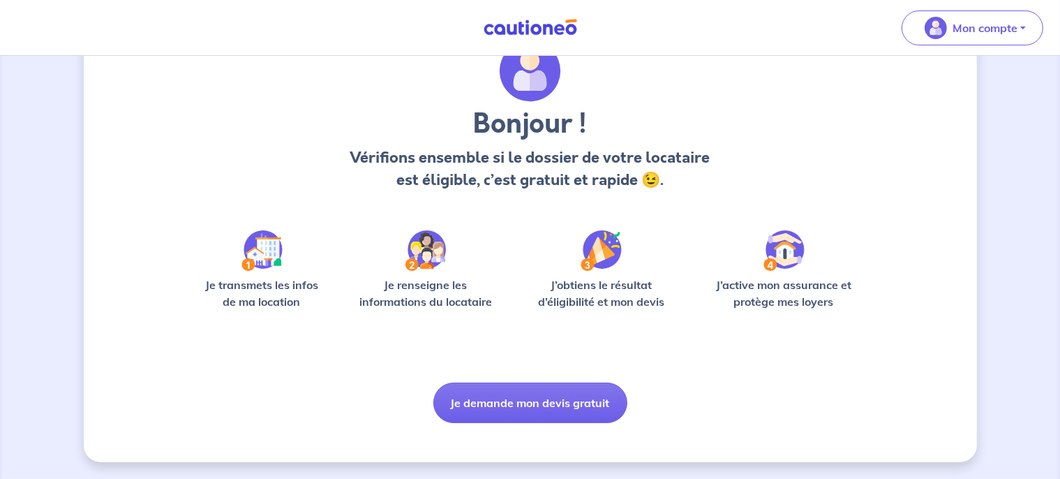
click at [526, 357] on div "Bonjour ! Vérifions ensemble si le dossier de votre locataire est éligible, c’e…" at bounding box center [530, 231] width 670 height 382
click at [732, 169] on div "Bonjour ! Vérifions ensemble si le dossier de votre locataire est éligible, c’e…" at bounding box center [530, 121] width 631 height 162
click at [486, 120] on h3 "Bonjour !" at bounding box center [530, 123] width 368 height 33
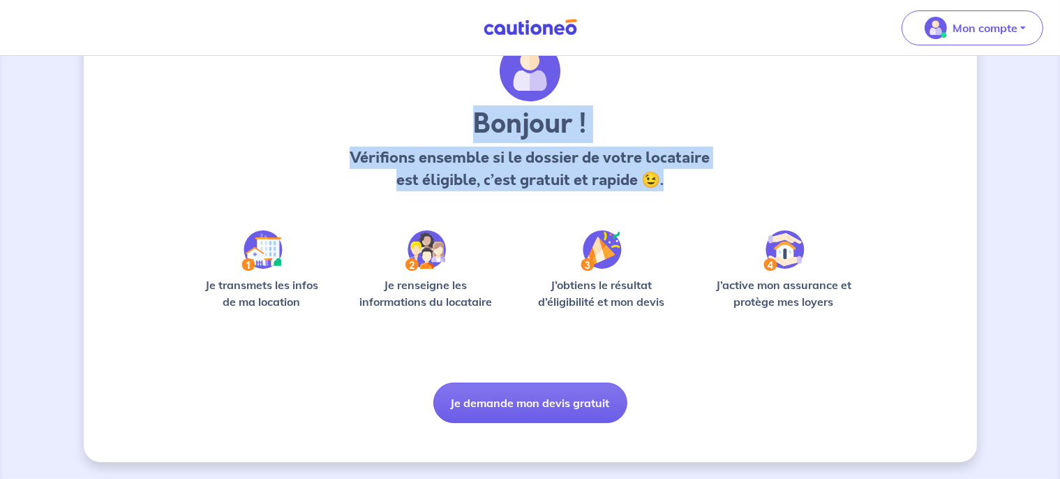
drag, startPoint x: 486, startPoint y: 120, endPoint x: 682, endPoint y: 184, distance: 206.3
click at [682, 184] on div "Bonjour ! Vérifions ensemble si le dossier de votre locataire est éligible, c’e…" at bounding box center [530, 149] width 368 height 84
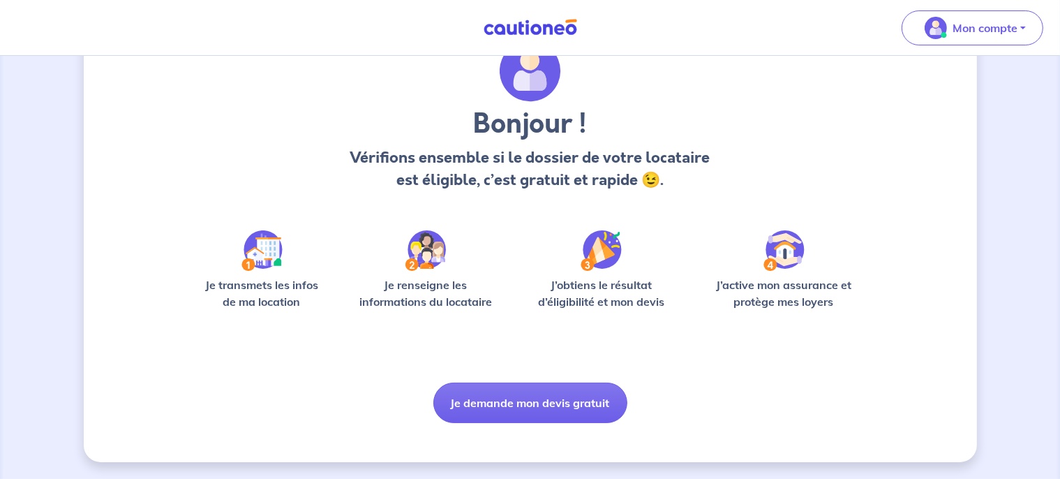
click at [396, 95] on div "Bonjour ! Vérifions ensemble si le dossier de votre locataire est éligible, c’e…" at bounding box center [530, 121] width 631 height 162
click at [474, 122] on h3 "Bonjour !" at bounding box center [530, 123] width 368 height 33
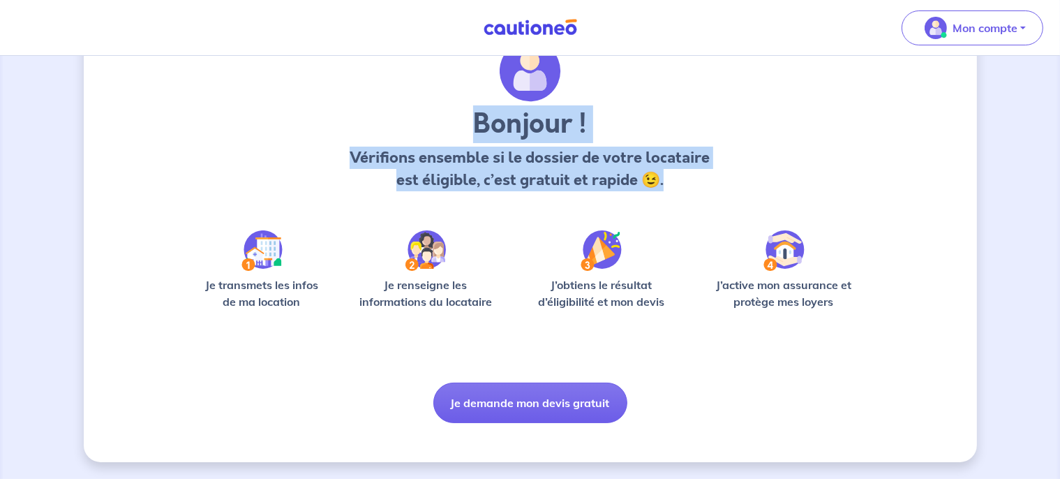
drag, startPoint x: 474, startPoint y: 122, endPoint x: 686, endPoint y: 197, distance: 225.5
click at [686, 197] on div "Bonjour ! Vérifions ensemble si le dossier de votre locataire est éligible, c’e…" at bounding box center [530, 121] width 631 height 162
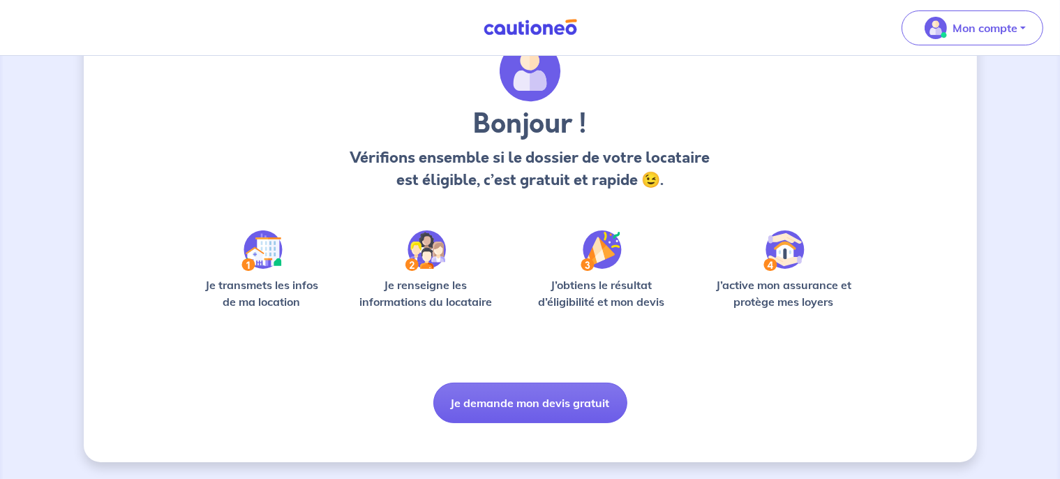
click at [686, 197] on div "Bonjour ! Vérifions ensemble si le dossier de votre locataire est éligible, c’e…" at bounding box center [530, 121] width 631 height 162
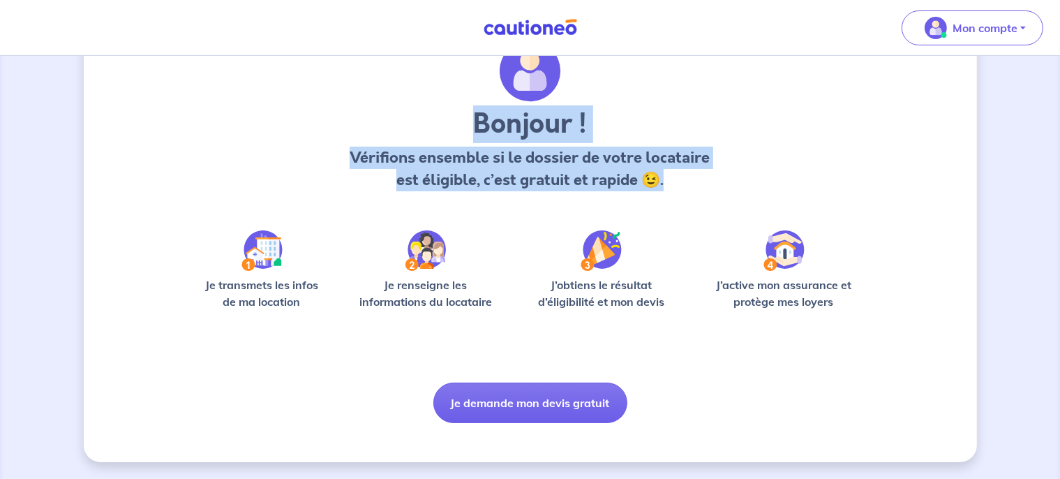
drag, startPoint x: 674, startPoint y: 183, endPoint x: 453, endPoint y: 135, distance: 225.5
click at [453, 135] on div "Bonjour ! Vérifions ensemble si le dossier de votre locataire est éligible, c’e…" at bounding box center [530, 149] width 368 height 84
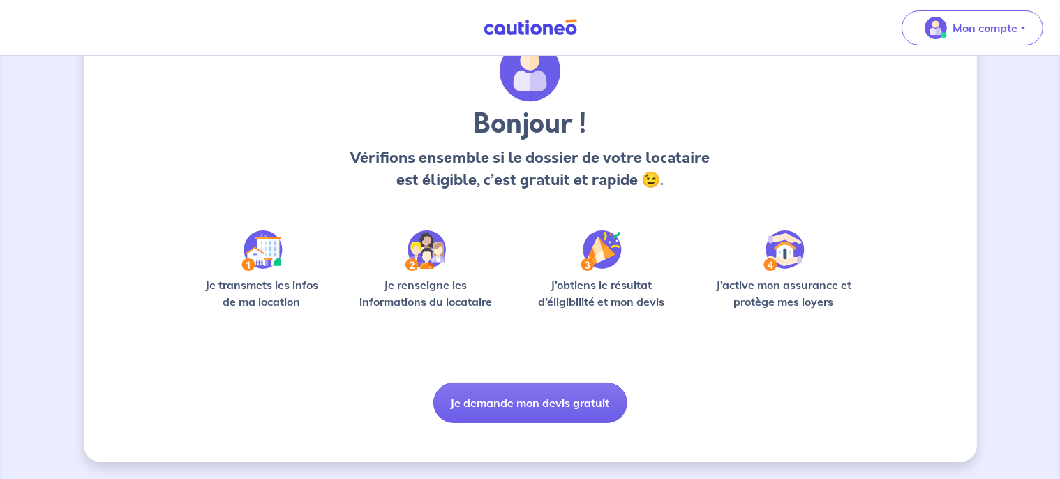
click at [453, 135] on h3 "Bonjour !" at bounding box center [530, 123] width 368 height 33
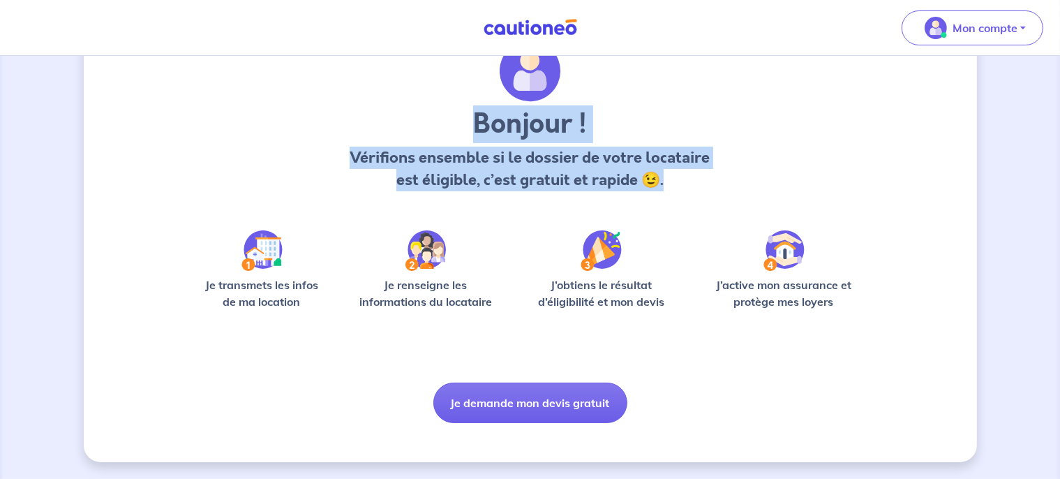
drag, startPoint x: 481, startPoint y: 121, endPoint x: 679, endPoint y: 191, distance: 210.0
click at [679, 191] on div "Bonjour ! Vérifions ensemble si le dossier de votre locataire est éligible, c’e…" at bounding box center [530, 121] width 631 height 162
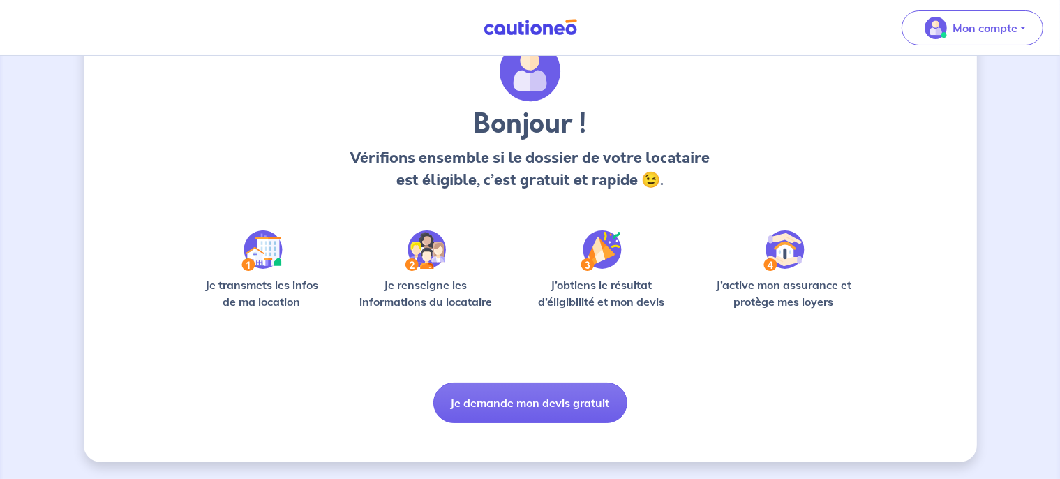
click at [679, 191] on div "Bonjour ! Vérifions ensemble si le dossier de votre locataire est éligible, c’e…" at bounding box center [530, 121] width 631 height 162
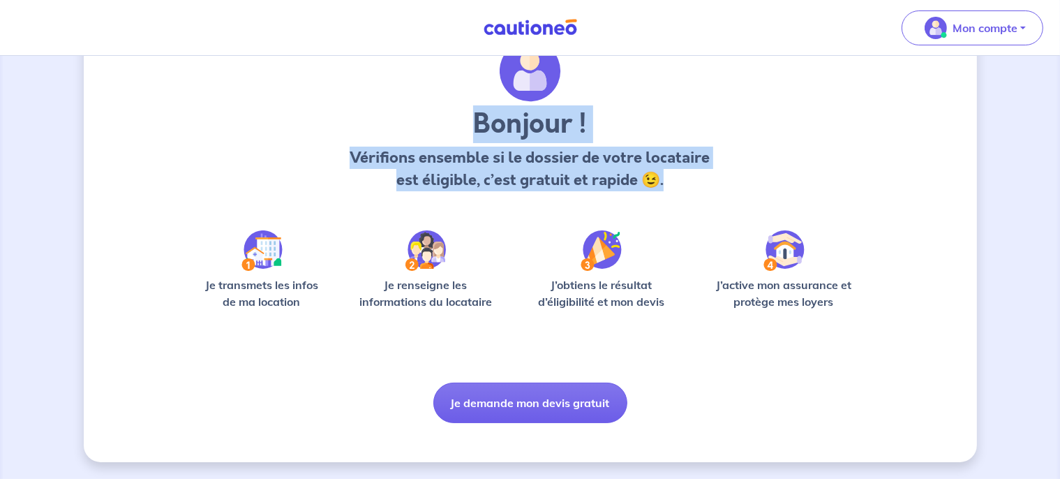
drag, startPoint x: 679, startPoint y: 191, endPoint x: 433, endPoint y: 127, distance: 254.5
click at [433, 127] on div "Bonjour ! Vérifions ensemble si le dossier de votre locataire est éligible, c’e…" at bounding box center [530, 121] width 631 height 162
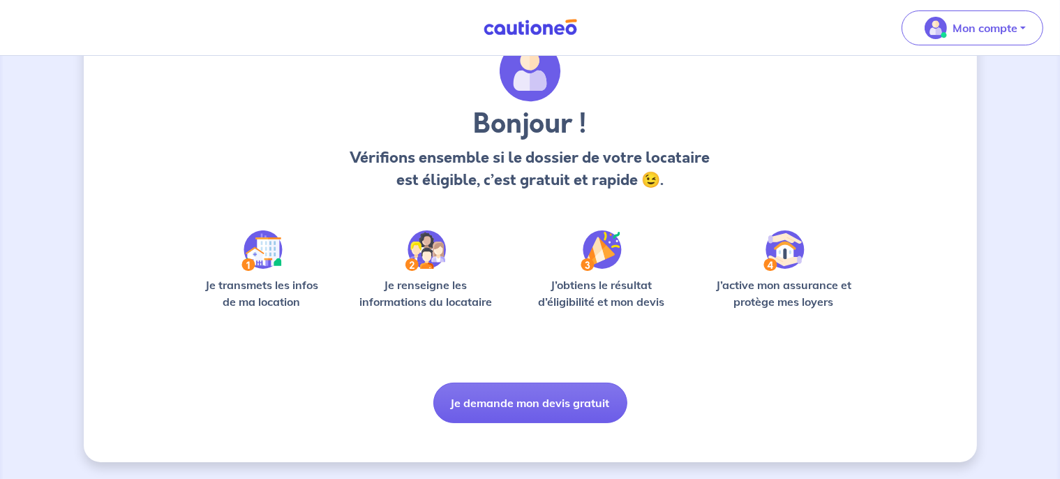
click at [403, 118] on h3 "Bonjour !" at bounding box center [530, 123] width 368 height 33
